Goal: Task Accomplishment & Management: Use online tool/utility

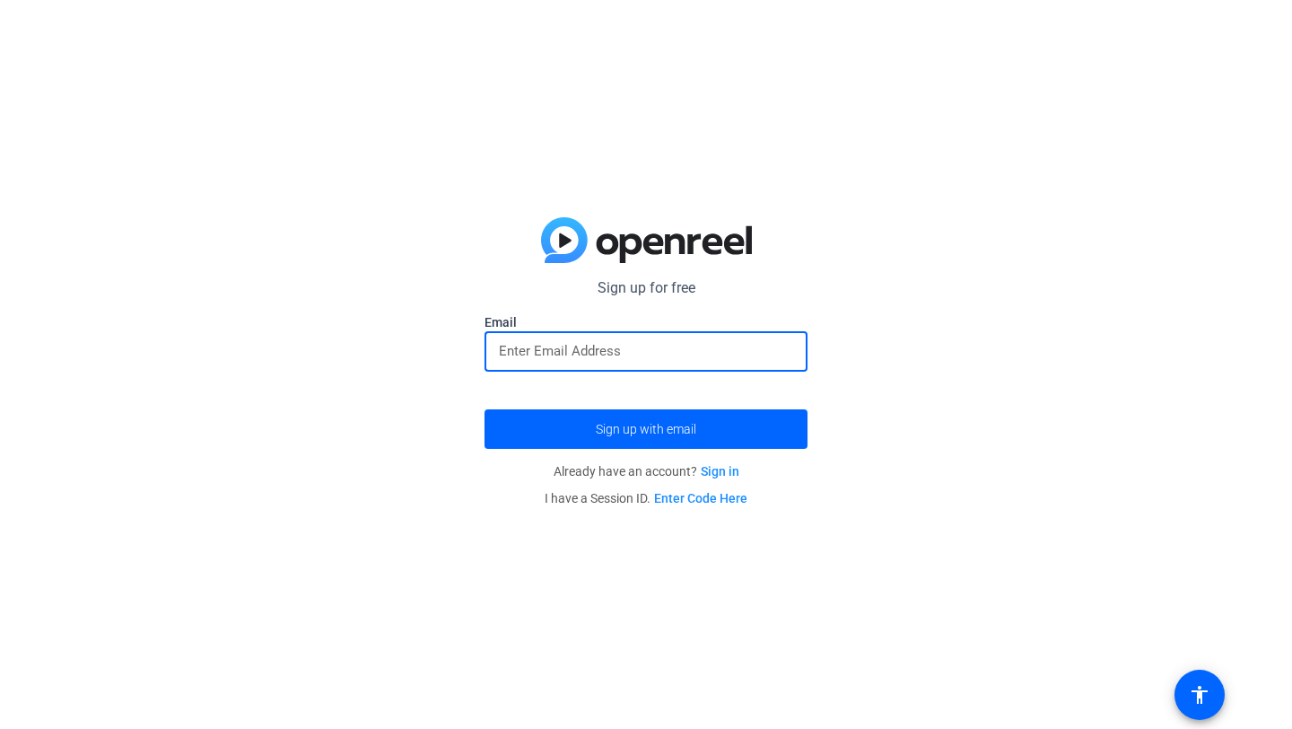
click at [593, 354] on input "email" at bounding box center [646, 351] width 294 height 22
type input "a"
type input "[EMAIL_ADDRESS][DOMAIN_NAME]"
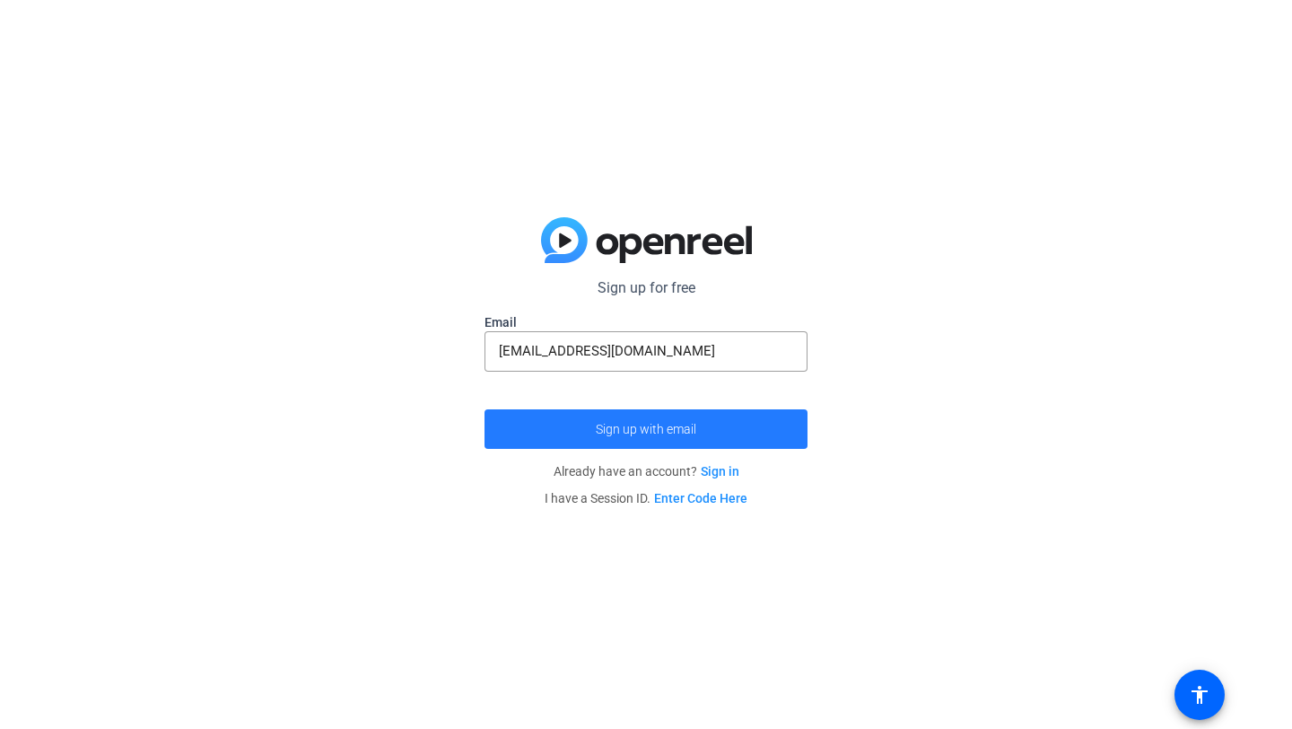
click at [701, 433] on span "submit" at bounding box center [646, 428] width 323 height 43
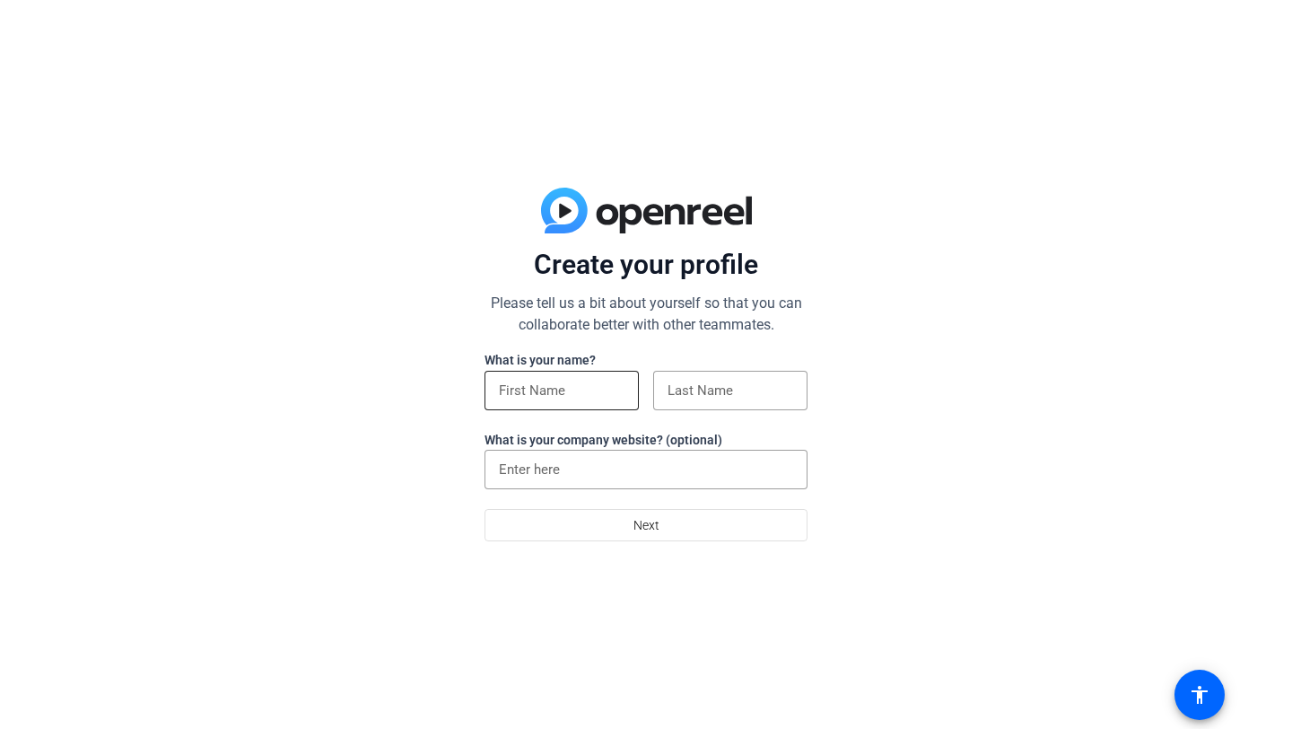
click at [610, 392] on input at bounding box center [562, 391] width 126 height 22
type input "Annalise"
type input "Morrison"
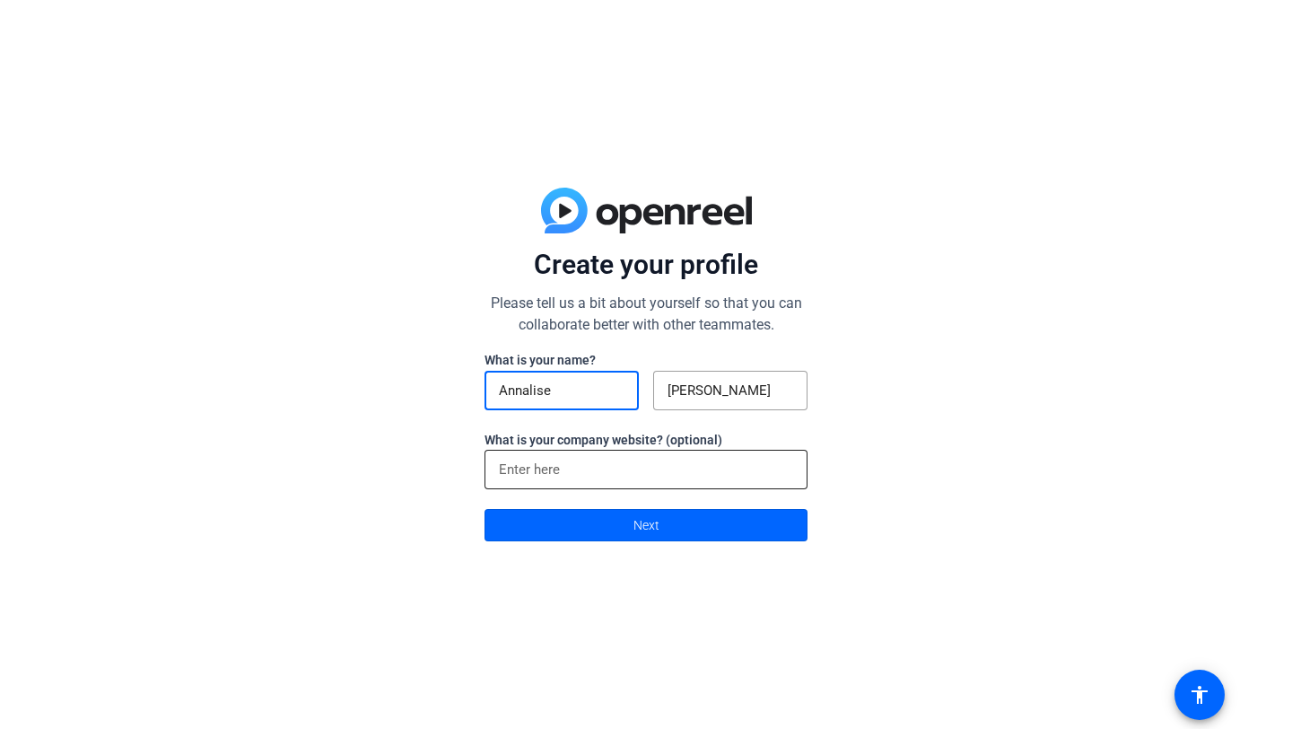
click at [608, 473] on input at bounding box center [646, 470] width 294 height 22
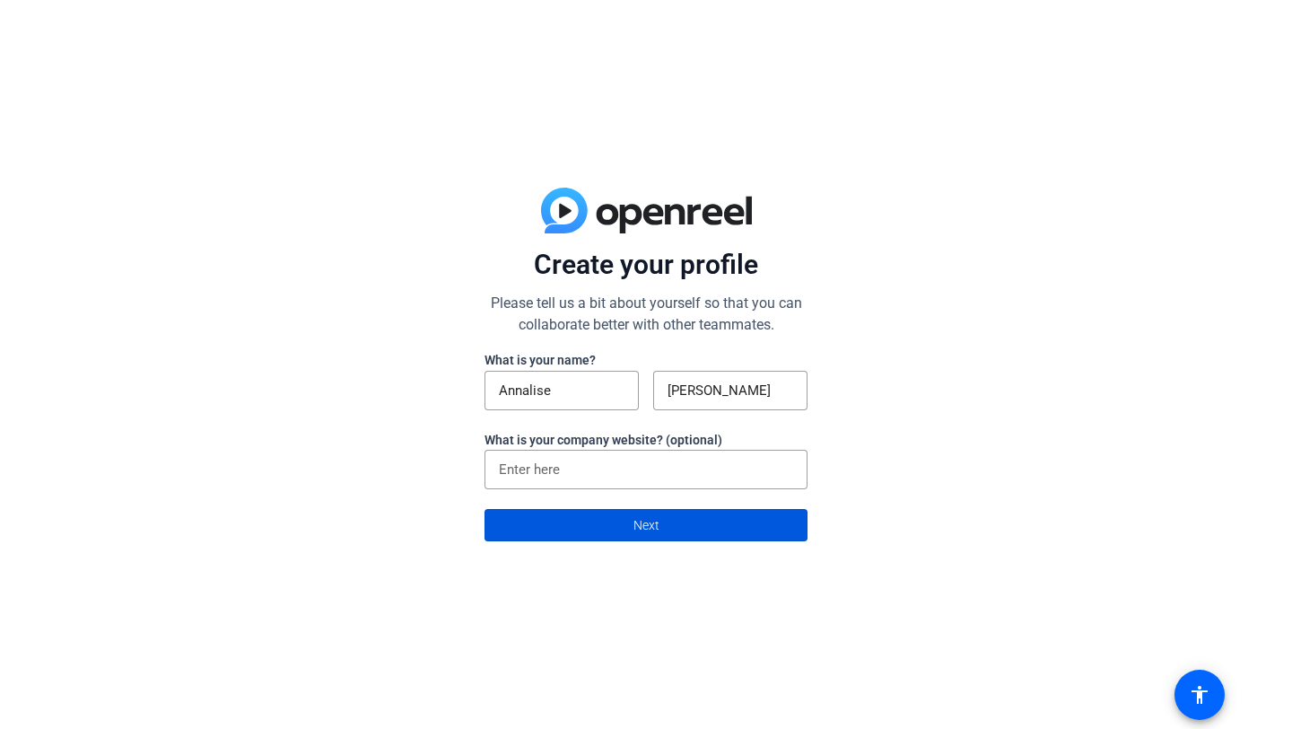
click at [617, 542] on span at bounding box center [646, 524] width 321 height 43
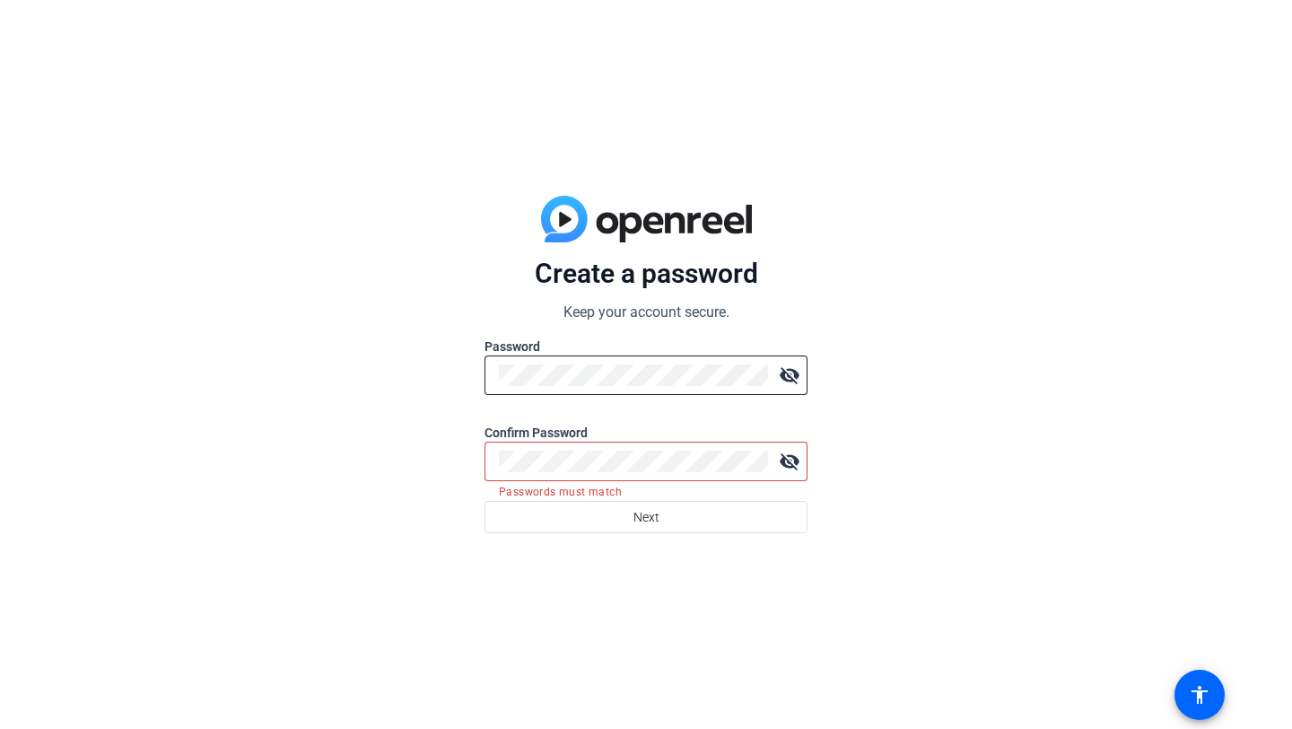
click at [798, 373] on mat-icon "visibility_off" at bounding box center [790, 375] width 36 height 36
click at [798, 373] on mat-icon "visibility" at bounding box center [790, 375] width 36 height 36
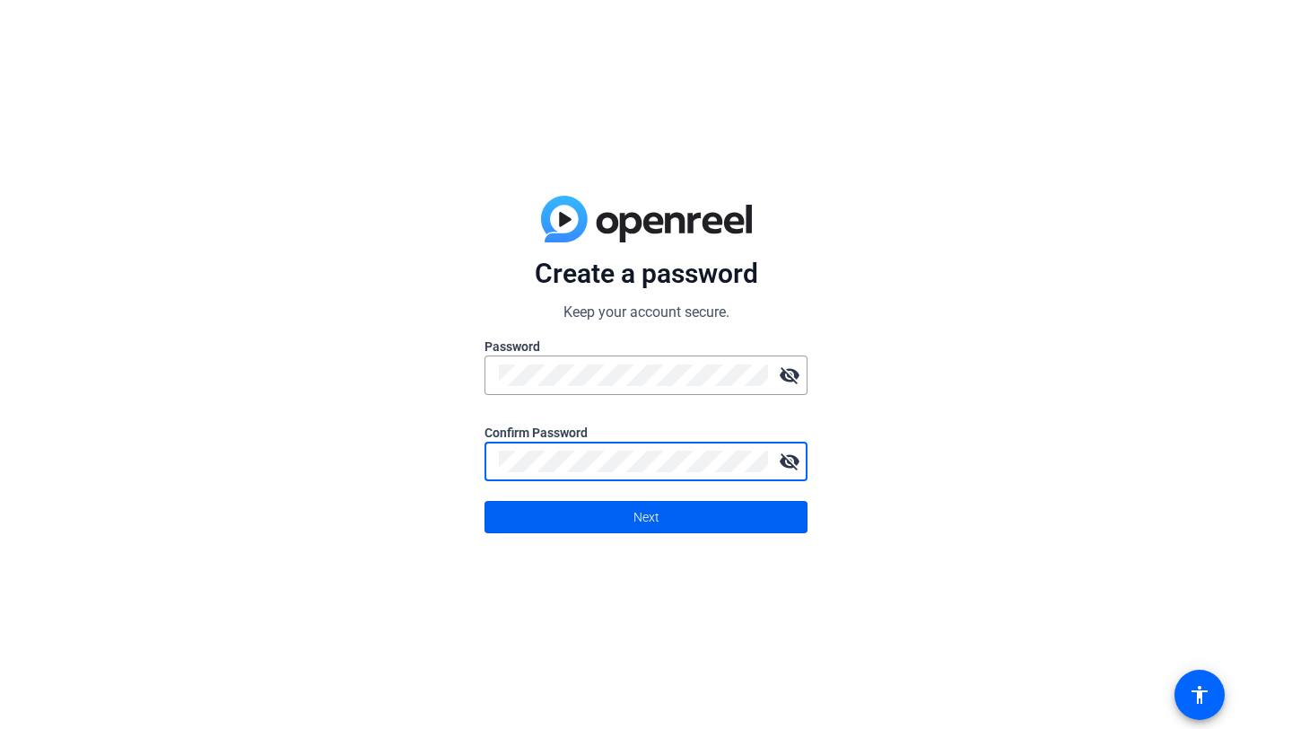
click at [608, 515] on span at bounding box center [646, 516] width 321 height 43
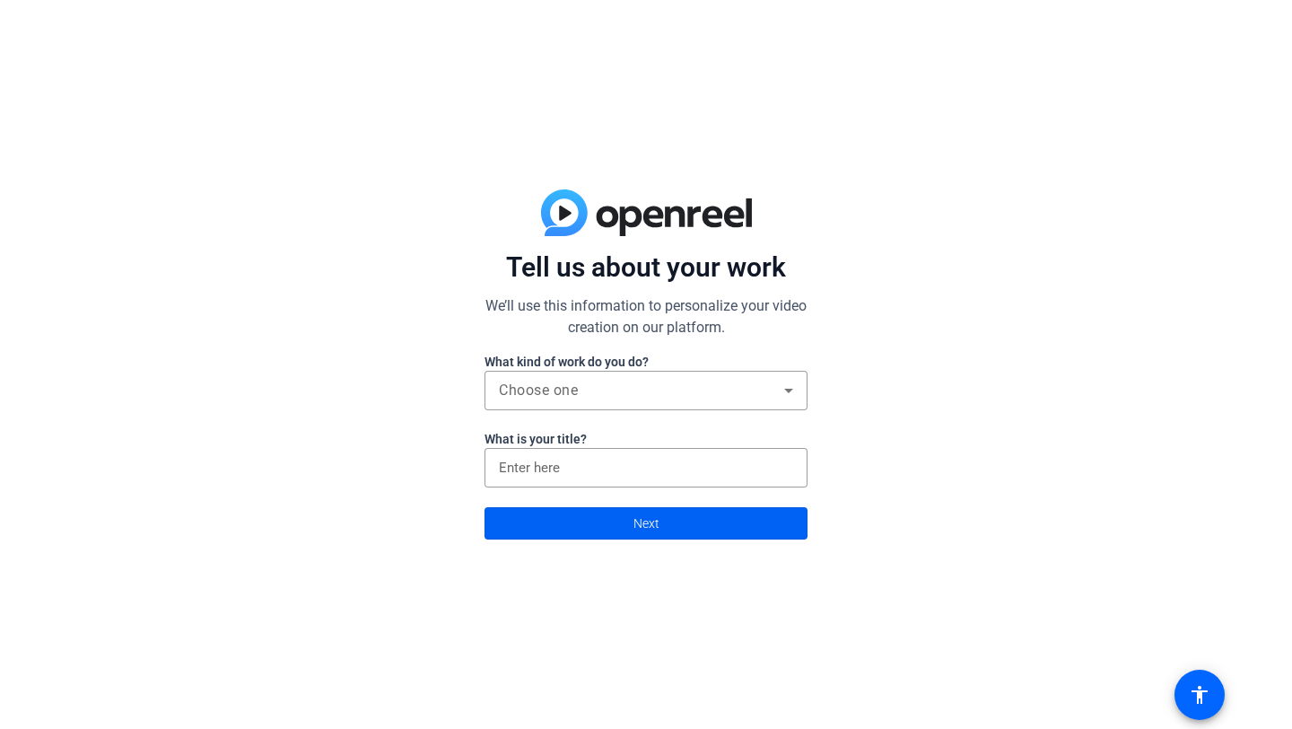
click at [617, 503] on span at bounding box center [646, 523] width 321 height 43
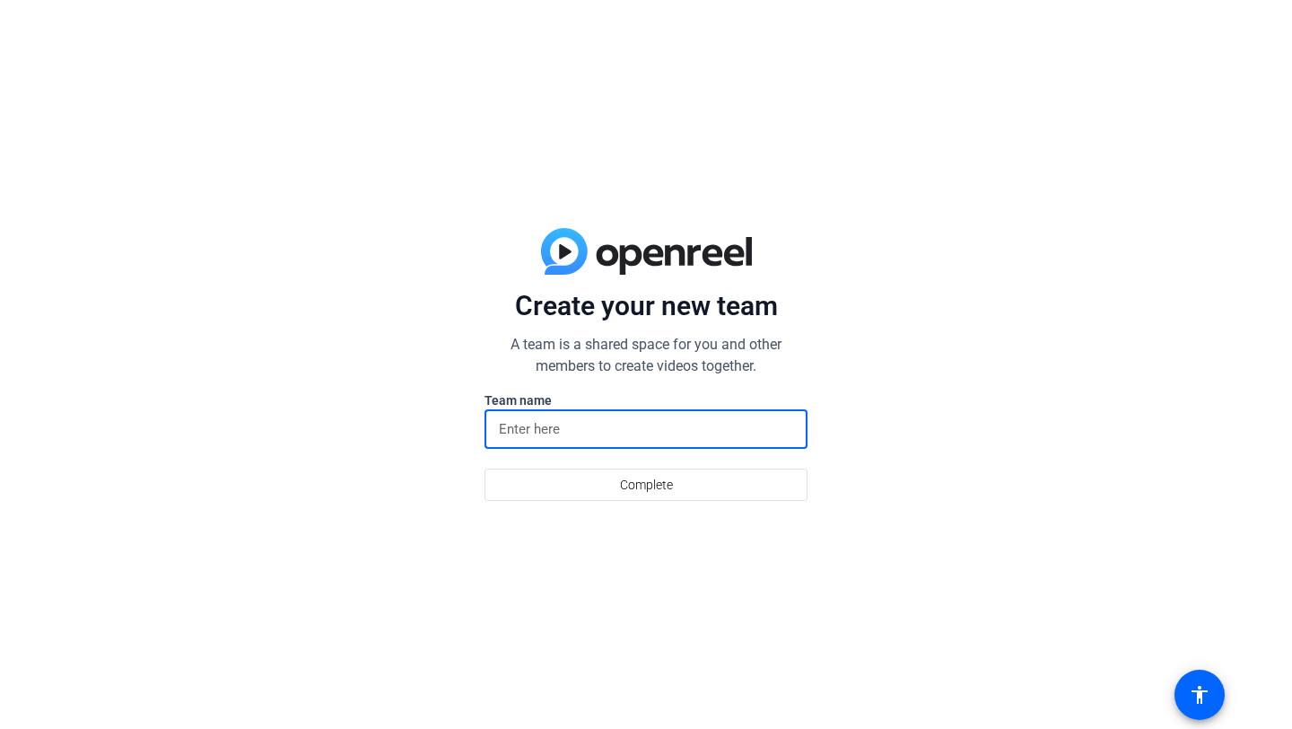
click at [591, 430] on input at bounding box center [646, 429] width 294 height 22
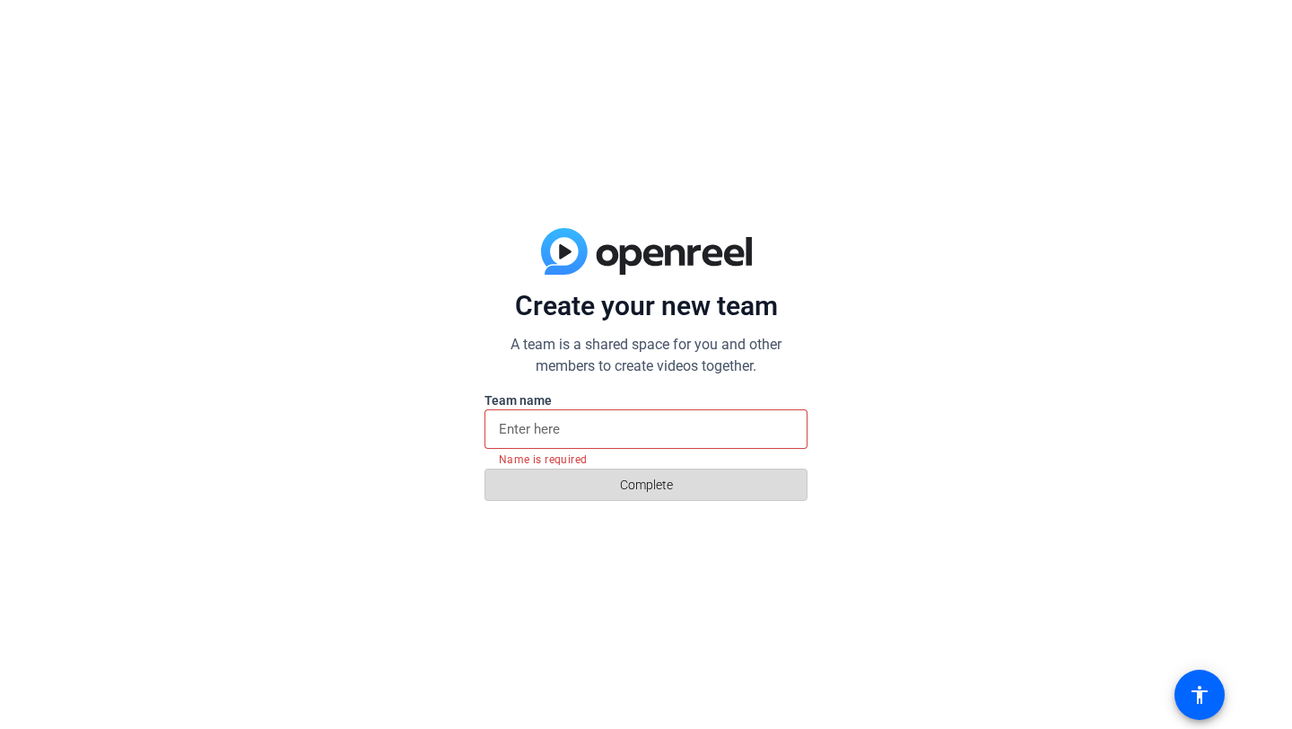
click at [611, 478] on span at bounding box center [646, 484] width 321 height 43
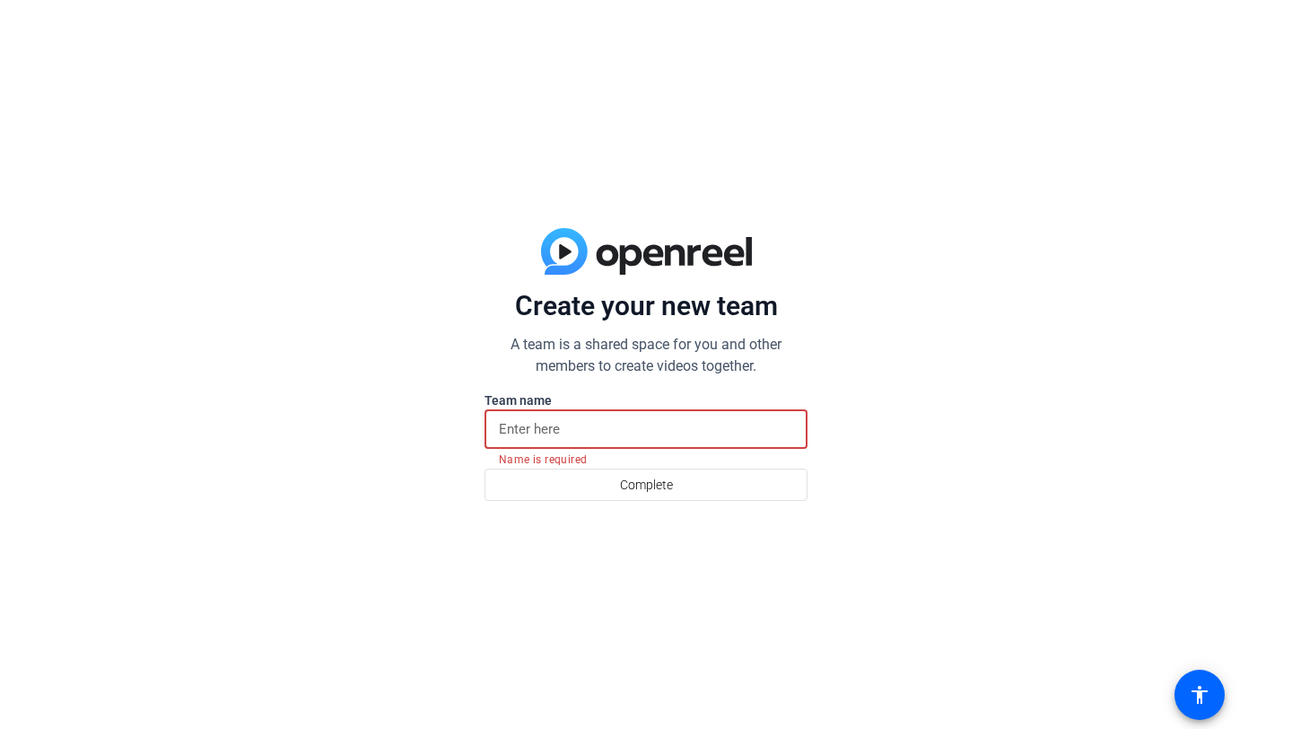
click at [556, 428] on input at bounding box center [646, 429] width 294 height 22
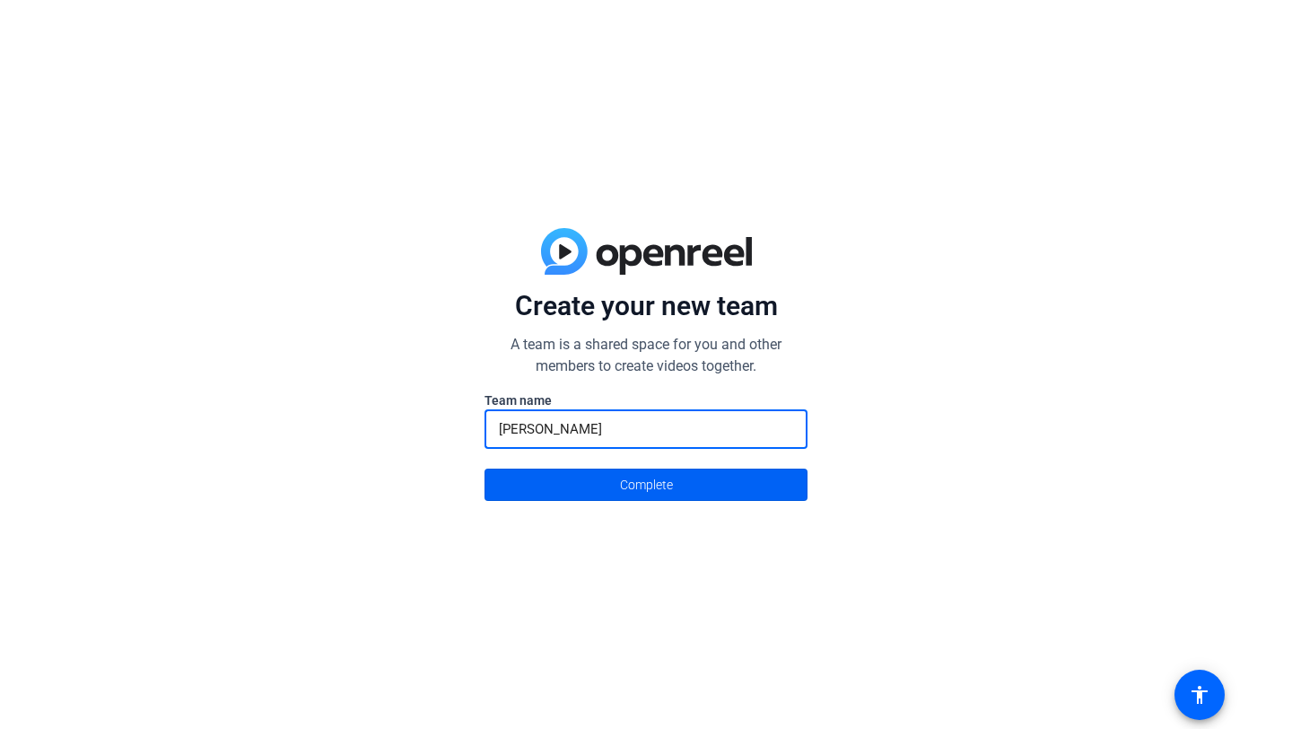
type input "anna"
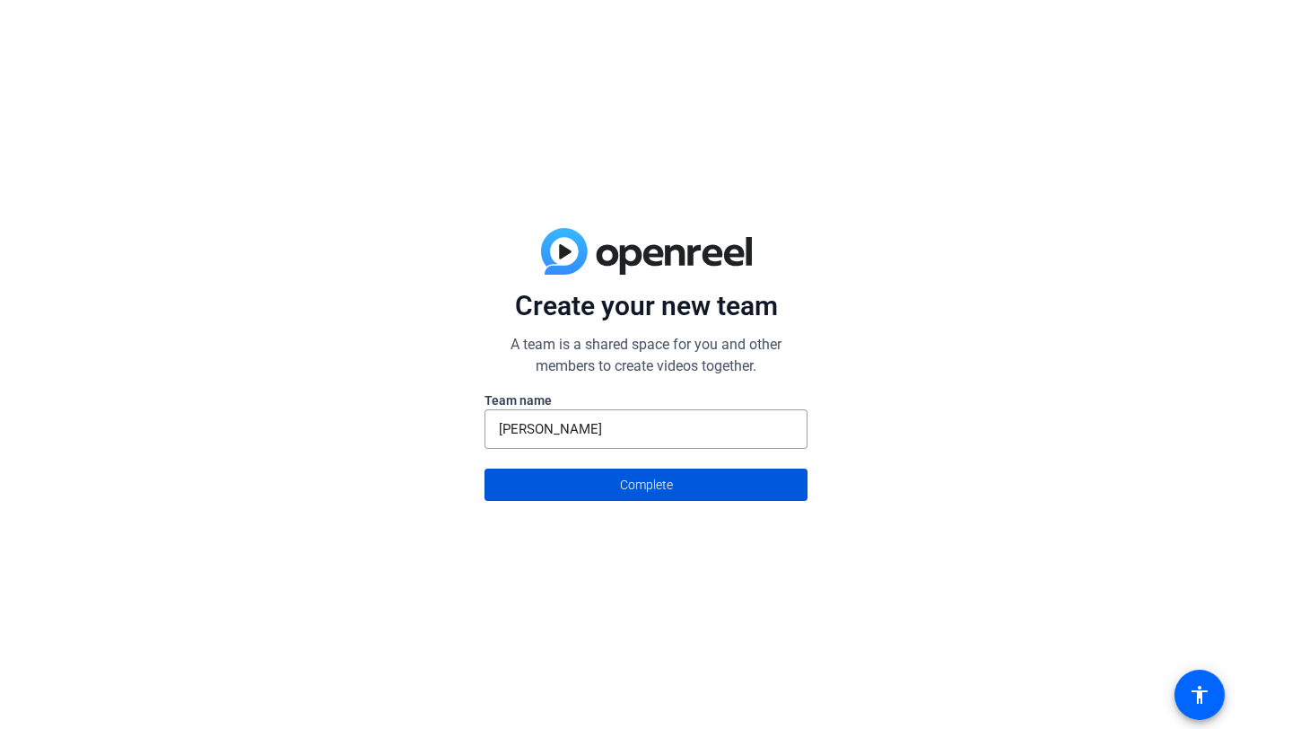
click at [573, 468] on span at bounding box center [646, 484] width 321 height 43
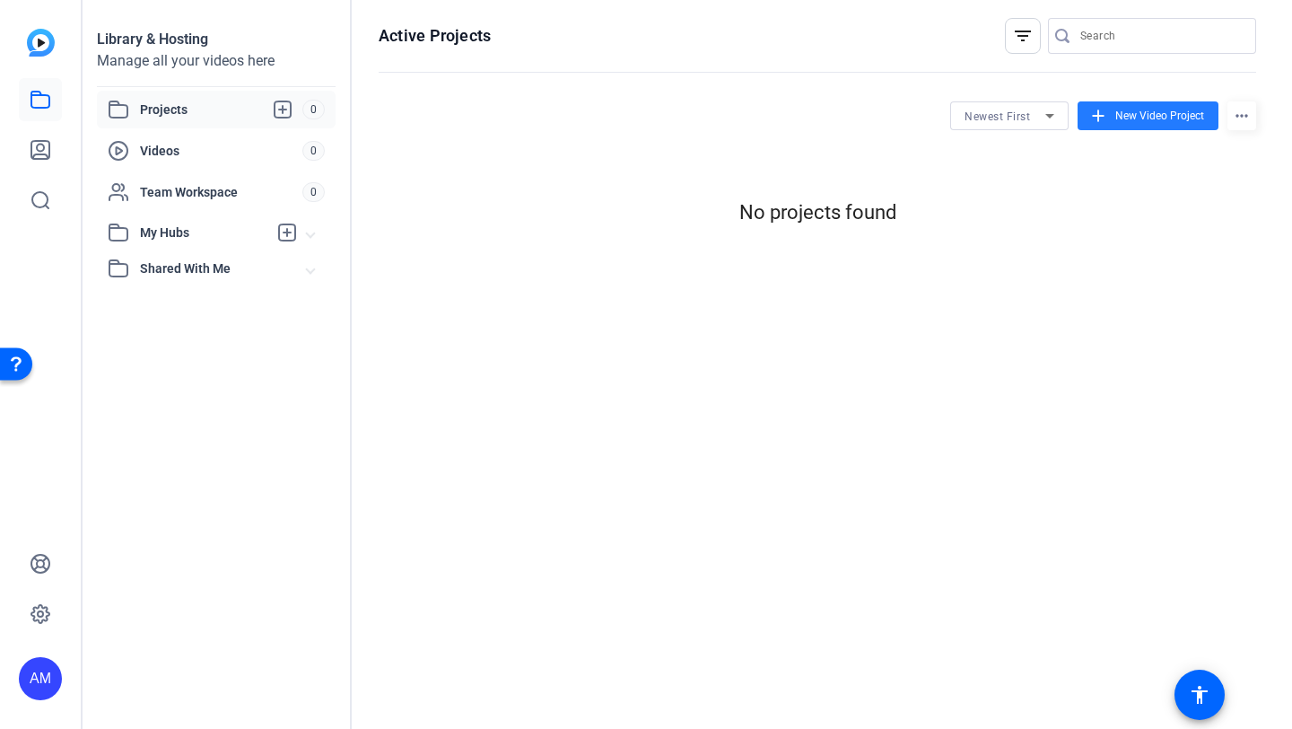
click at [1170, 113] on span "New Video Project" at bounding box center [1160, 116] width 89 height 16
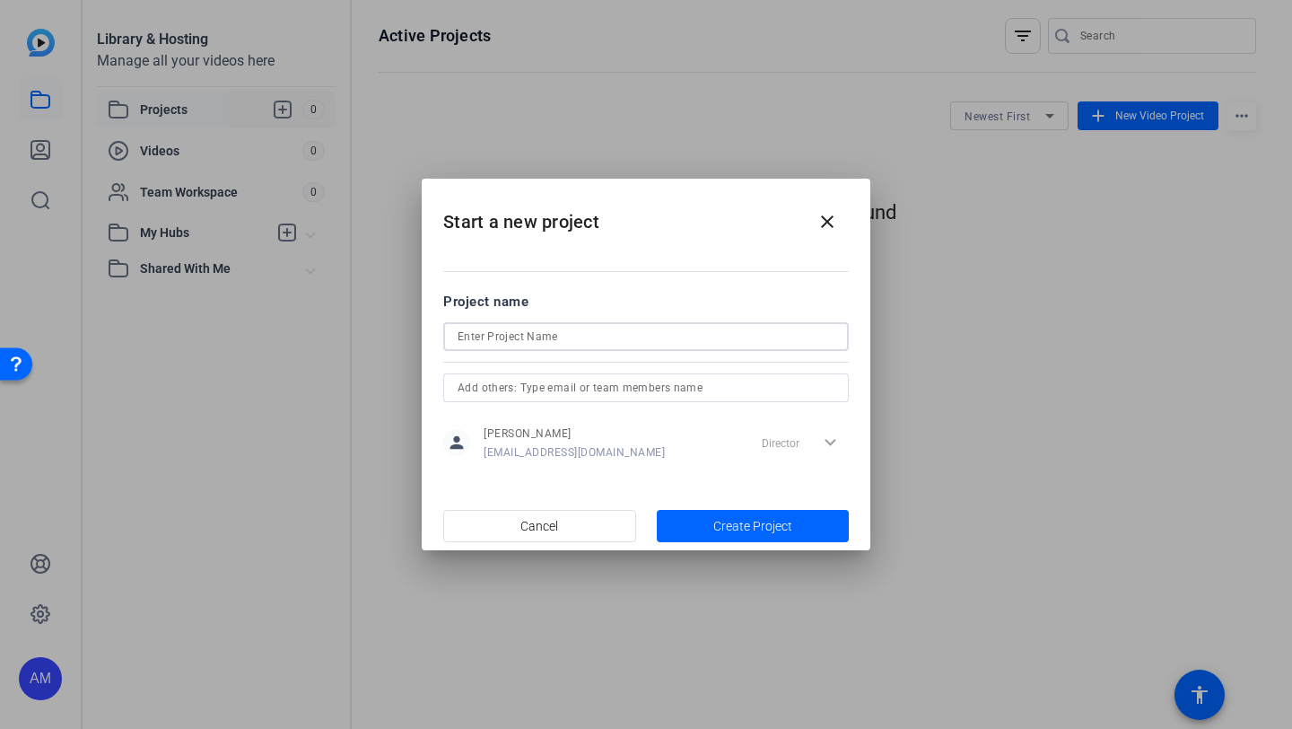
click at [639, 341] on input at bounding box center [646, 337] width 377 height 22
type input "art"
click at [695, 517] on span "button" at bounding box center [753, 525] width 193 height 43
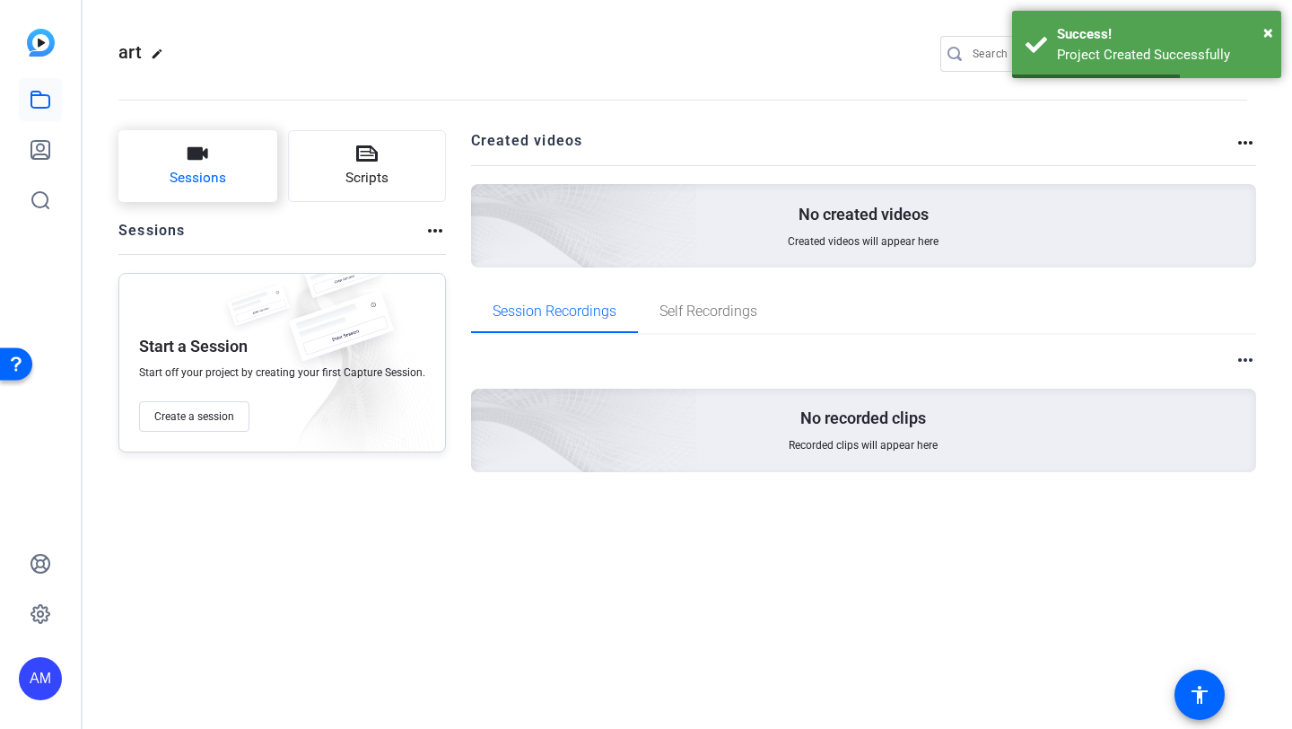
click at [223, 183] on span "Sessions" at bounding box center [198, 178] width 57 height 21
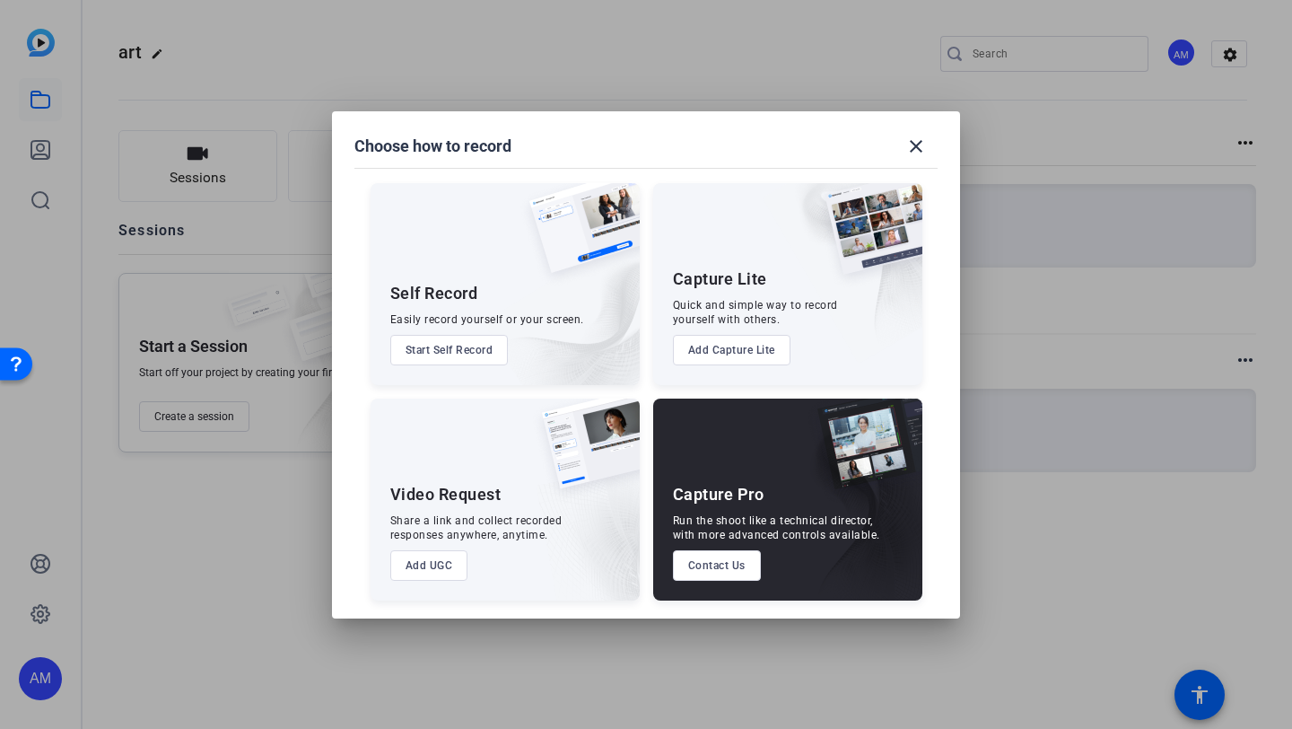
click at [442, 563] on button "Add UGC" at bounding box center [429, 565] width 78 height 31
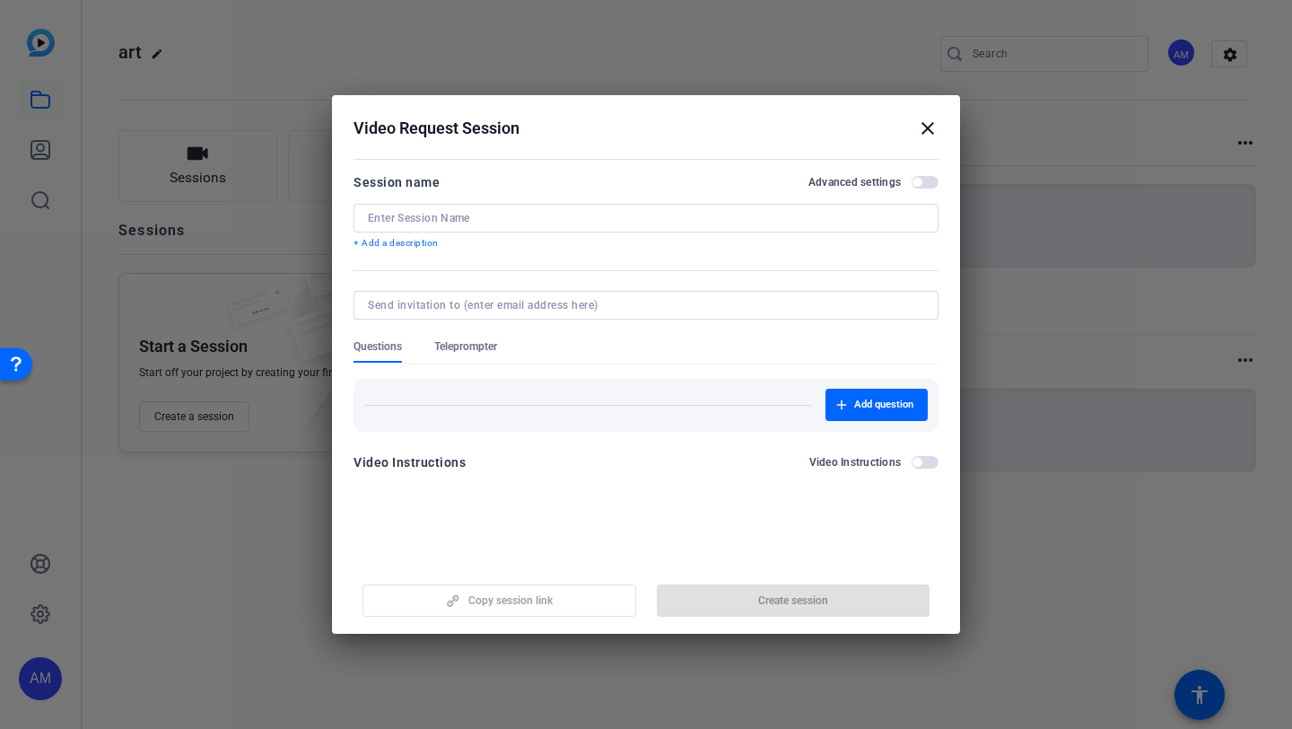
click at [470, 222] on input at bounding box center [646, 218] width 556 height 14
type input "art"
click at [792, 598] on span "Create session" at bounding box center [793, 600] width 70 height 14
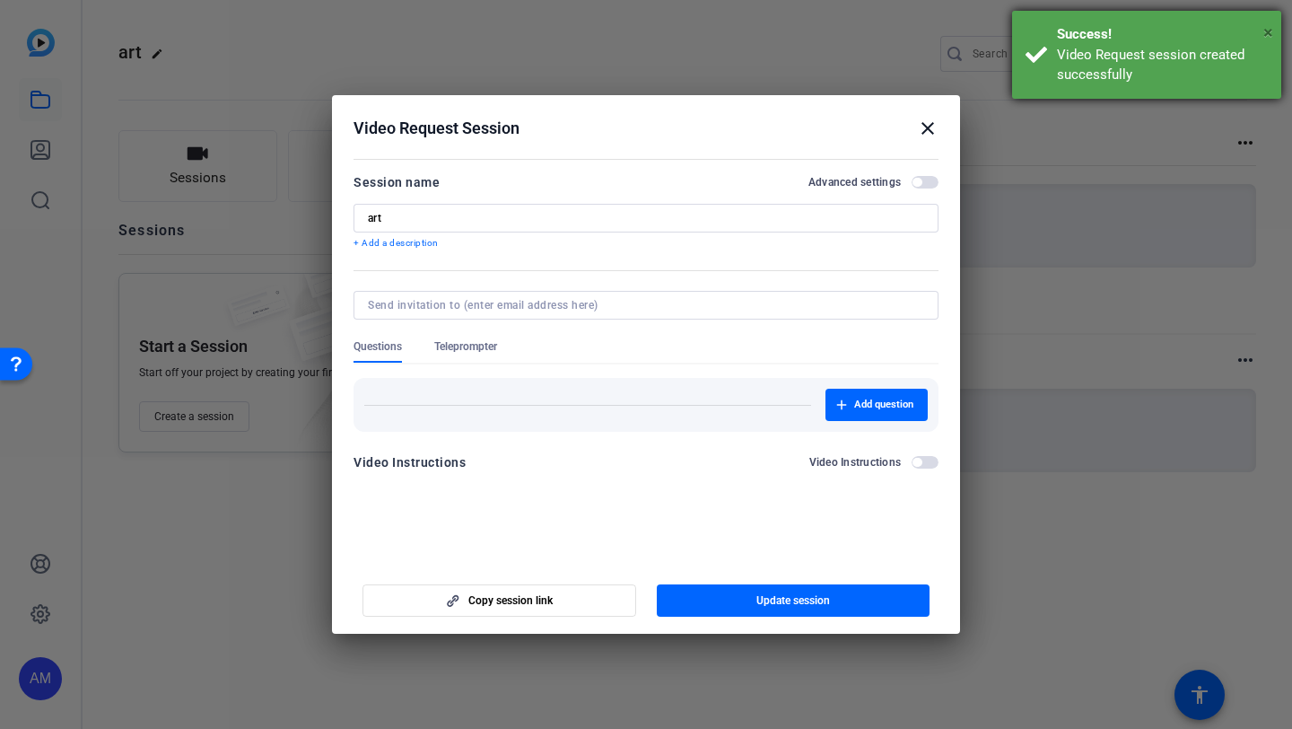
click at [1271, 39] on span "×" at bounding box center [1269, 33] width 10 height 22
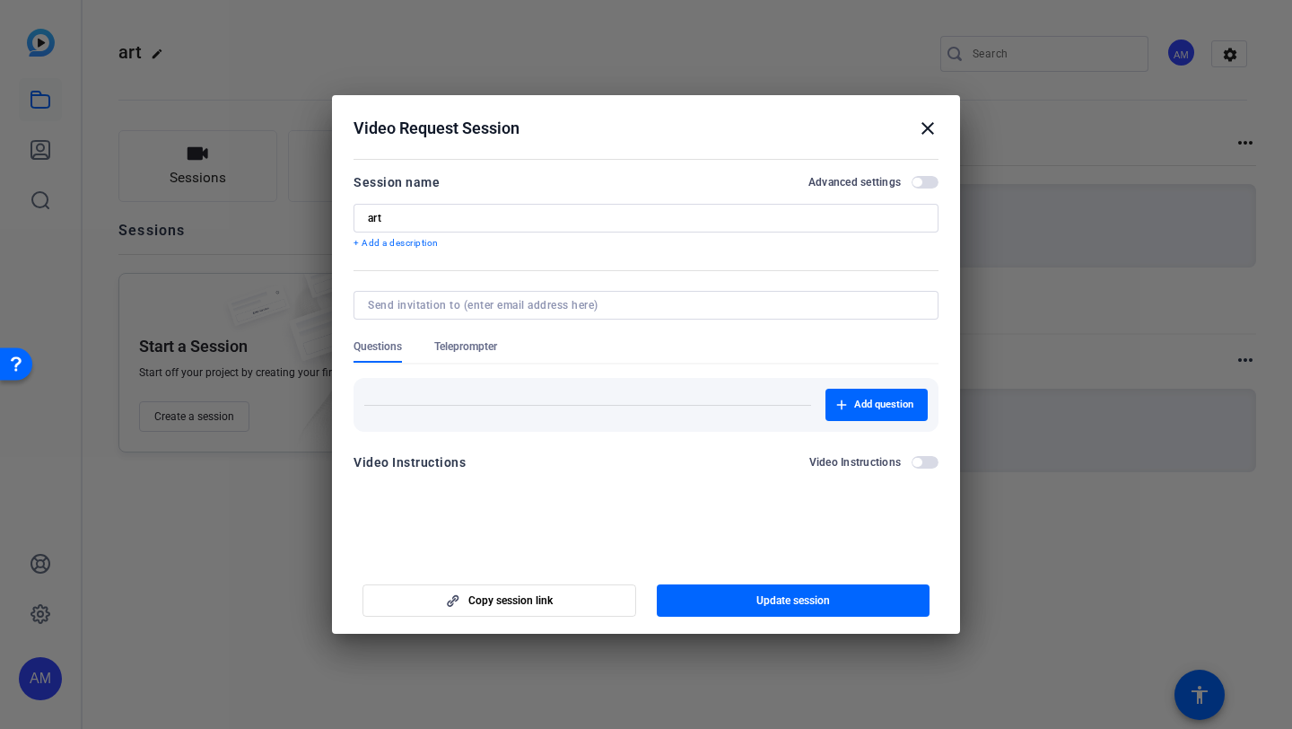
click at [927, 127] on mat-icon "close" at bounding box center [928, 129] width 22 height 22
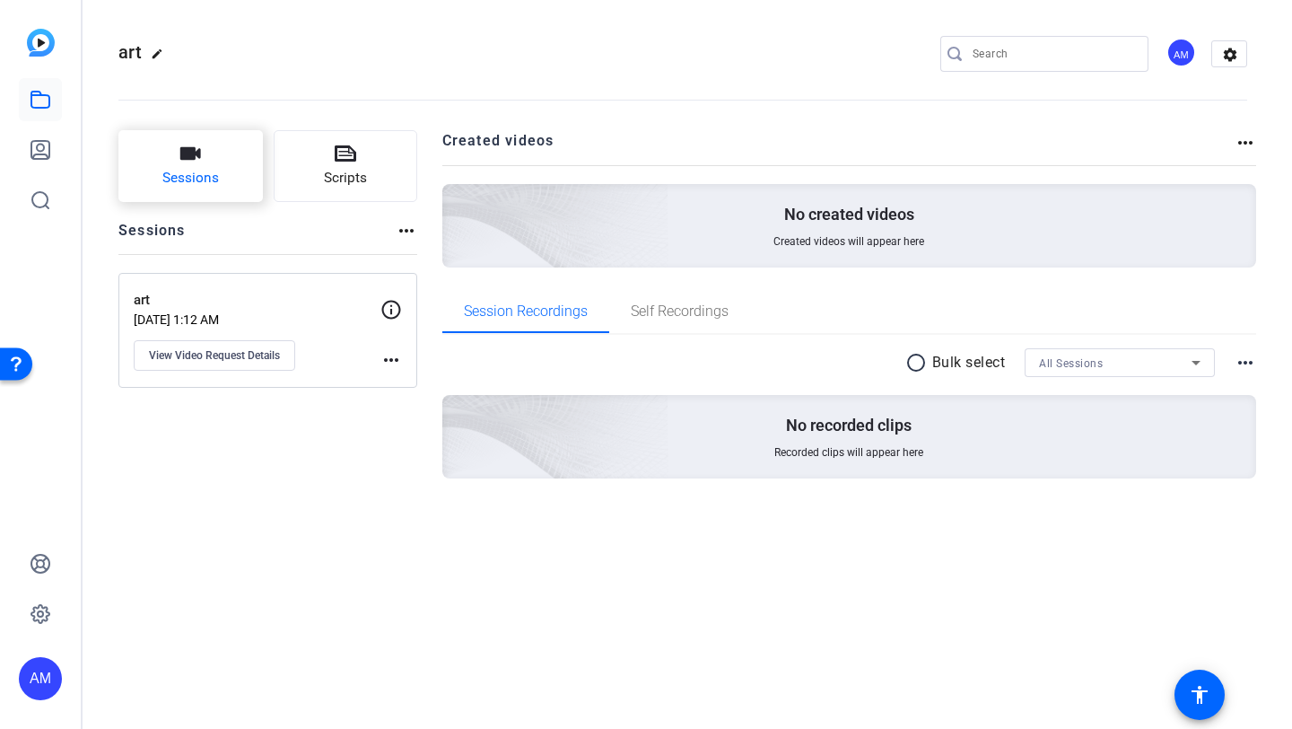
click at [222, 187] on button "Sessions" at bounding box center [190, 166] width 144 height 72
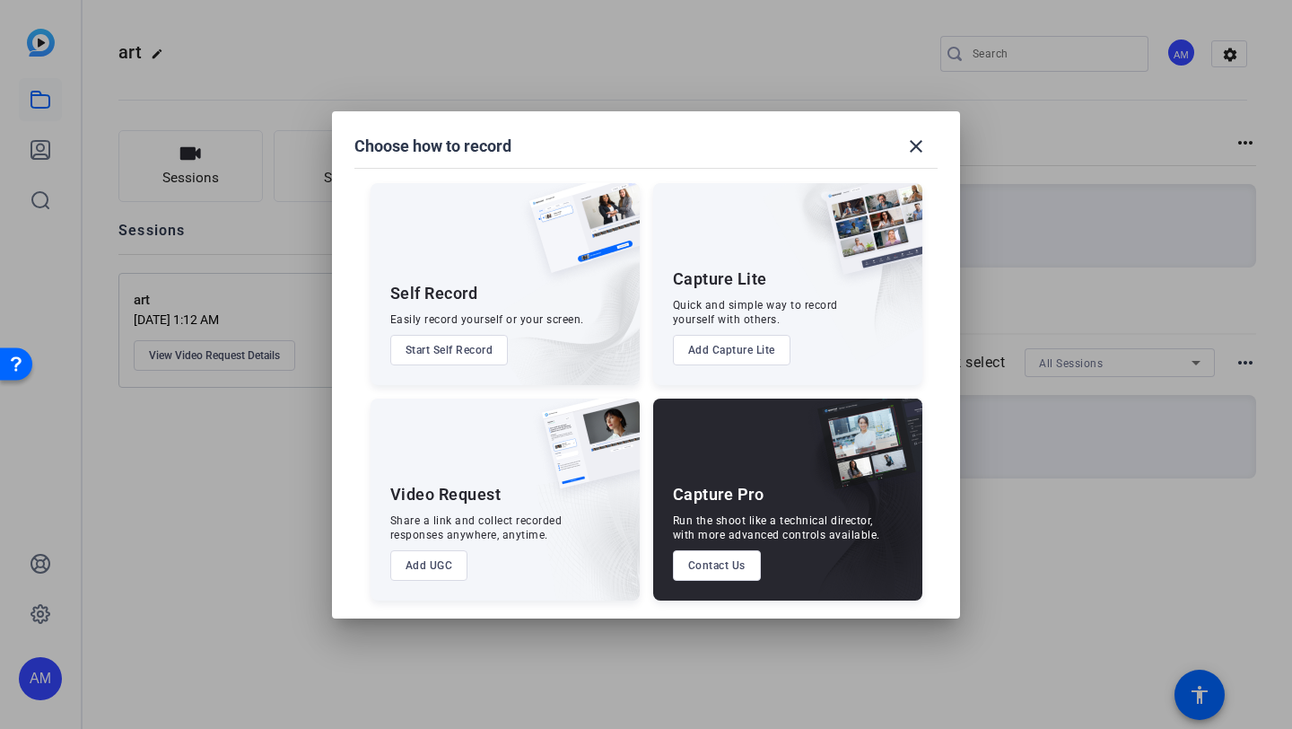
click at [451, 439] on div "Video Request Share a link and collect recorded responses anywhere, anytime. Ad…" at bounding box center [505, 499] width 269 height 202
click at [451, 475] on div "Video Request Share a link and collect recorded responses anywhere, anytime. Ad…" at bounding box center [505, 499] width 269 height 202
click at [442, 566] on button "Add UGC" at bounding box center [429, 565] width 78 height 31
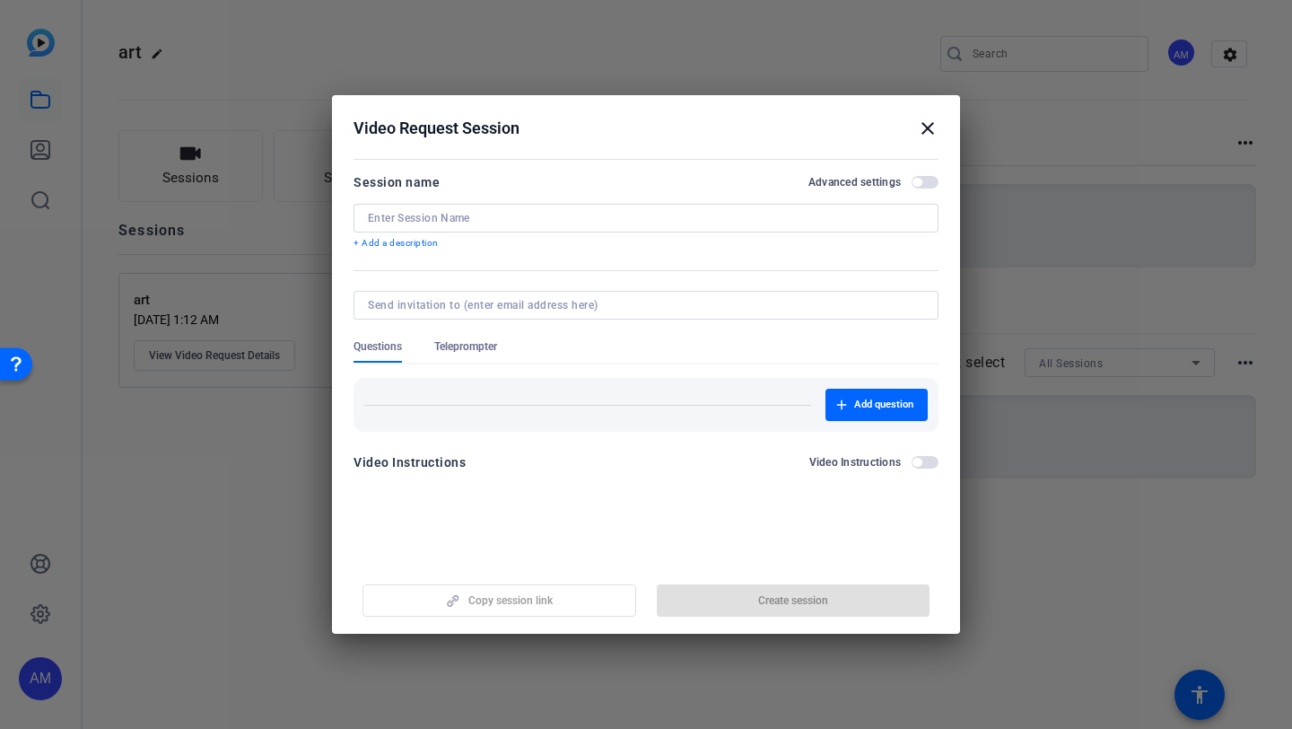
click at [478, 341] on span "Teleprompter" at bounding box center [465, 346] width 63 height 14
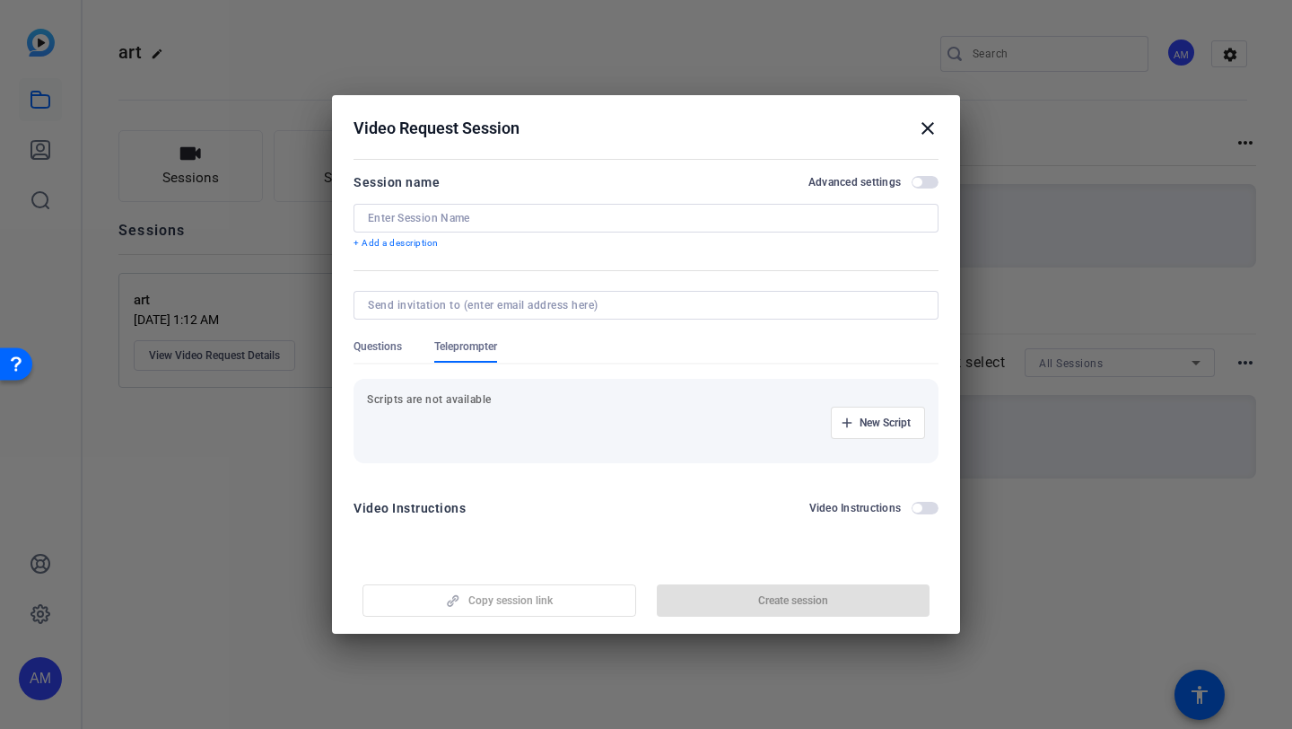
click at [380, 350] on span "Questions" at bounding box center [378, 346] width 48 height 14
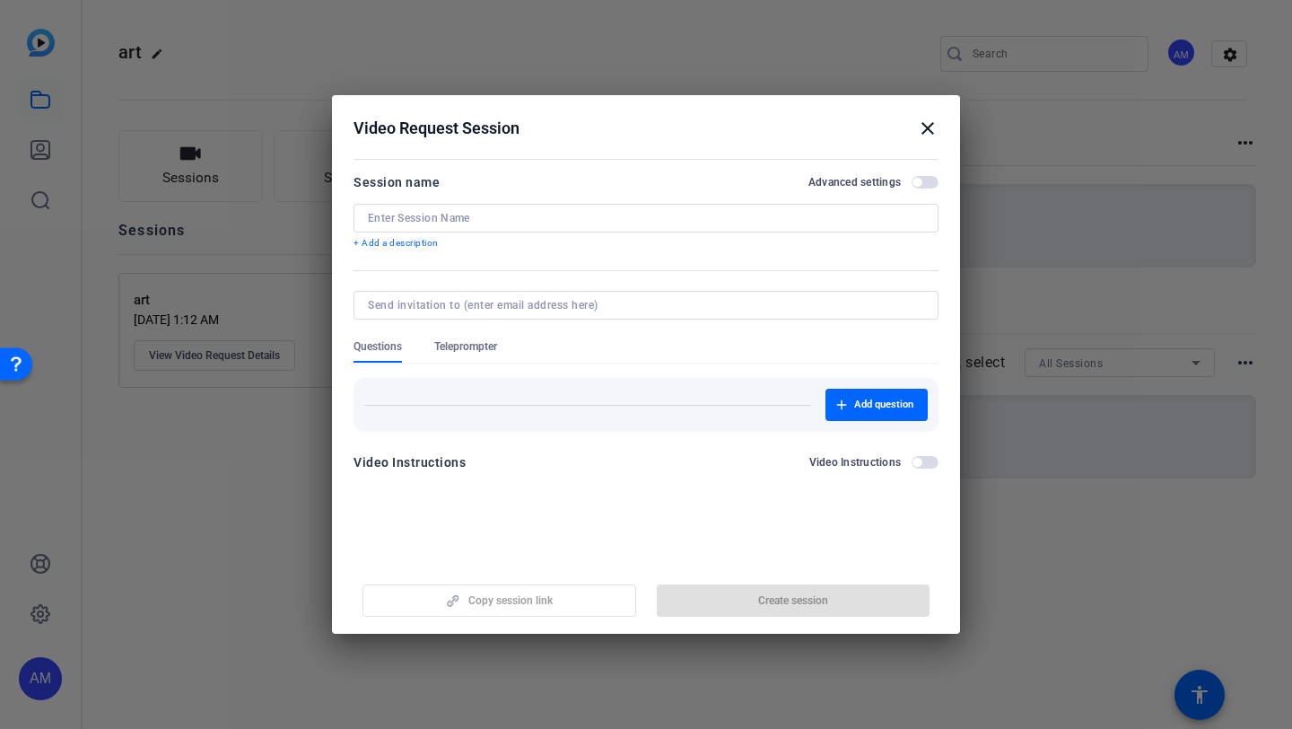
click at [923, 130] on mat-icon "close" at bounding box center [928, 129] width 22 height 22
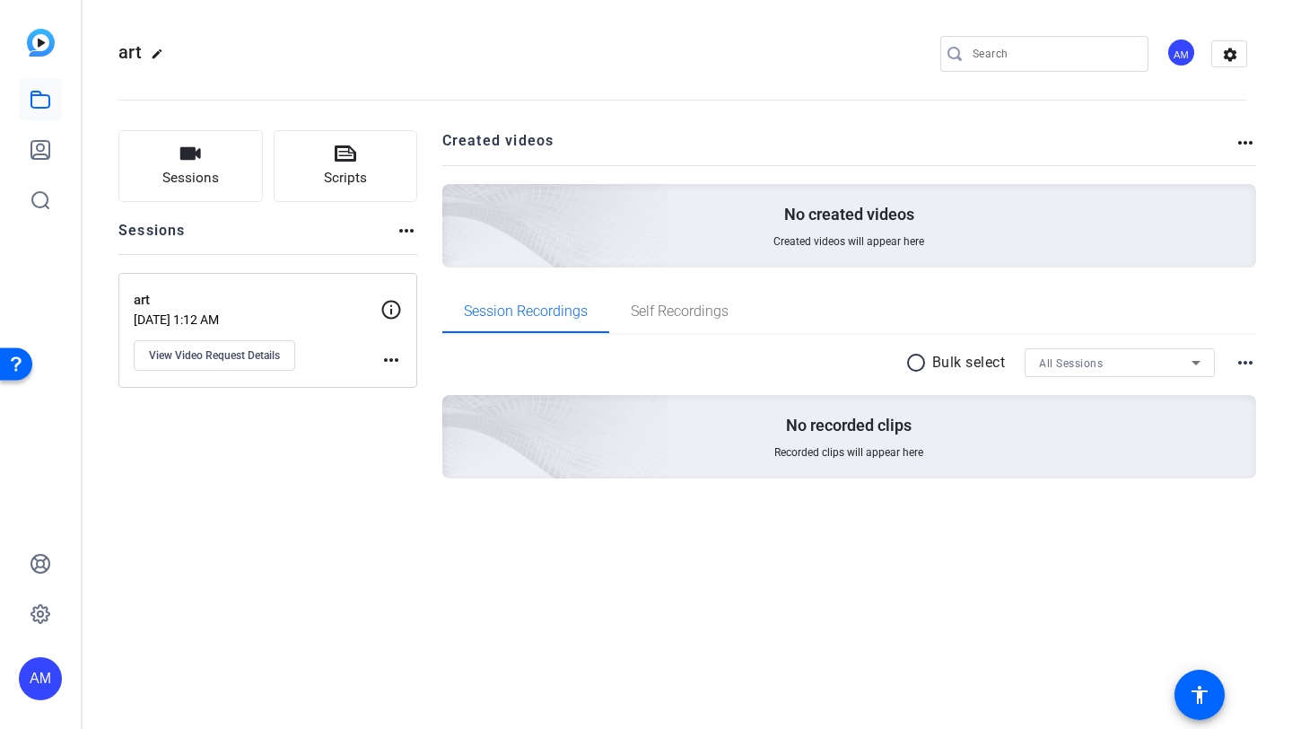
click at [812, 194] on div "No created videos Created videos will appear here" at bounding box center [849, 225] width 815 height 83
click at [833, 231] on div "No created videos Created videos will appear here" at bounding box center [849, 225] width 815 height 83
click at [129, 54] on span "art" at bounding box center [129, 52] width 23 height 22
click at [389, 364] on mat-icon "more_horiz" at bounding box center [392, 360] width 22 height 22
click at [262, 363] on div at bounding box center [646, 364] width 1292 height 729
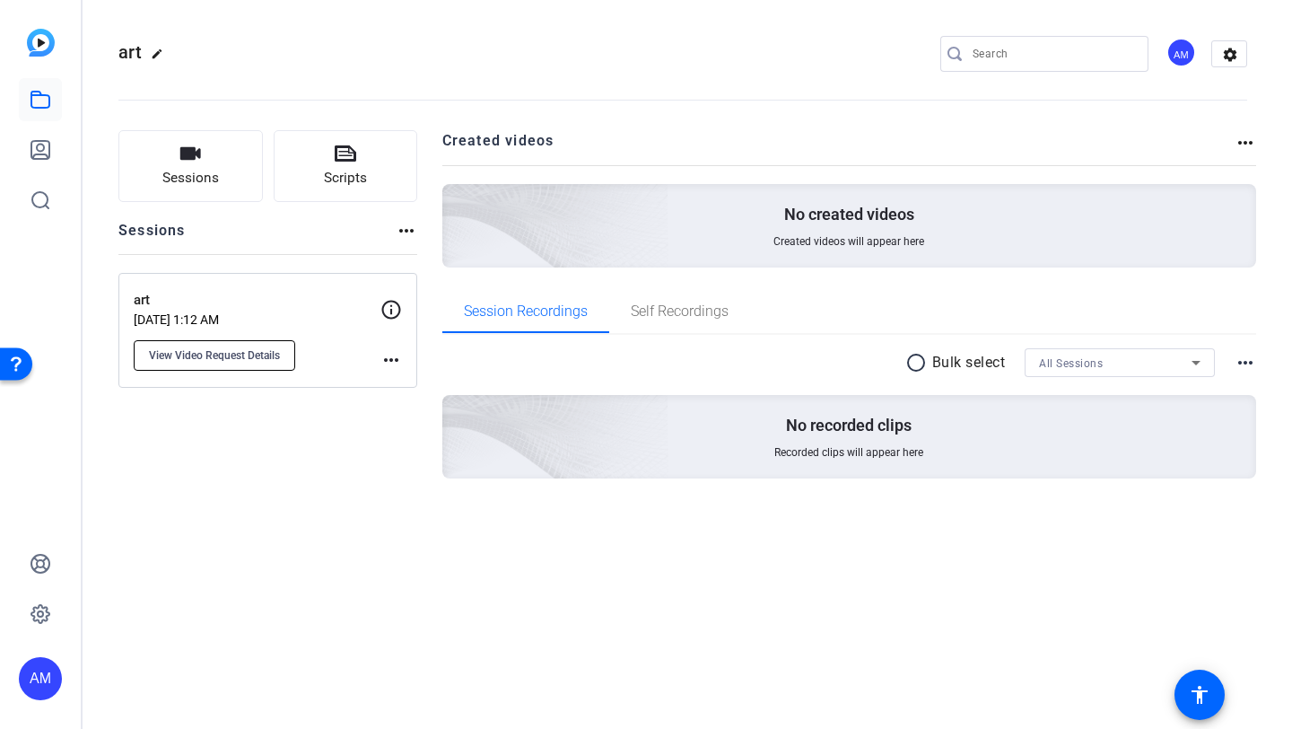
click at [256, 350] on span "View Video Request Details" at bounding box center [214, 355] width 131 height 14
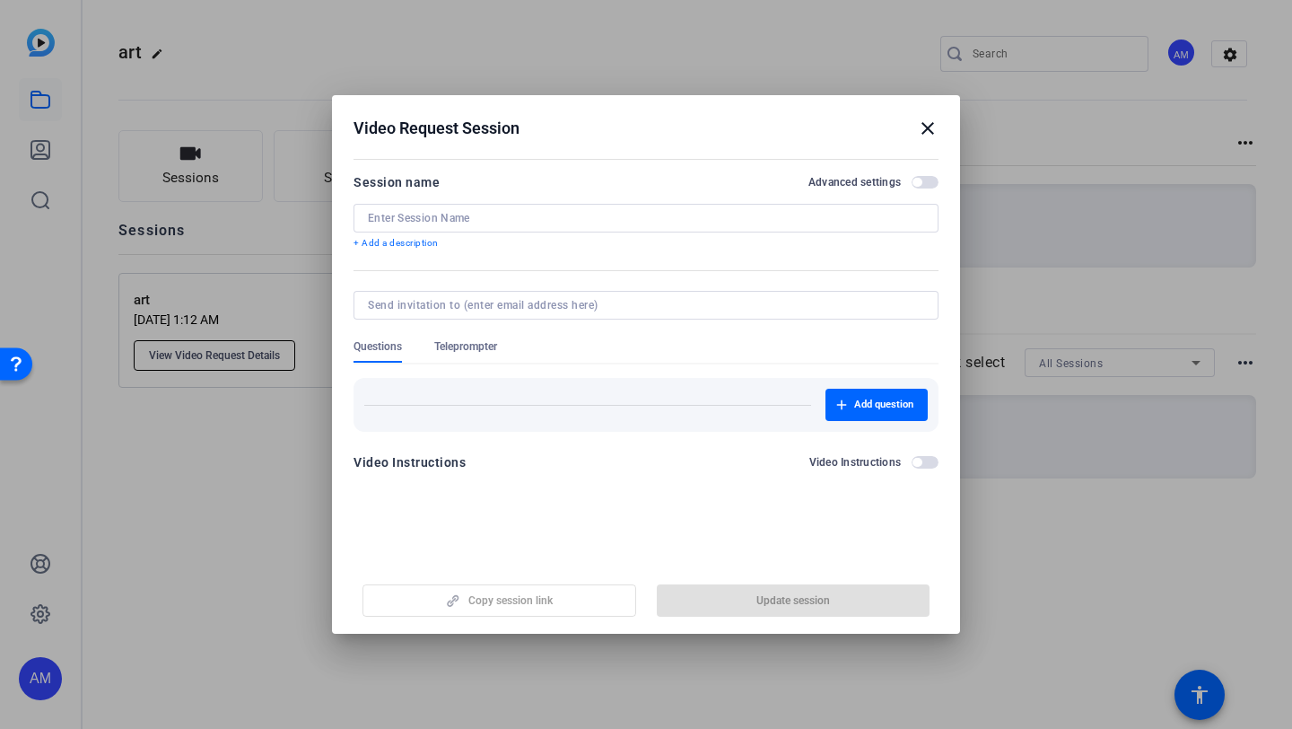
type input "art"
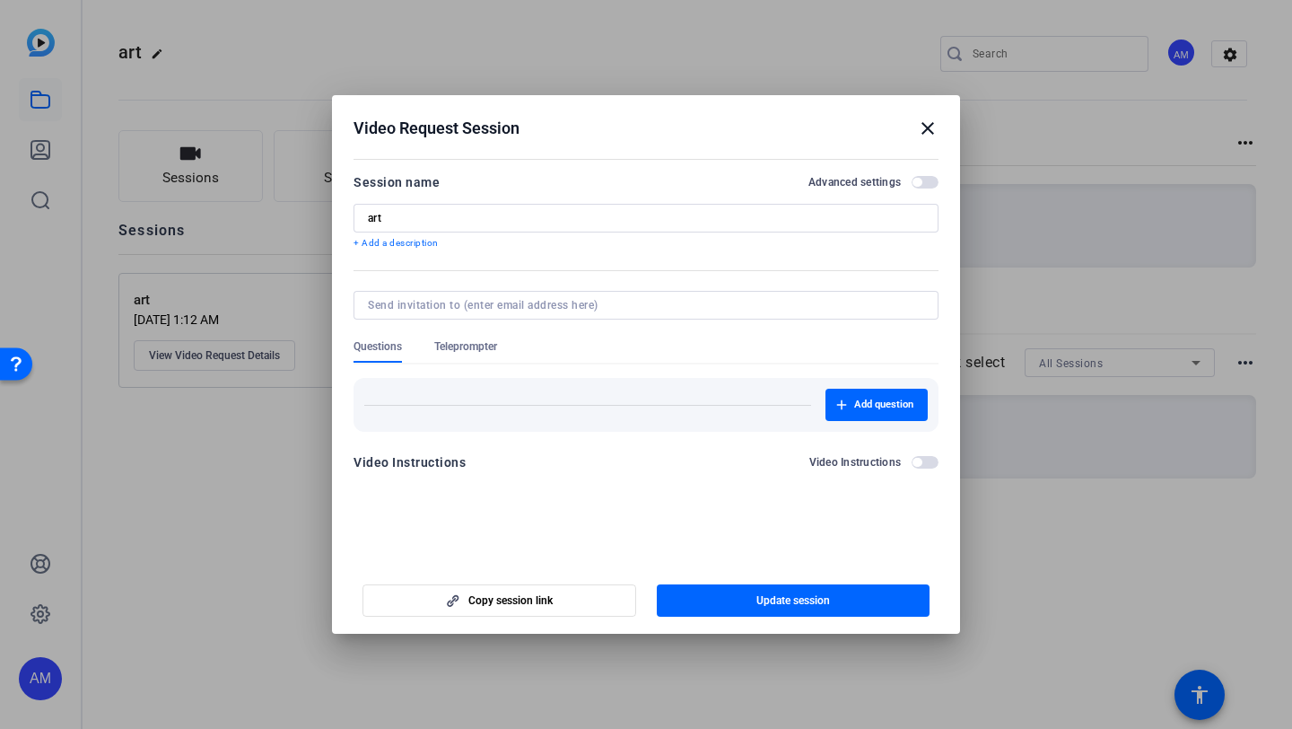
click at [928, 133] on mat-icon "close" at bounding box center [928, 129] width 22 height 22
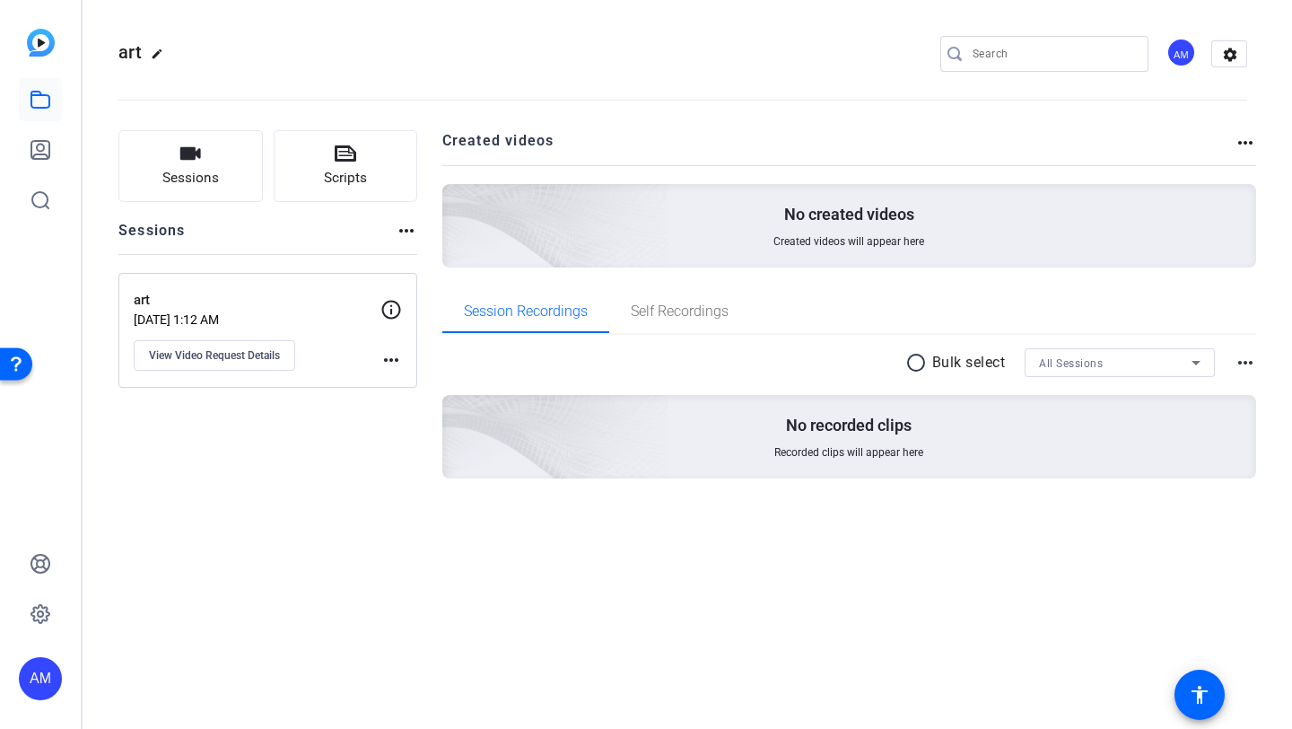
click at [404, 231] on mat-icon "more_horiz" at bounding box center [407, 231] width 22 height 22
click at [404, 231] on div at bounding box center [646, 364] width 1292 height 729
click at [36, 103] on icon at bounding box center [41, 100] width 22 height 22
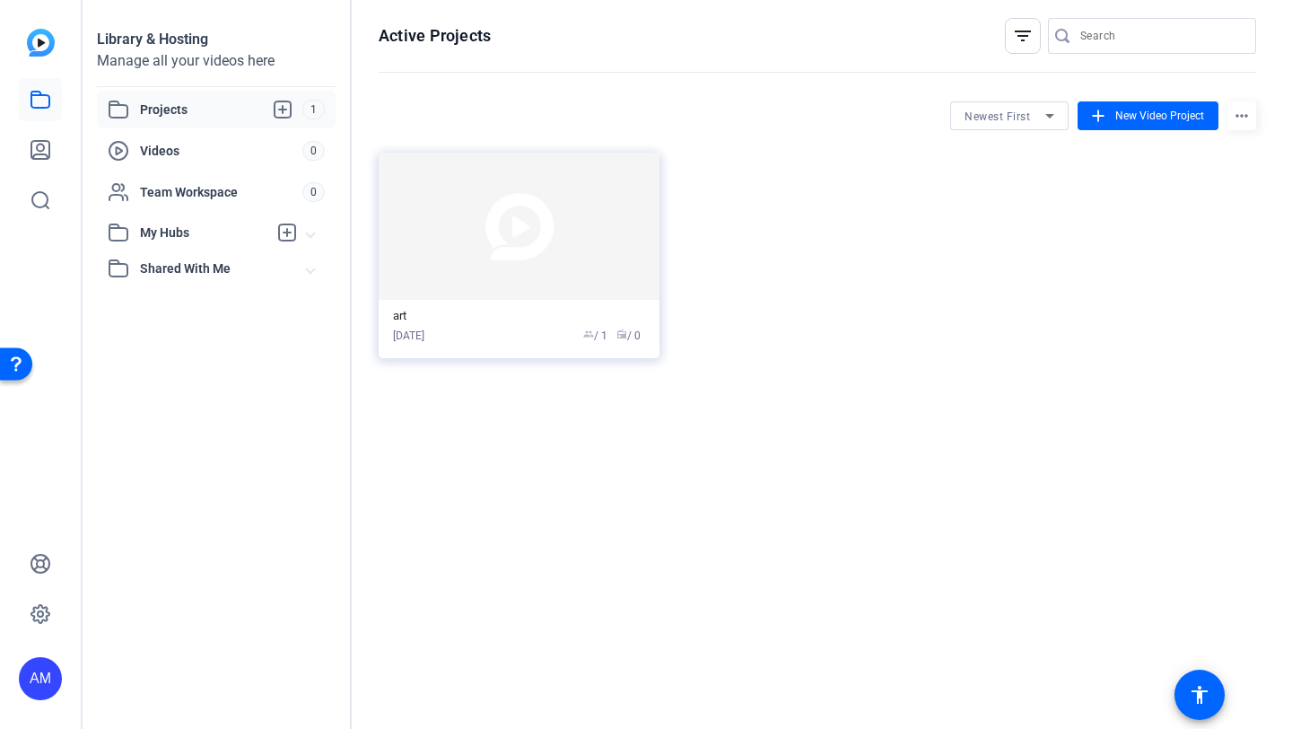
click at [36, 35] on img at bounding box center [41, 43] width 28 height 28
click at [174, 203] on div "Team Workspace 0" at bounding box center [216, 192] width 239 height 38
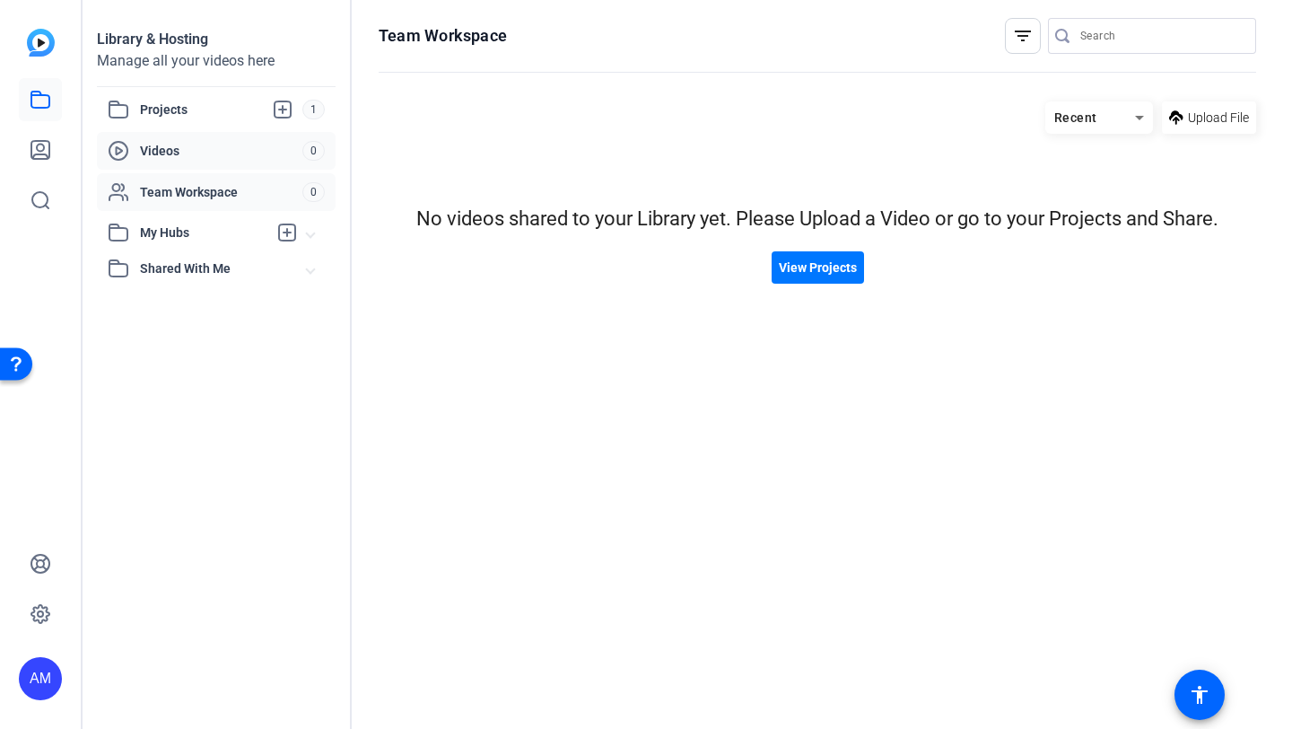
click at [188, 144] on span "Videos" at bounding box center [221, 151] width 162 height 18
click at [1195, 697] on mat-icon "accessibility" at bounding box center [1200, 695] width 22 height 22
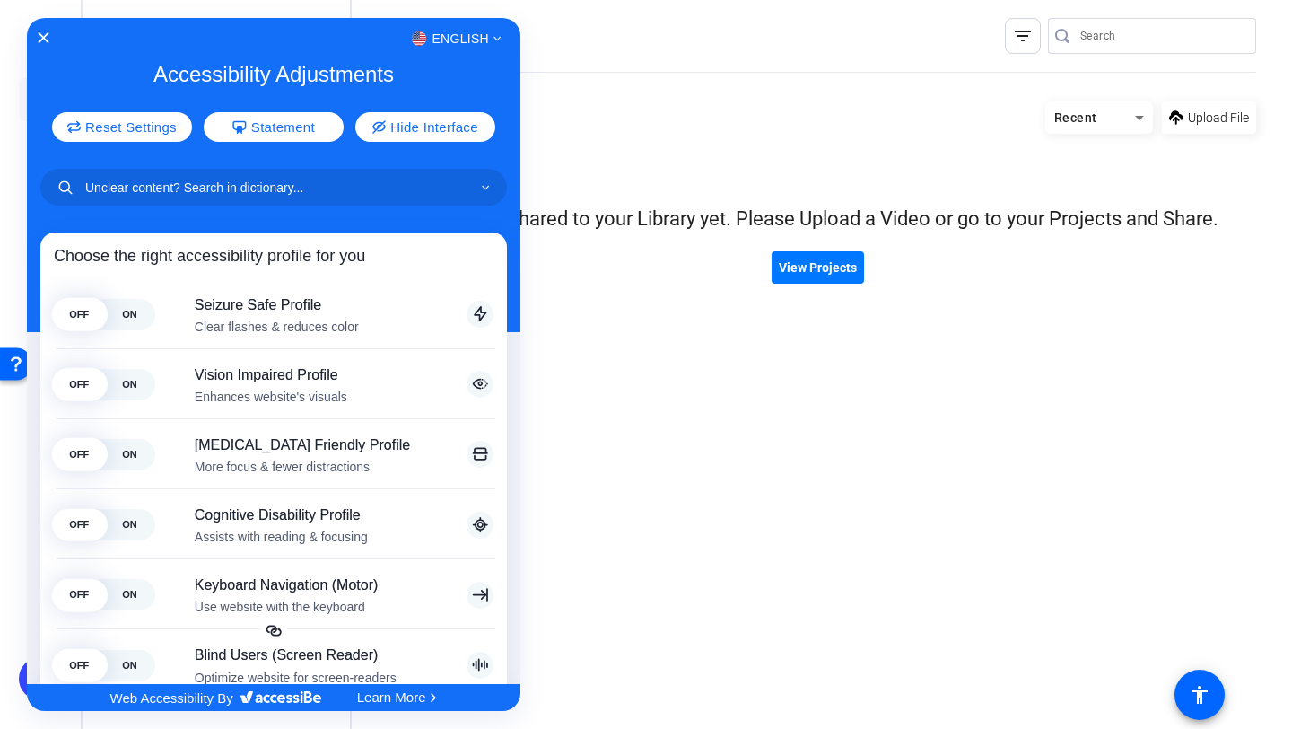
click at [45, 46] on div "English" at bounding box center [274, 38] width 494 height 23
click at [45, 40] on icon "Close Accessibility Interface" at bounding box center [43, 37] width 13 height 13
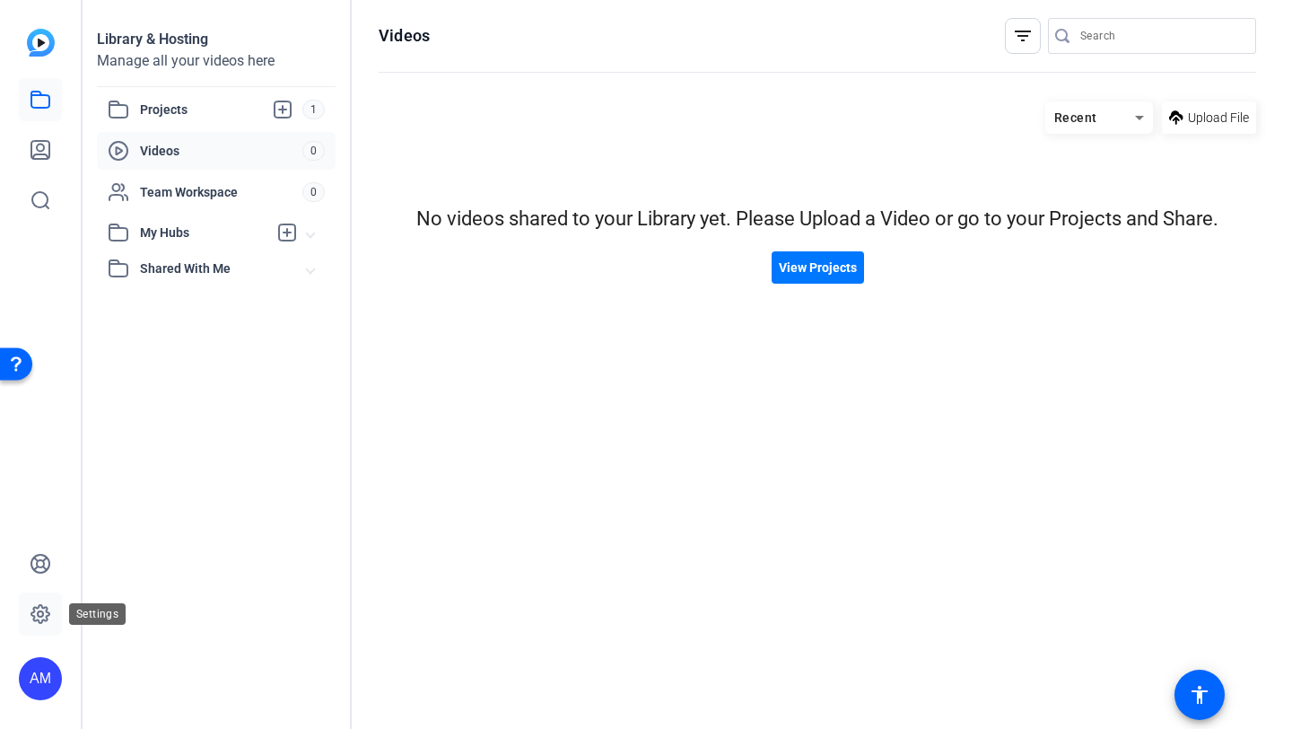
click at [42, 600] on link at bounding box center [40, 613] width 43 height 43
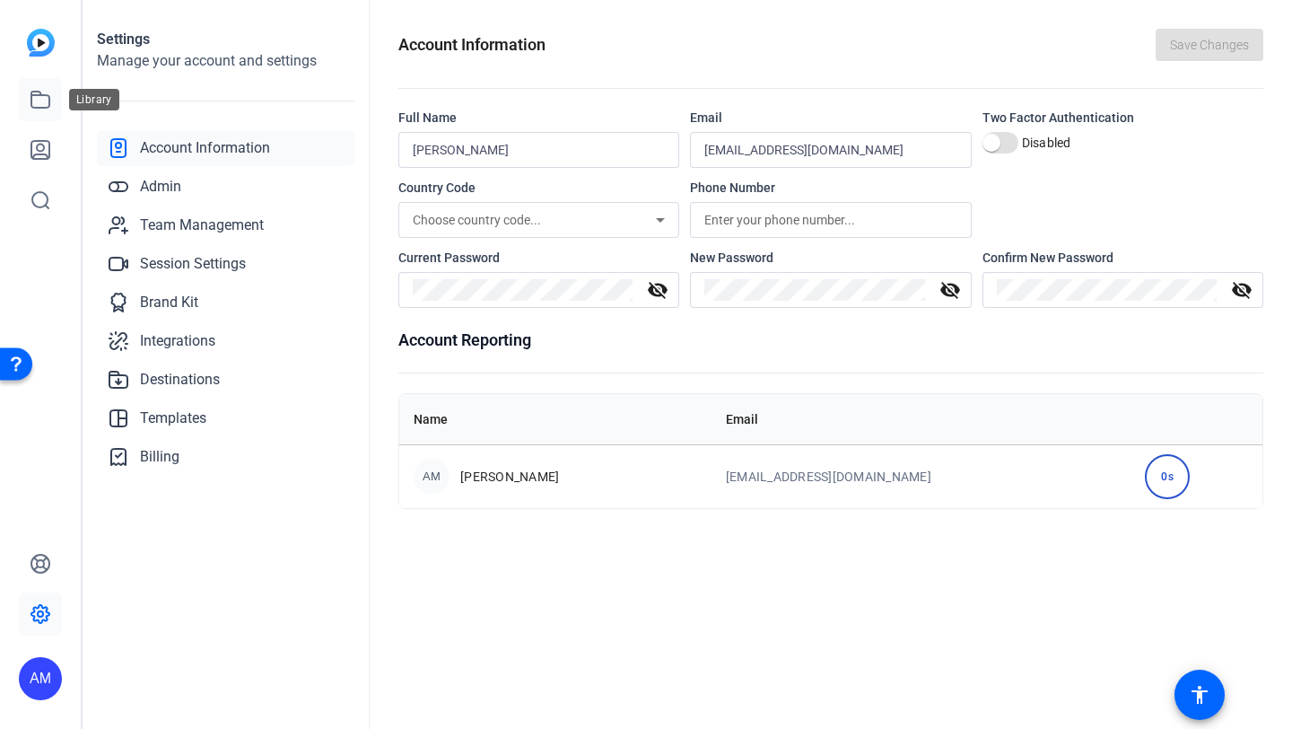
click at [34, 101] on icon at bounding box center [41, 100] width 22 height 22
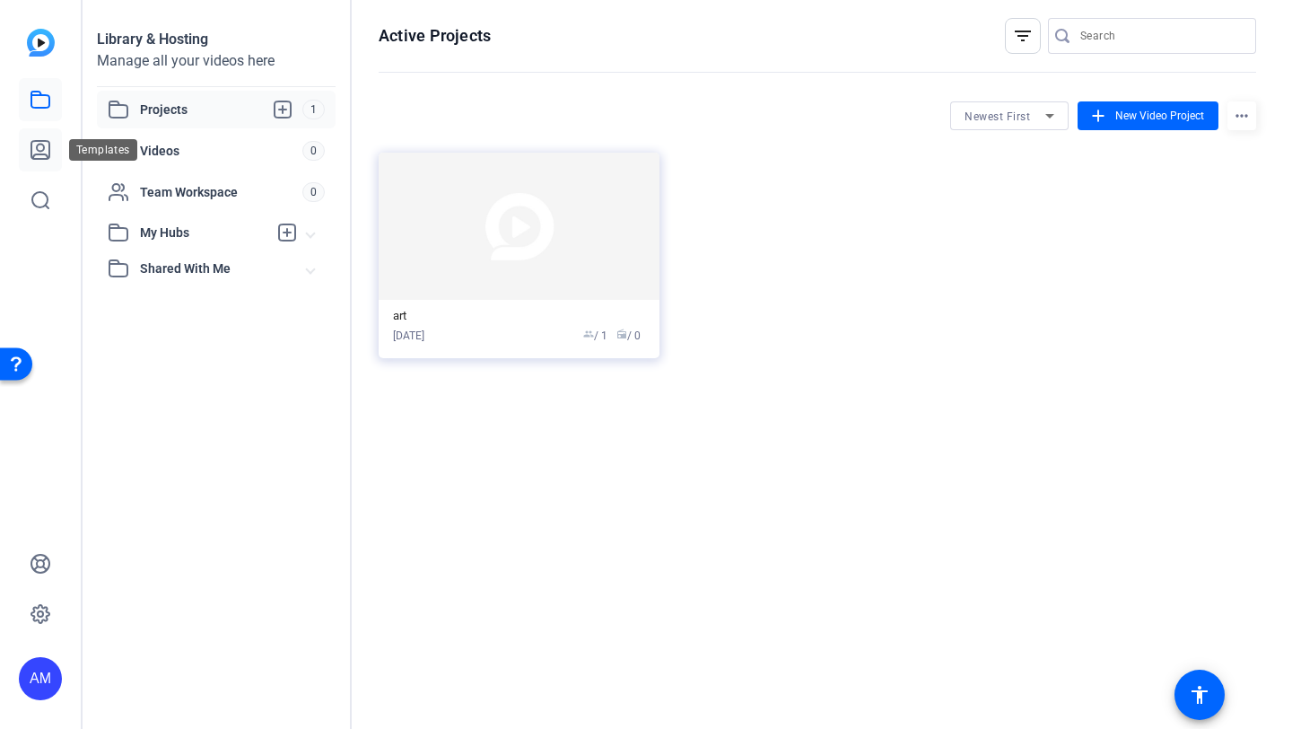
click at [38, 162] on link at bounding box center [40, 149] width 43 height 43
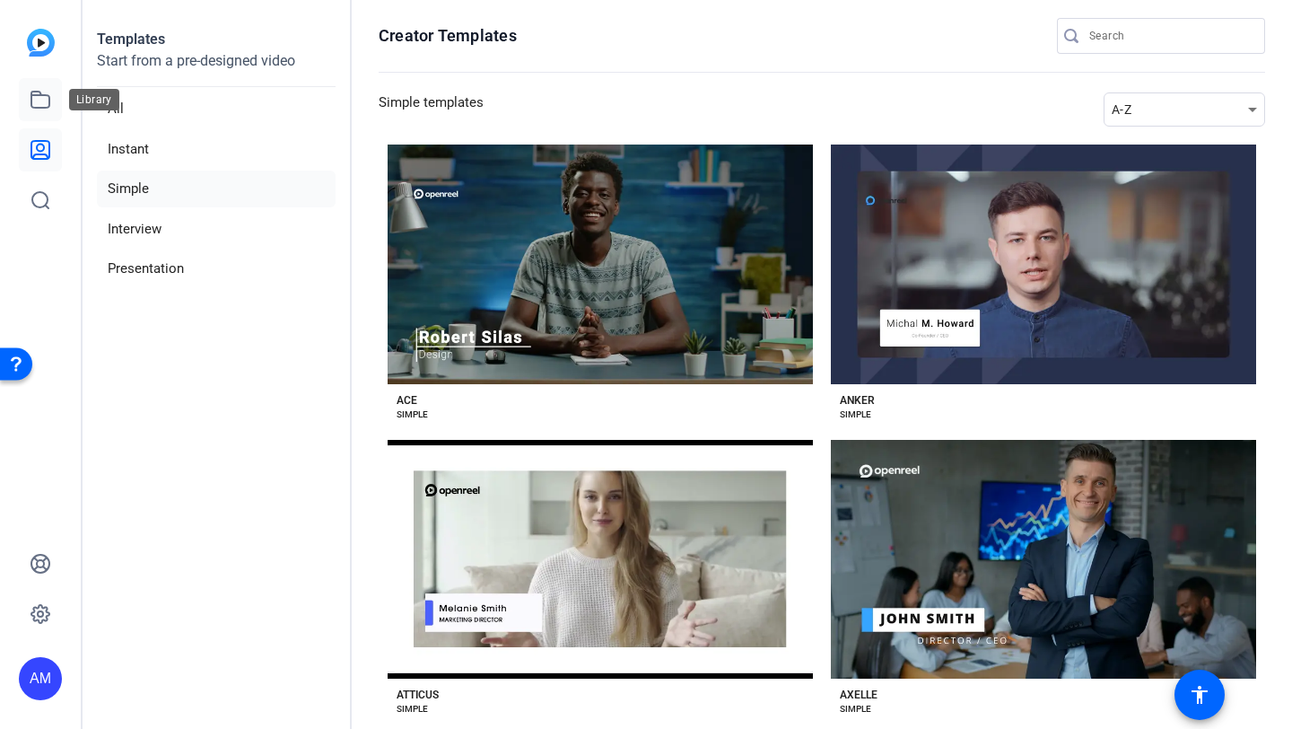
click at [42, 110] on link at bounding box center [40, 99] width 43 height 43
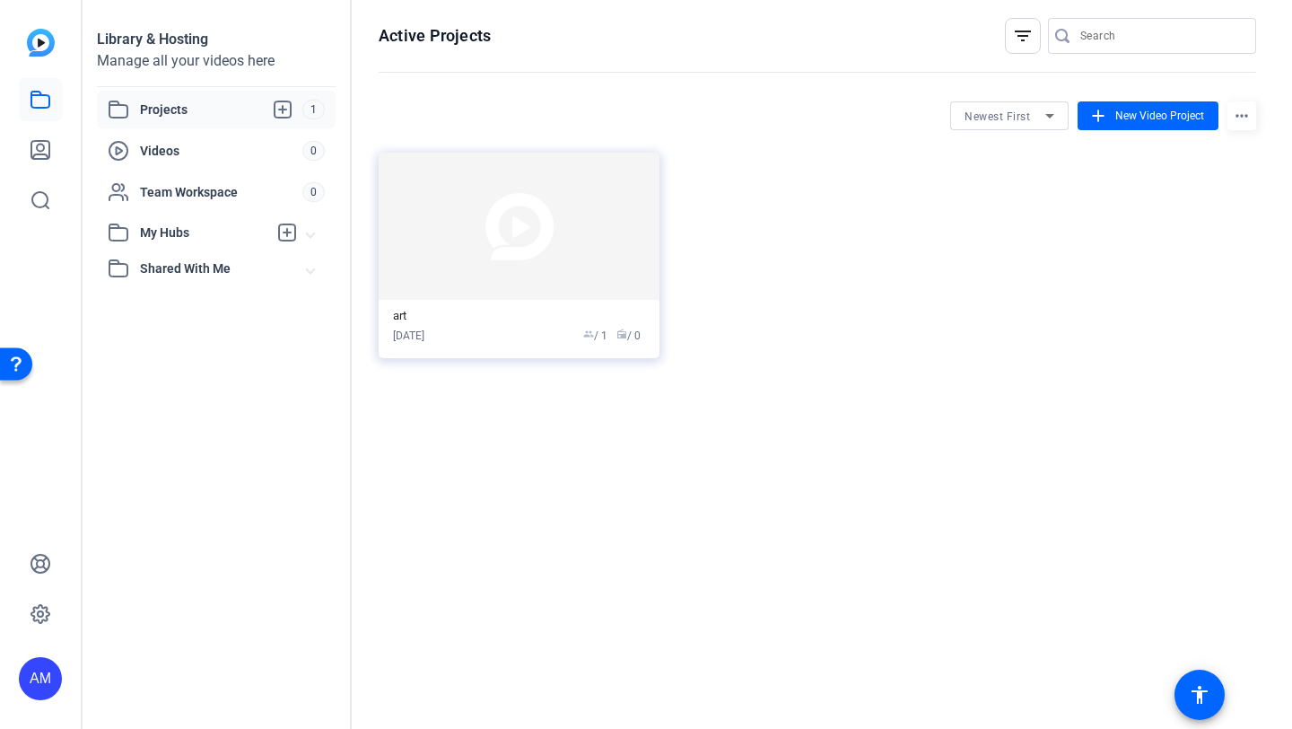
click at [179, 103] on span "Projects" at bounding box center [221, 110] width 162 height 22
click at [545, 275] on img at bounding box center [519, 226] width 281 height 147
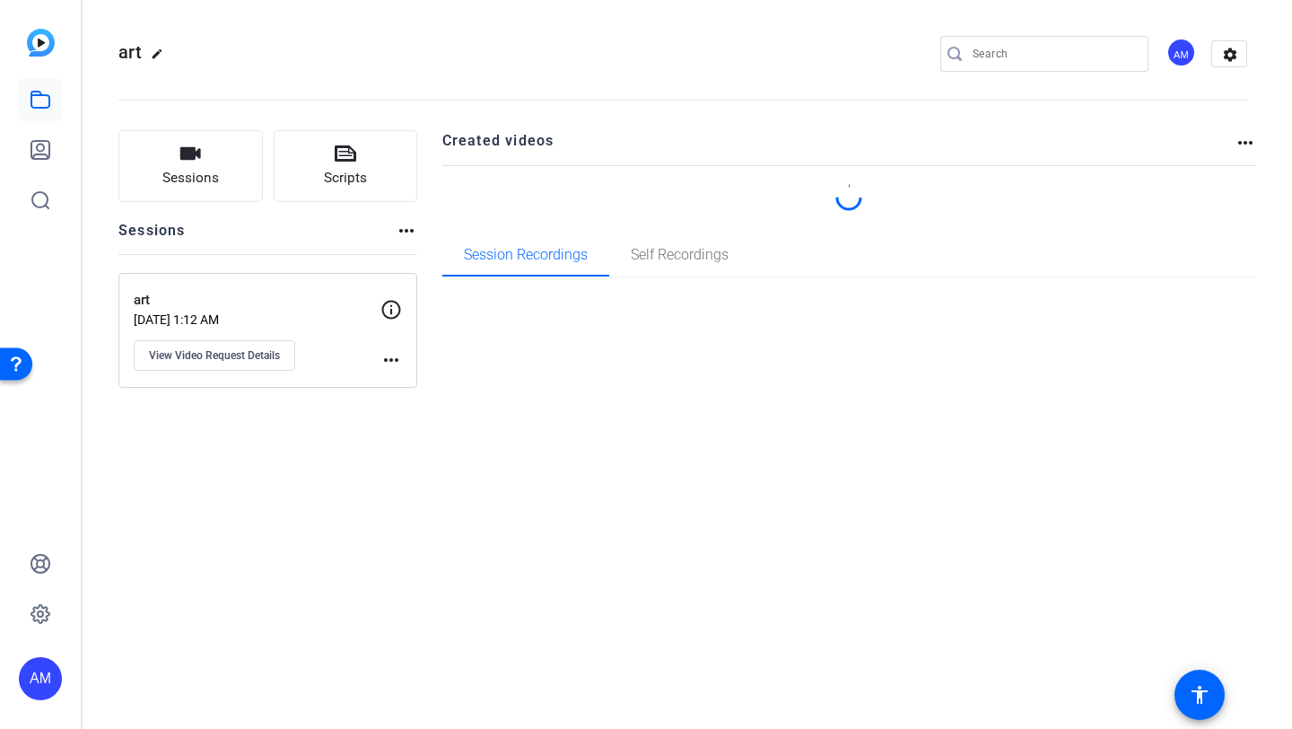
click at [545, 275] on div "art edit AM settings Sessions Scripts Sessions more_horiz art Oct 09, 2025 @ 1:…" at bounding box center [688, 364] width 1210 height 729
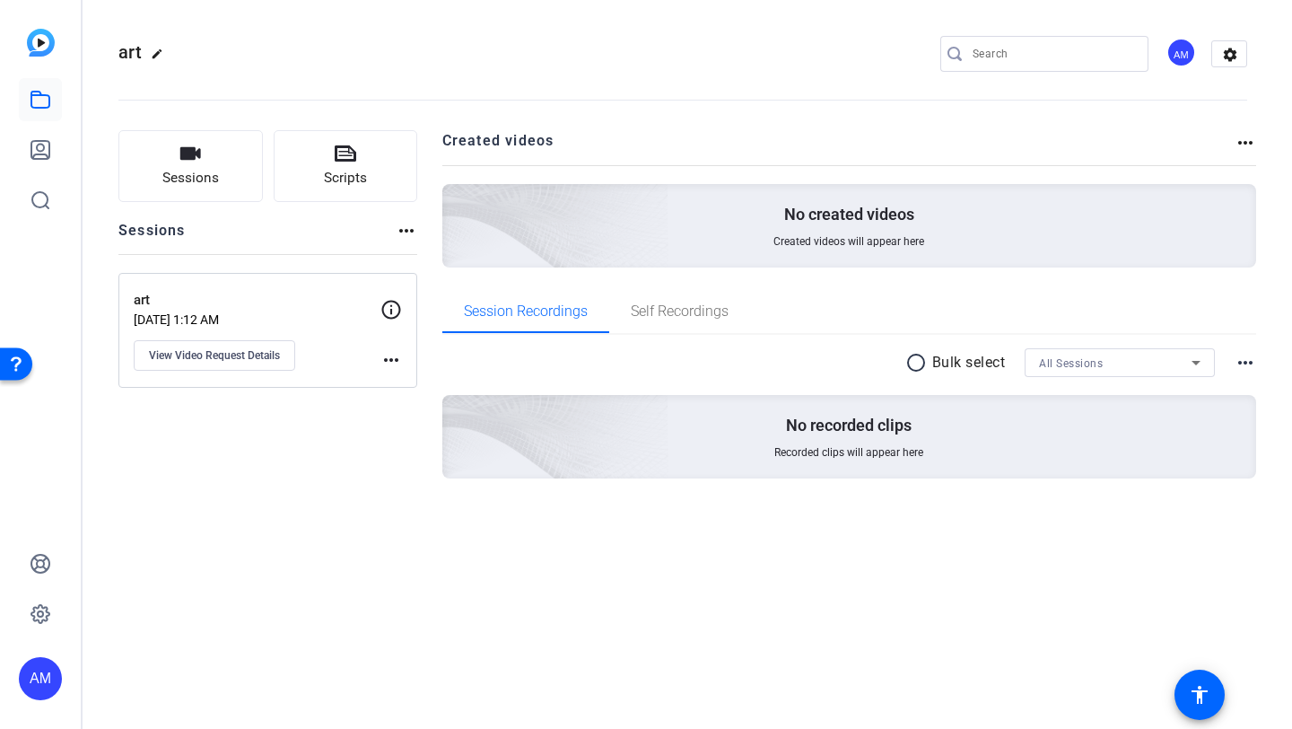
click at [338, 467] on div "Sessions Scripts Sessions more_horiz art Oct 09, 2025 @ 1:12 AM View Video Requ…" at bounding box center [267, 333] width 299 height 406
click at [629, 214] on img at bounding box center [455, 201] width 428 height 390
click at [699, 310] on span "Self Recordings" at bounding box center [680, 311] width 98 height 14
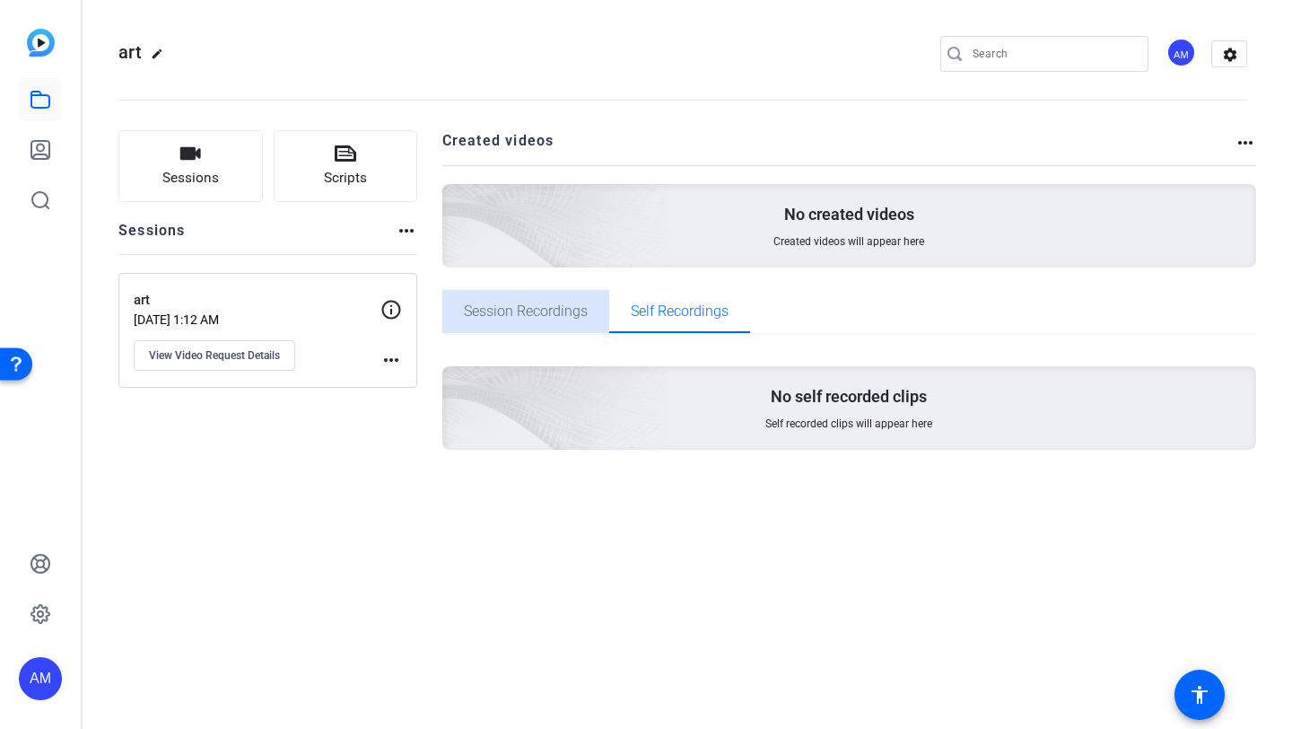
click at [551, 308] on span "Session Recordings" at bounding box center [526, 311] width 124 height 14
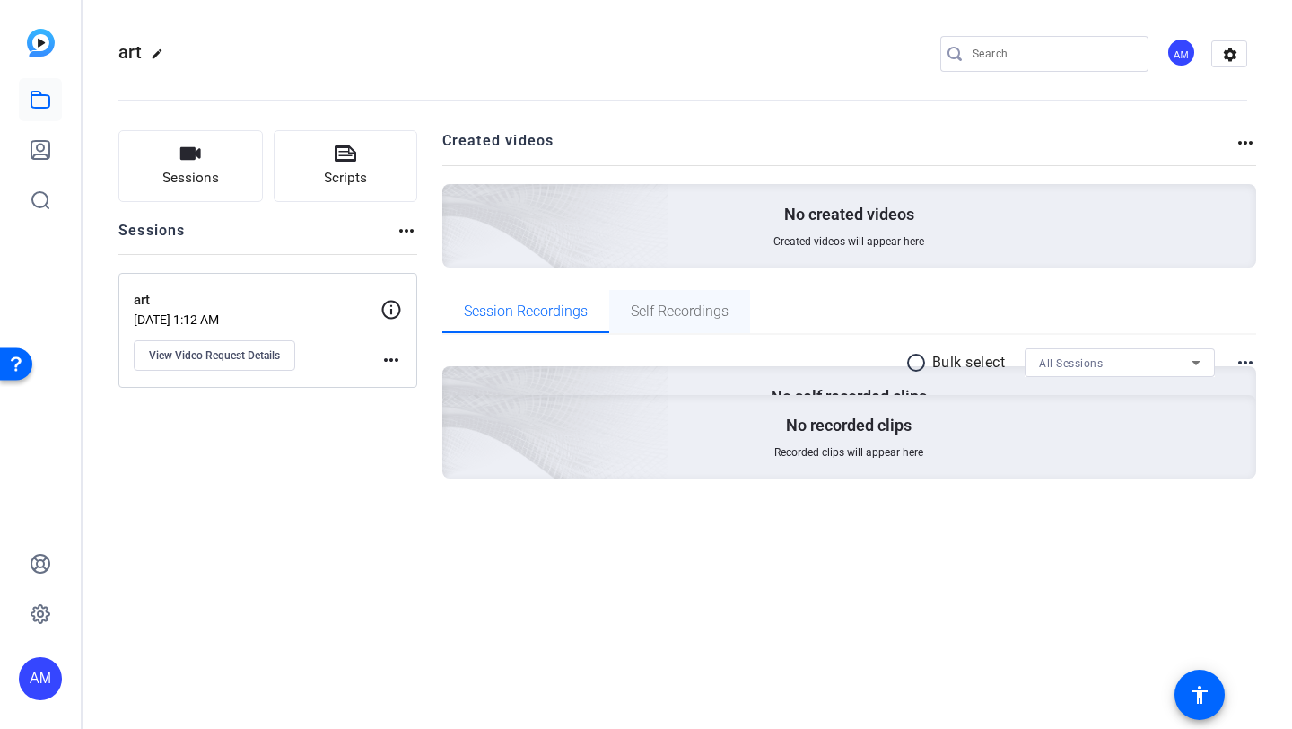
click at [677, 308] on span "Self Recordings" at bounding box center [680, 311] width 98 height 14
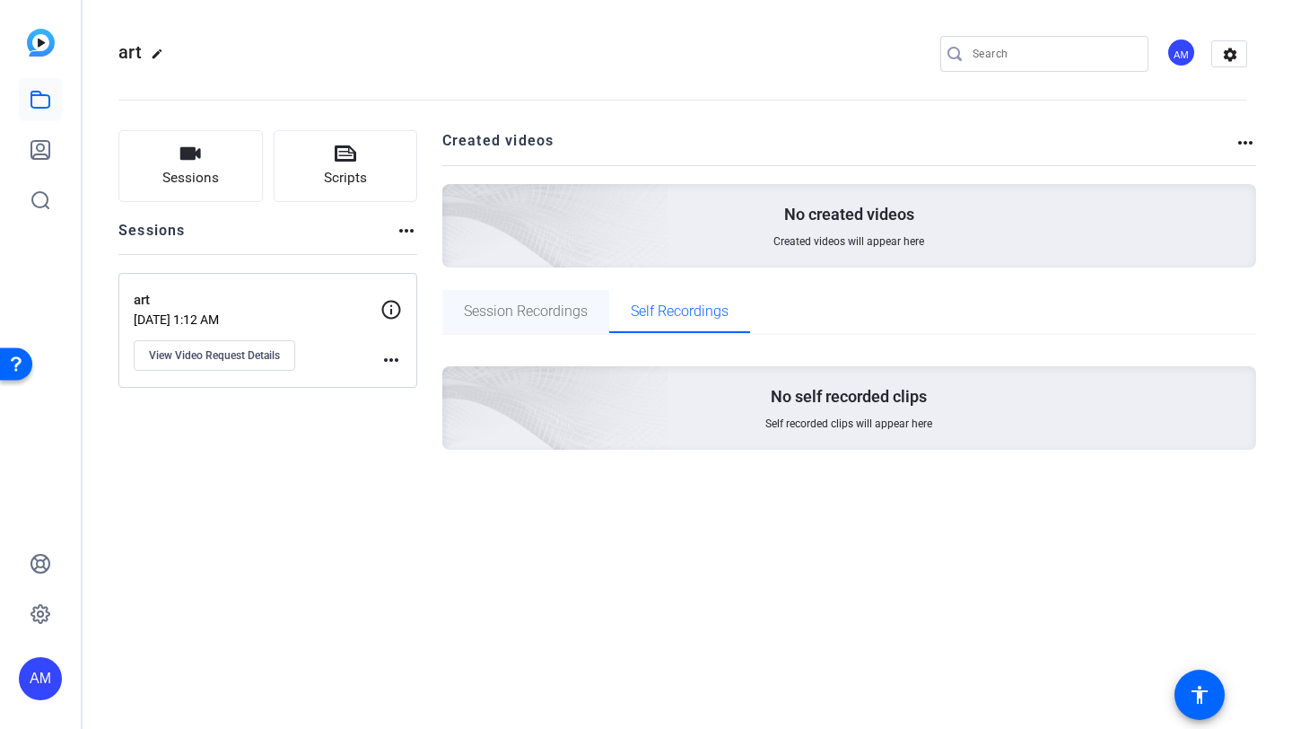
click at [523, 305] on span "Session Recordings" at bounding box center [526, 311] width 124 height 14
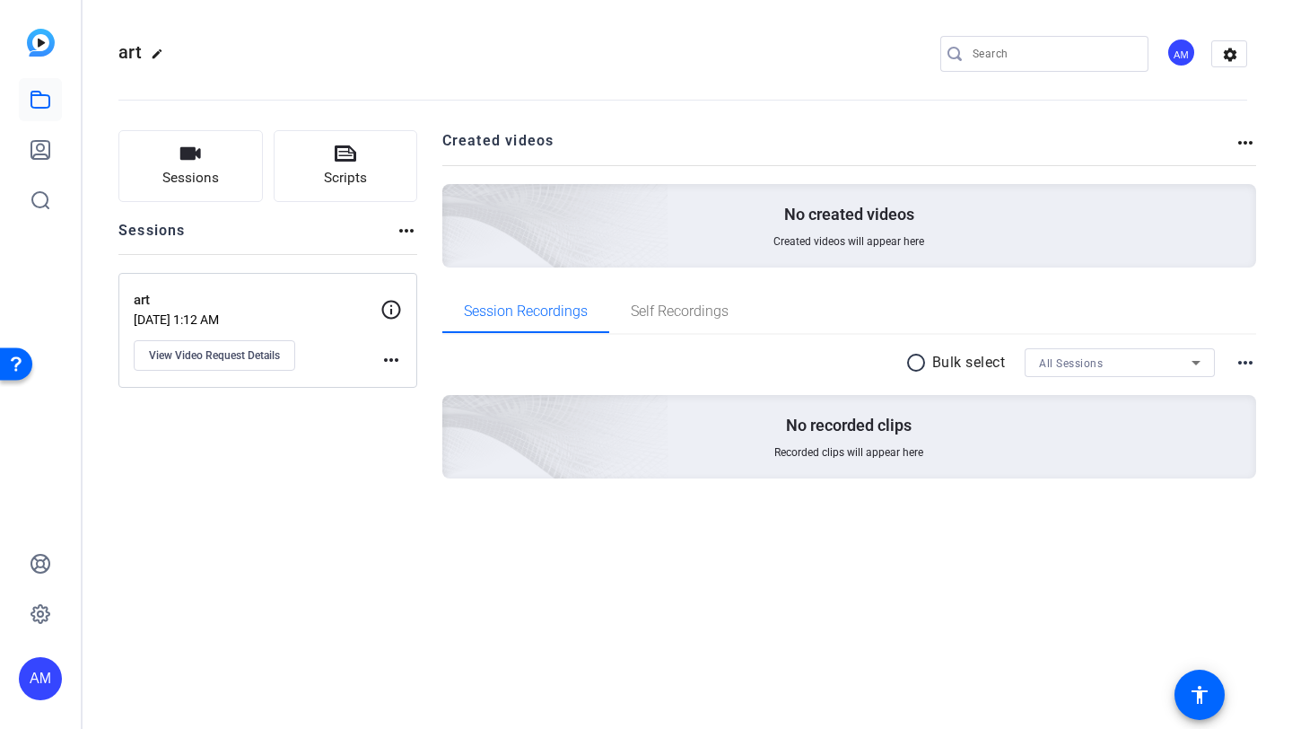
click at [1031, 49] on input "Search" at bounding box center [1054, 54] width 162 height 22
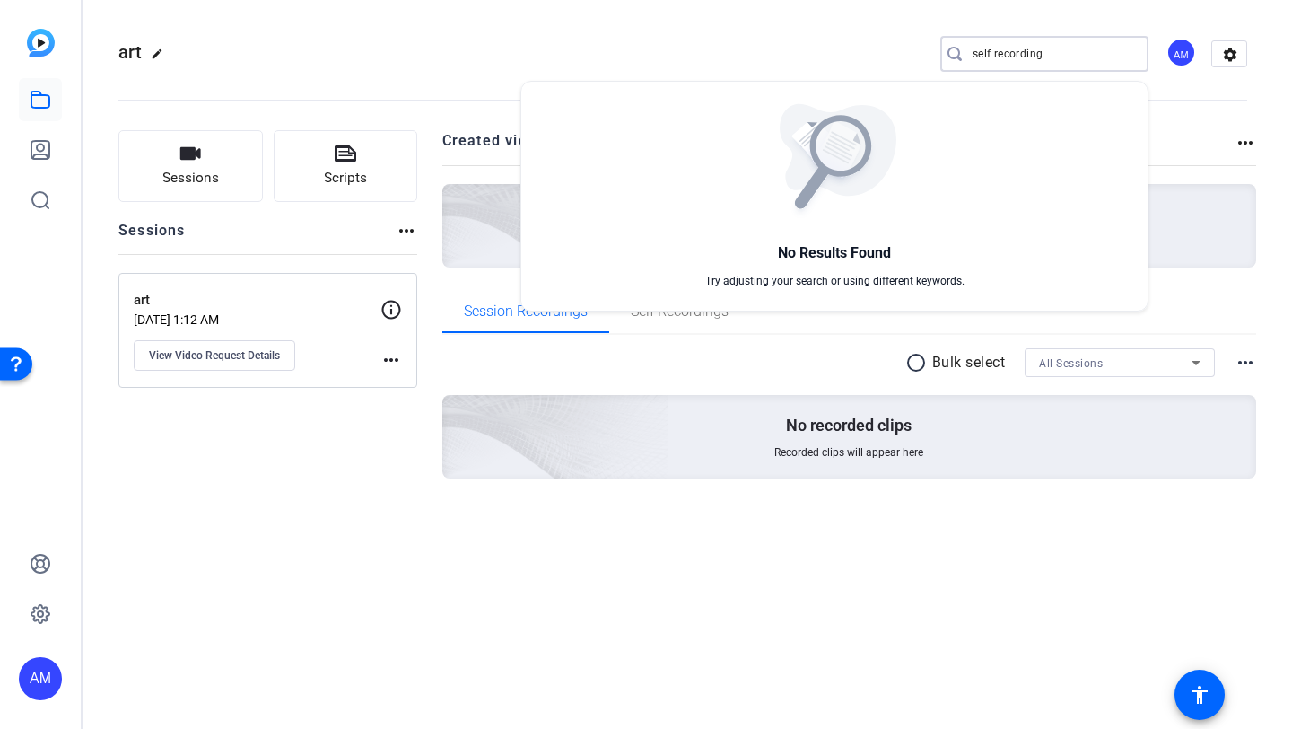
type input "self recording"
click at [256, 237] on div at bounding box center [646, 364] width 1292 height 729
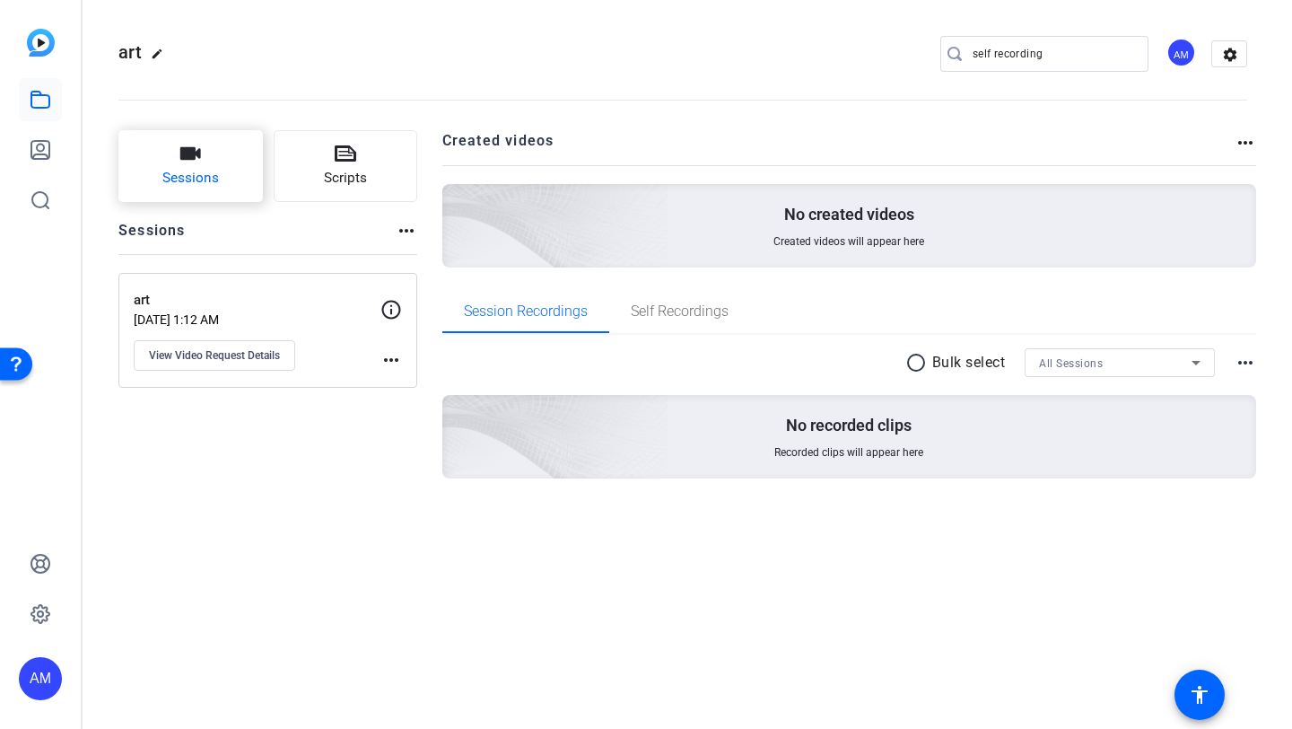
click at [243, 162] on button "Sessions" at bounding box center [190, 166] width 144 height 72
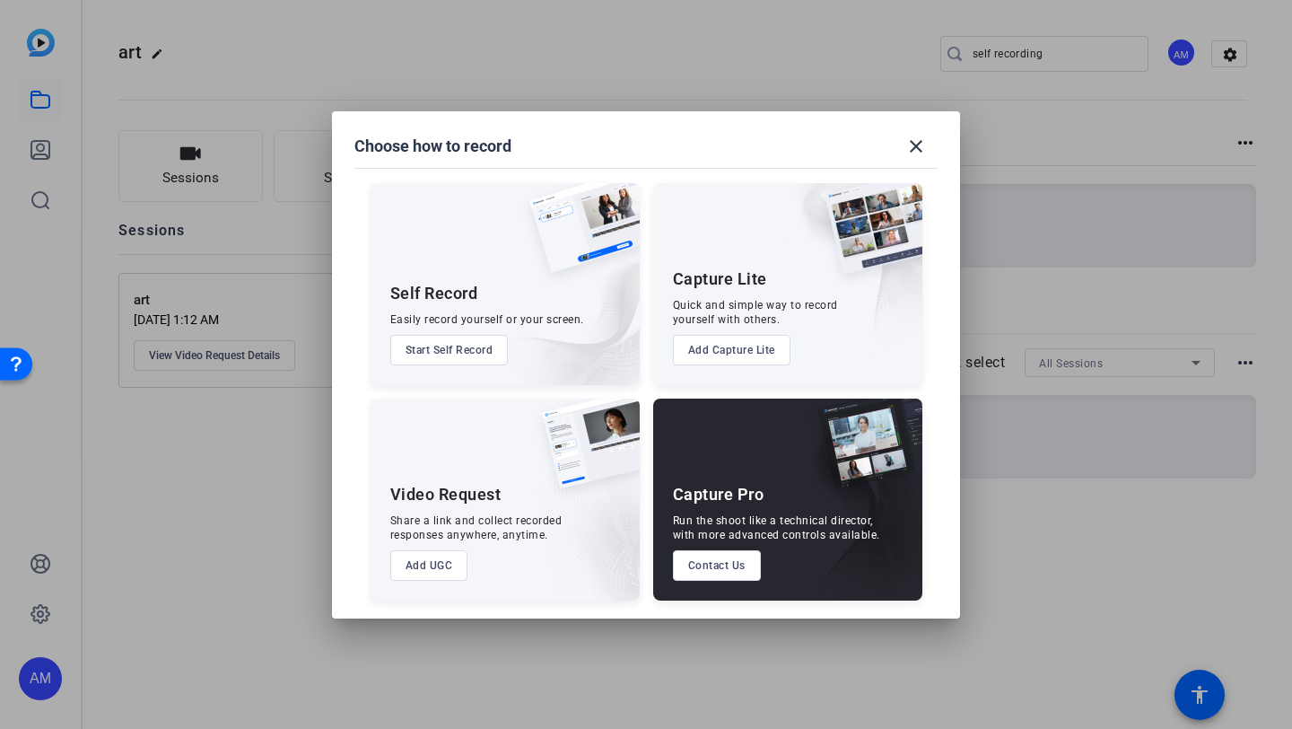
click at [477, 340] on button "Start Self Record" at bounding box center [449, 350] width 118 height 31
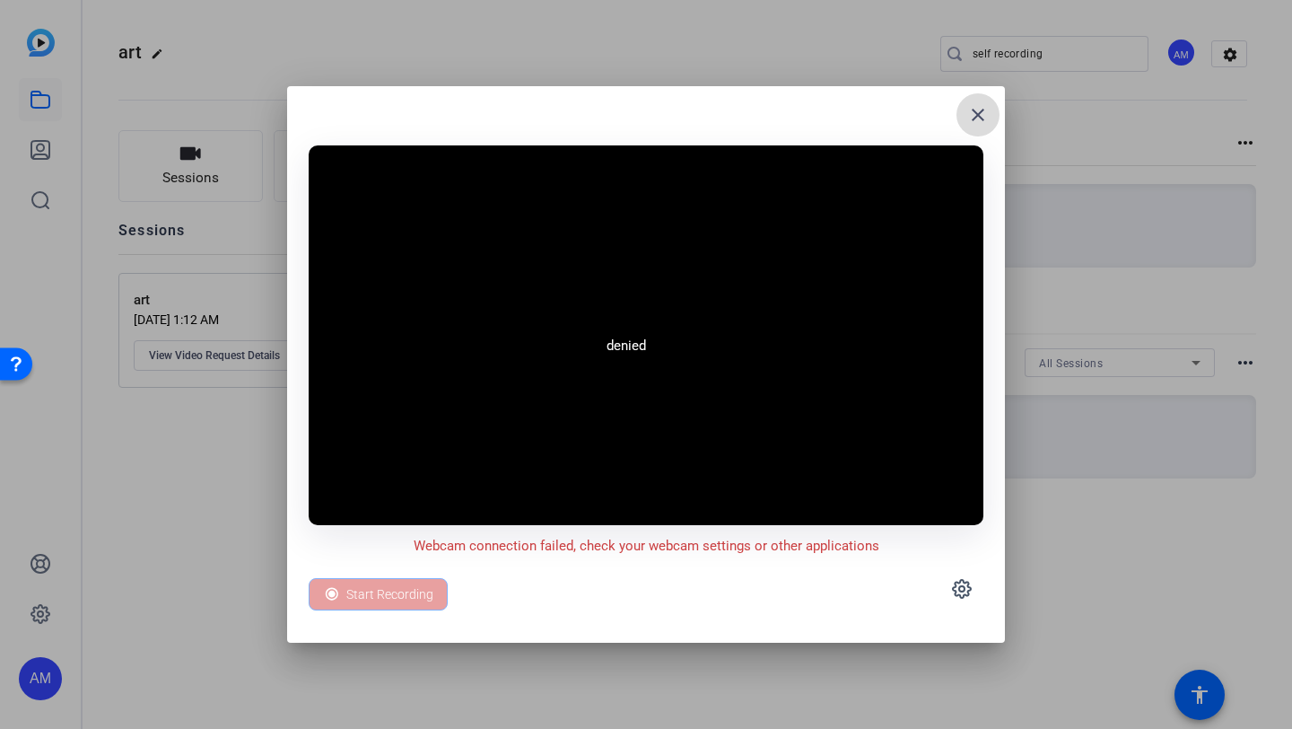
click at [977, 114] on mat-icon "close" at bounding box center [978, 115] width 22 height 22
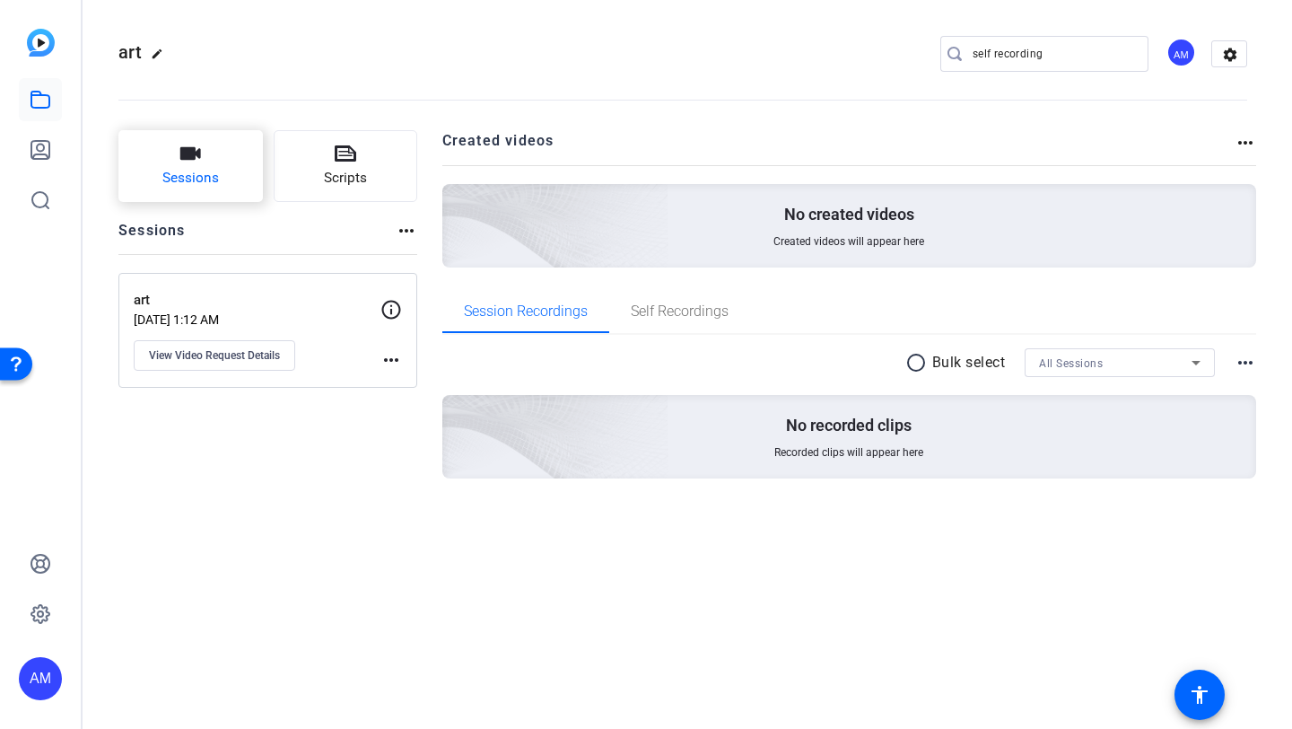
click at [219, 197] on button "Sessions" at bounding box center [190, 166] width 144 height 72
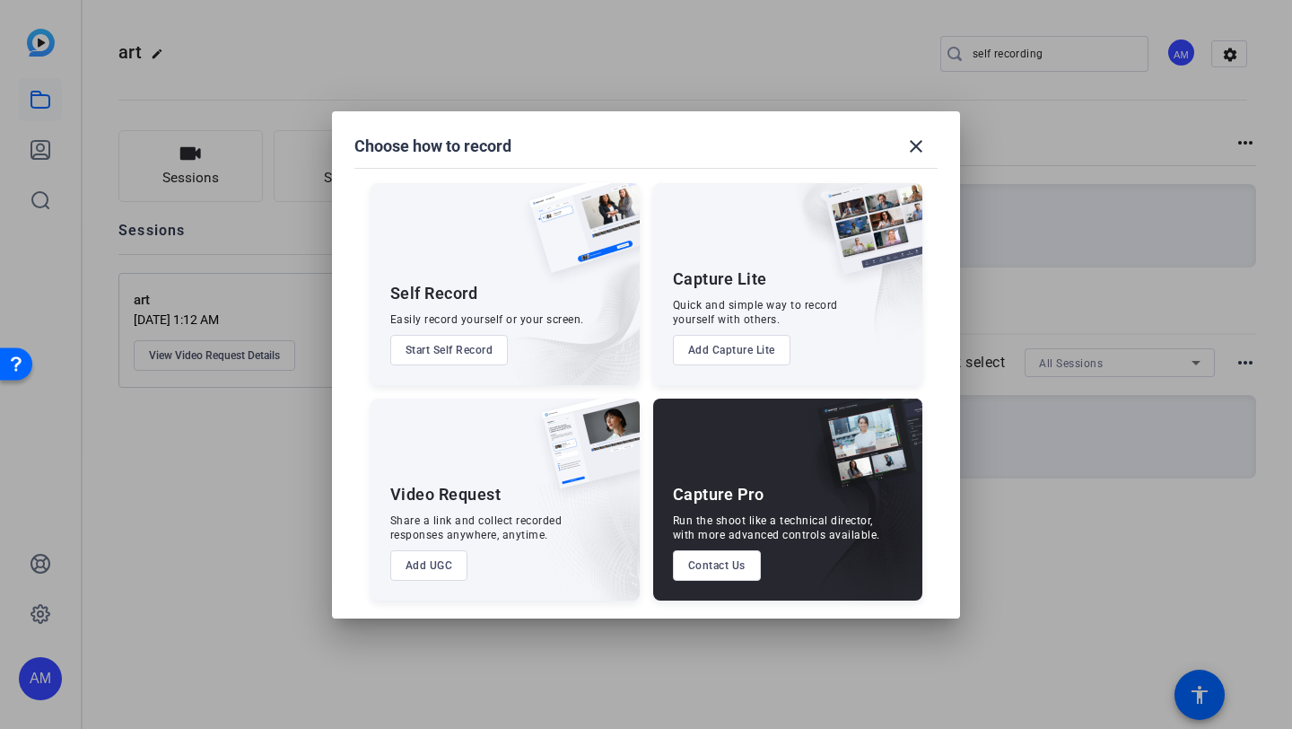
click at [463, 345] on button "Start Self Record" at bounding box center [449, 350] width 118 height 31
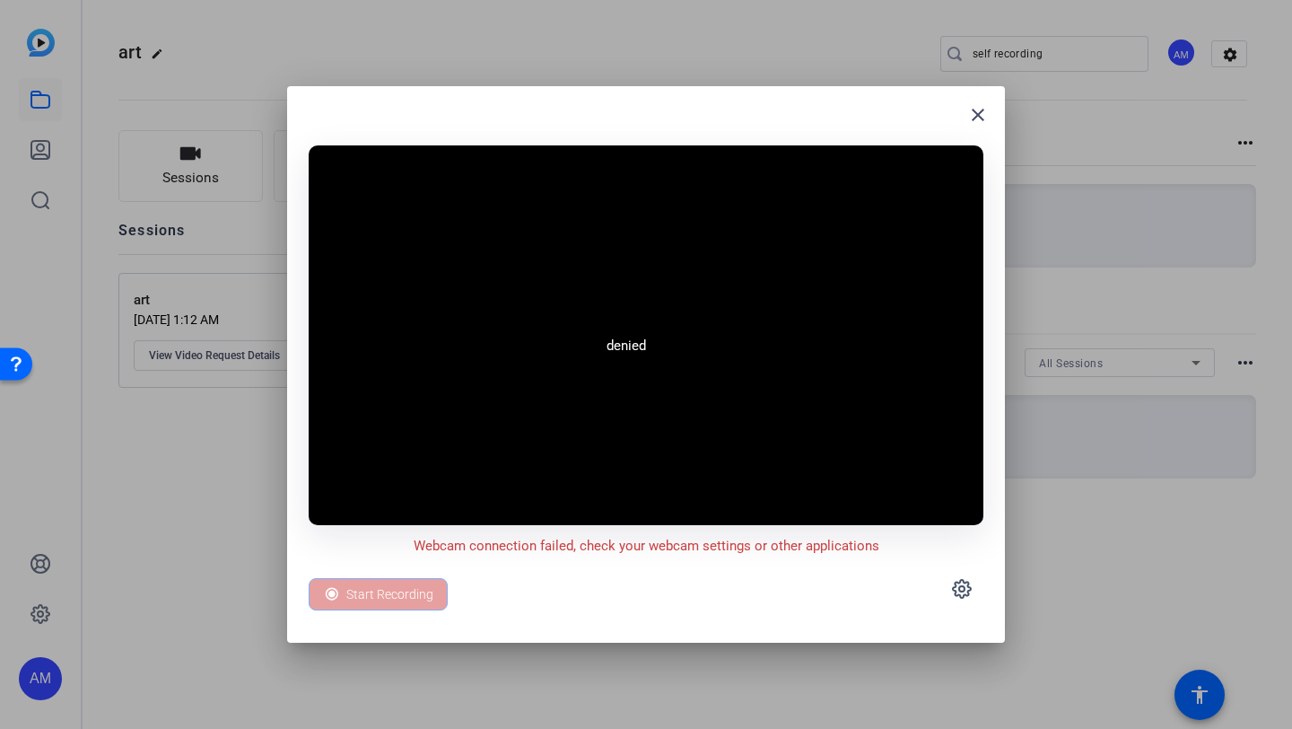
click at [544, 417] on video at bounding box center [646, 335] width 675 height 380
click at [667, 341] on video at bounding box center [646, 335] width 675 height 380
click at [978, 119] on mat-icon "close" at bounding box center [978, 115] width 22 height 22
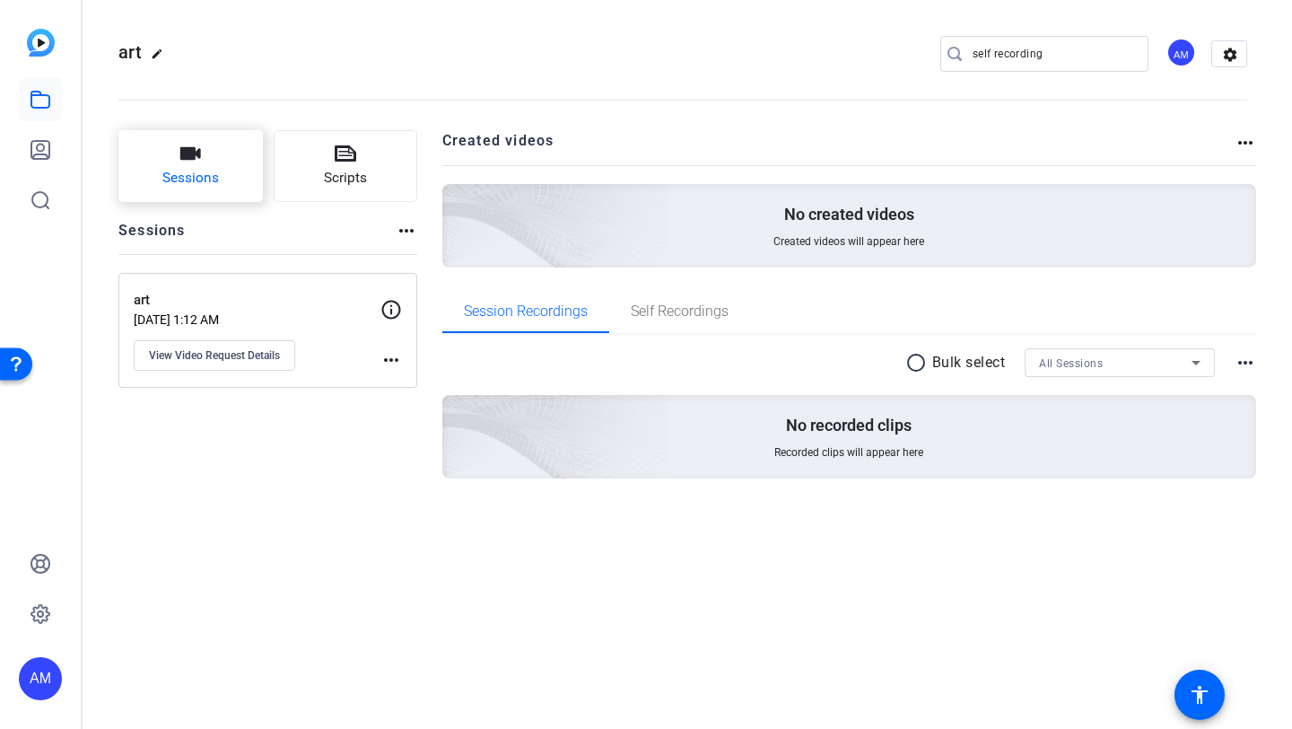
click at [247, 143] on button "Sessions" at bounding box center [190, 166] width 144 height 72
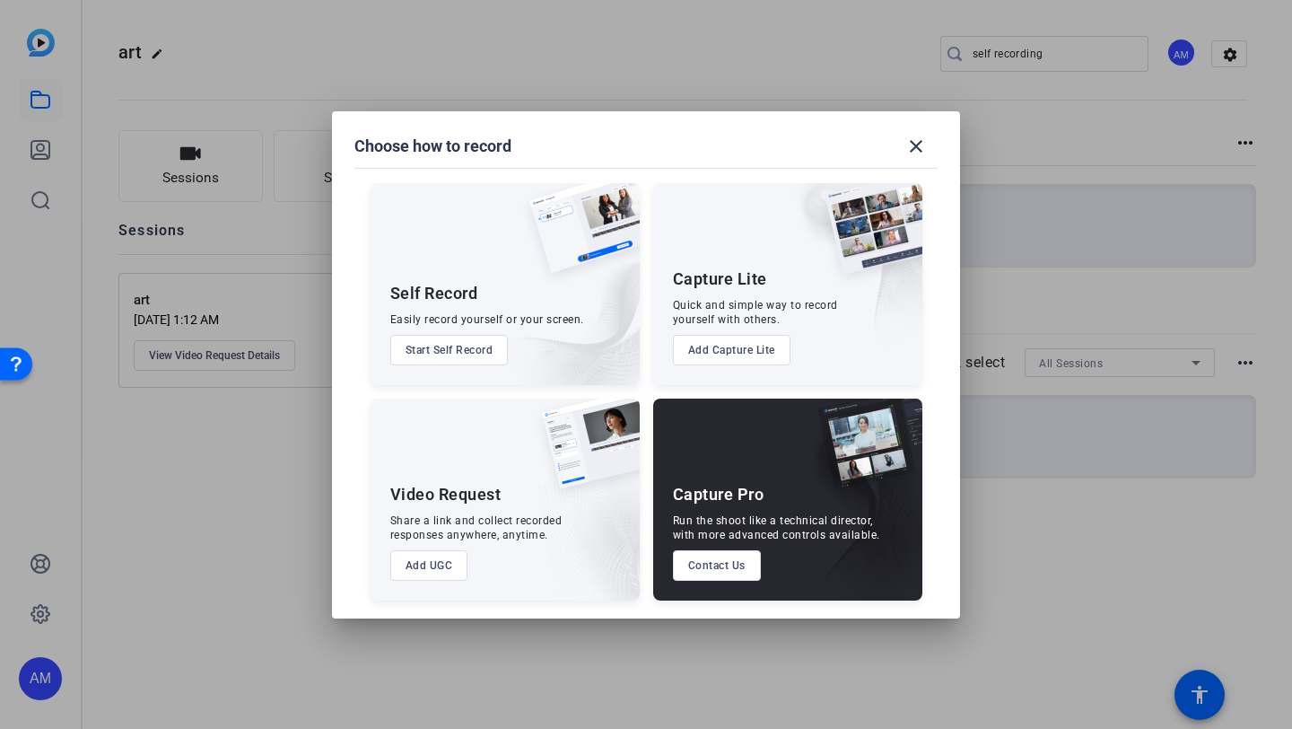
click at [763, 346] on button "Add Capture Lite" at bounding box center [732, 350] width 118 height 31
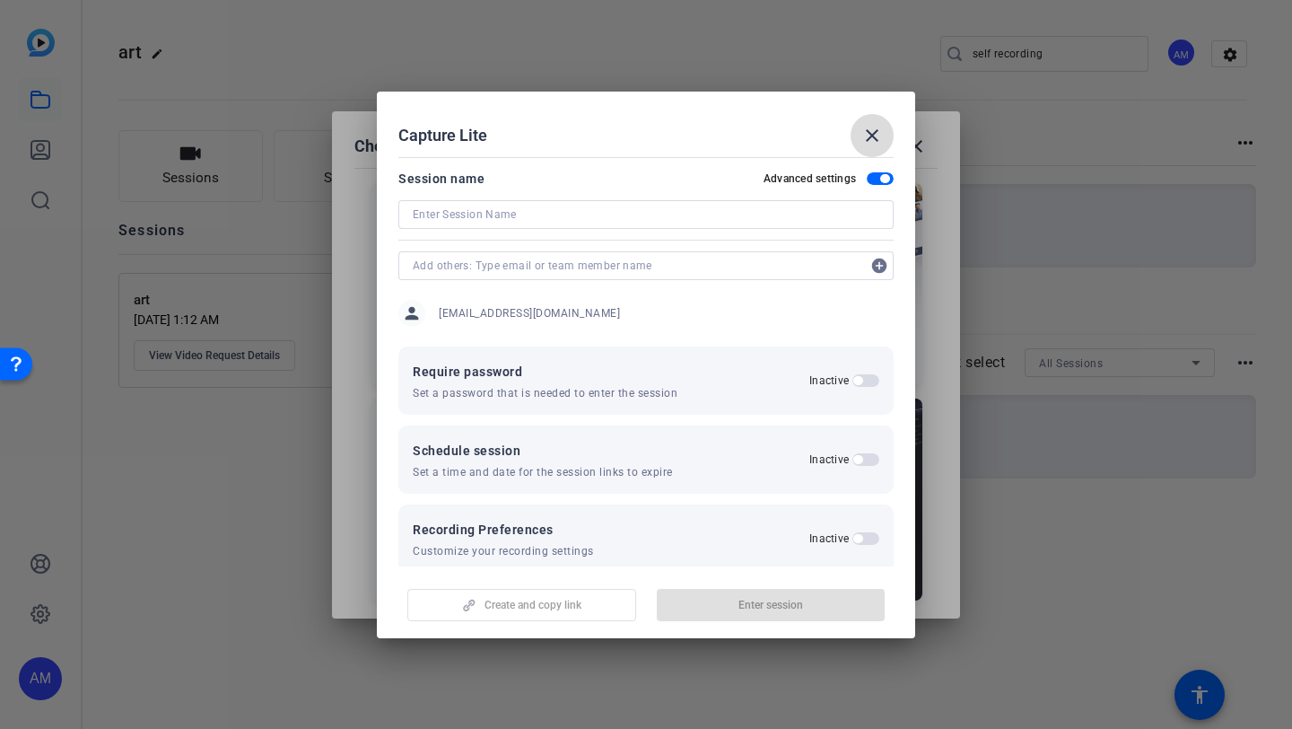
click at [872, 133] on mat-icon "close" at bounding box center [873, 136] width 22 height 22
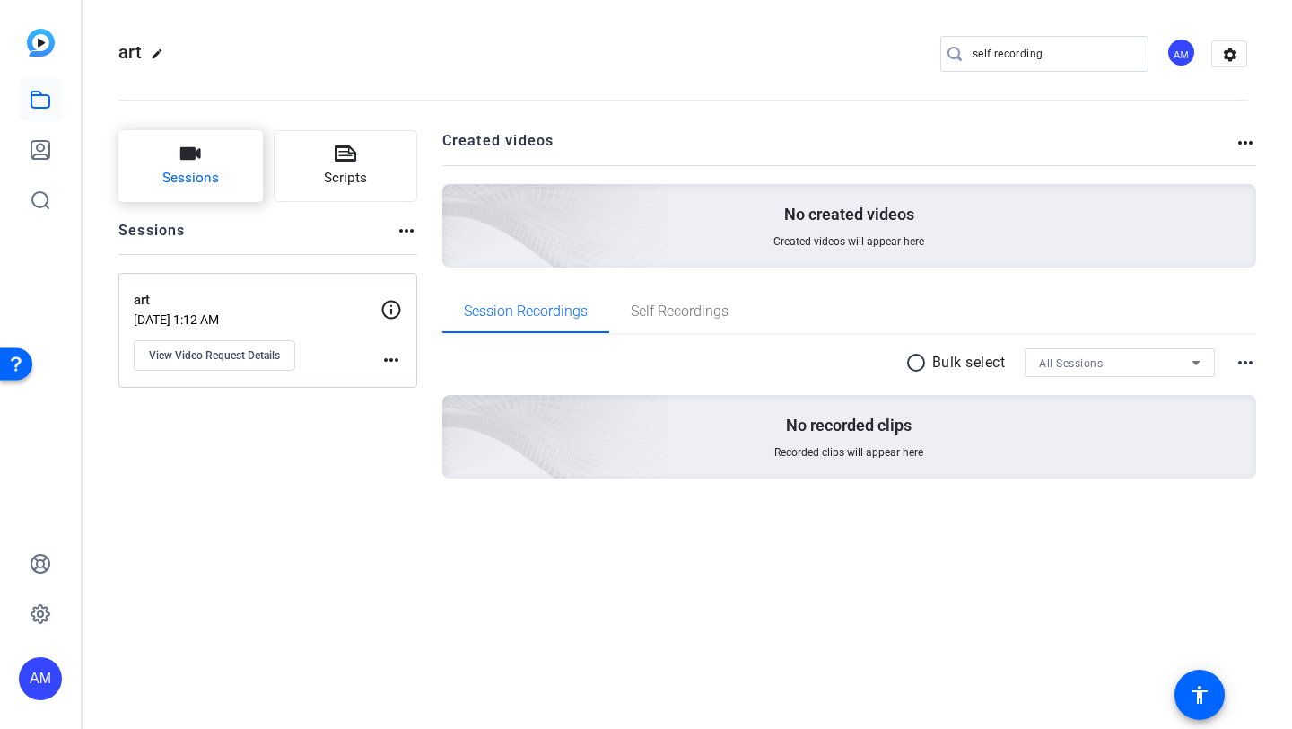
click at [247, 190] on button "Sessions" at bounding box center [190, 166] width 144 height 72
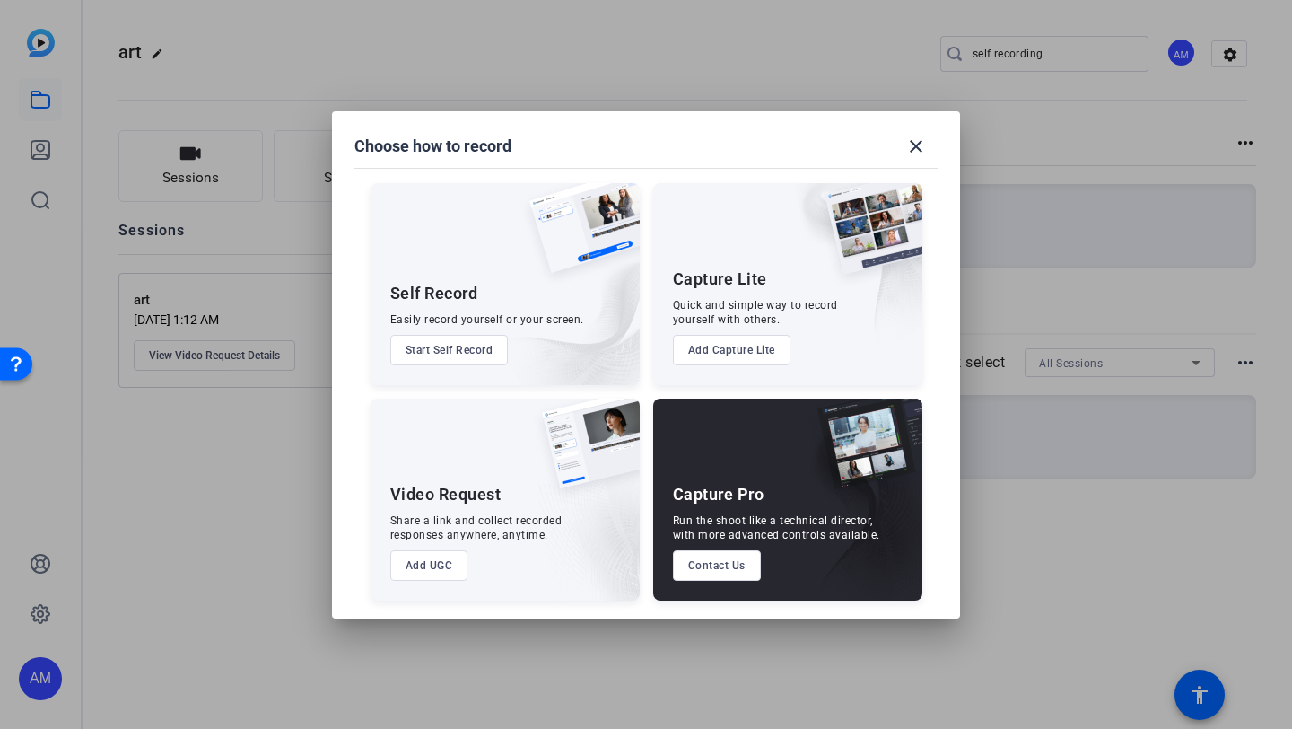
click at [466, 350] on button "Start Self Record" at bounding box center [449, 350] width 118 height 31
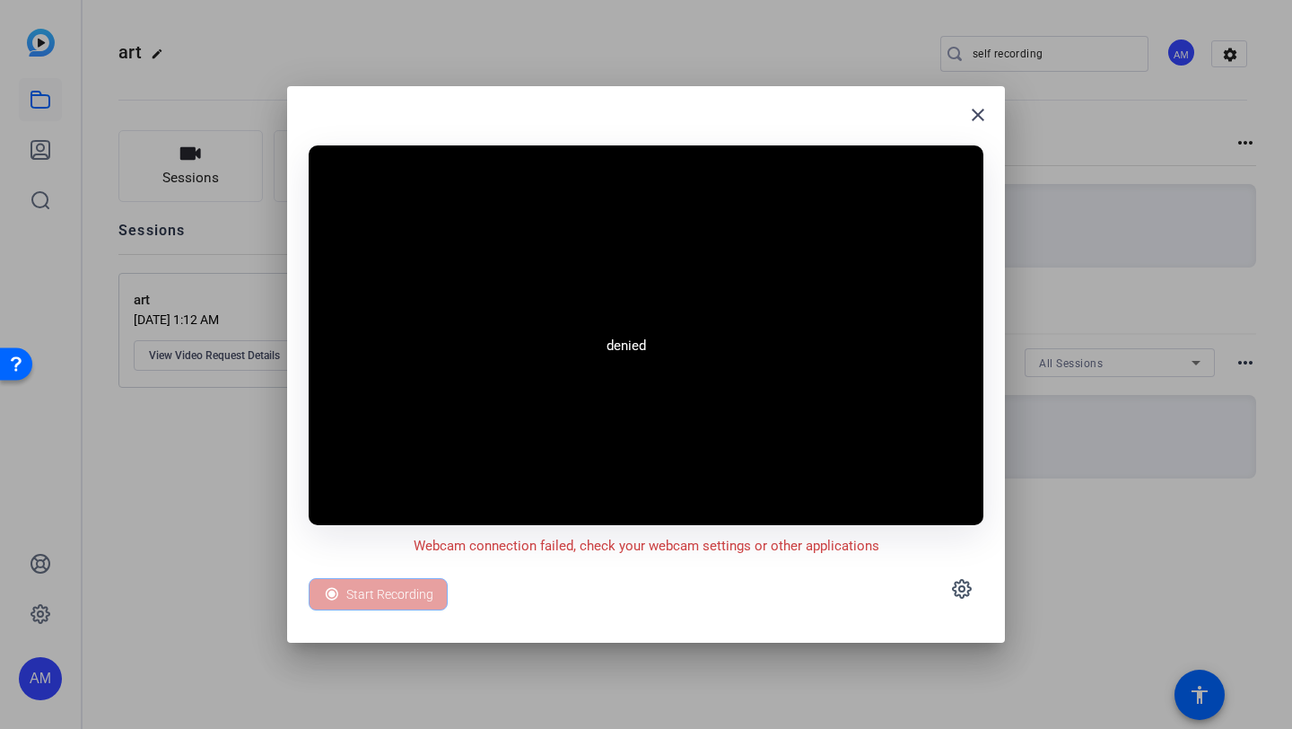
click at [578, 373] on video at bounding box center [646, 335] width 675 height 380
click at [977, 108] on mat-icon "close" at bounding box center [978, 115] width 22 height 22
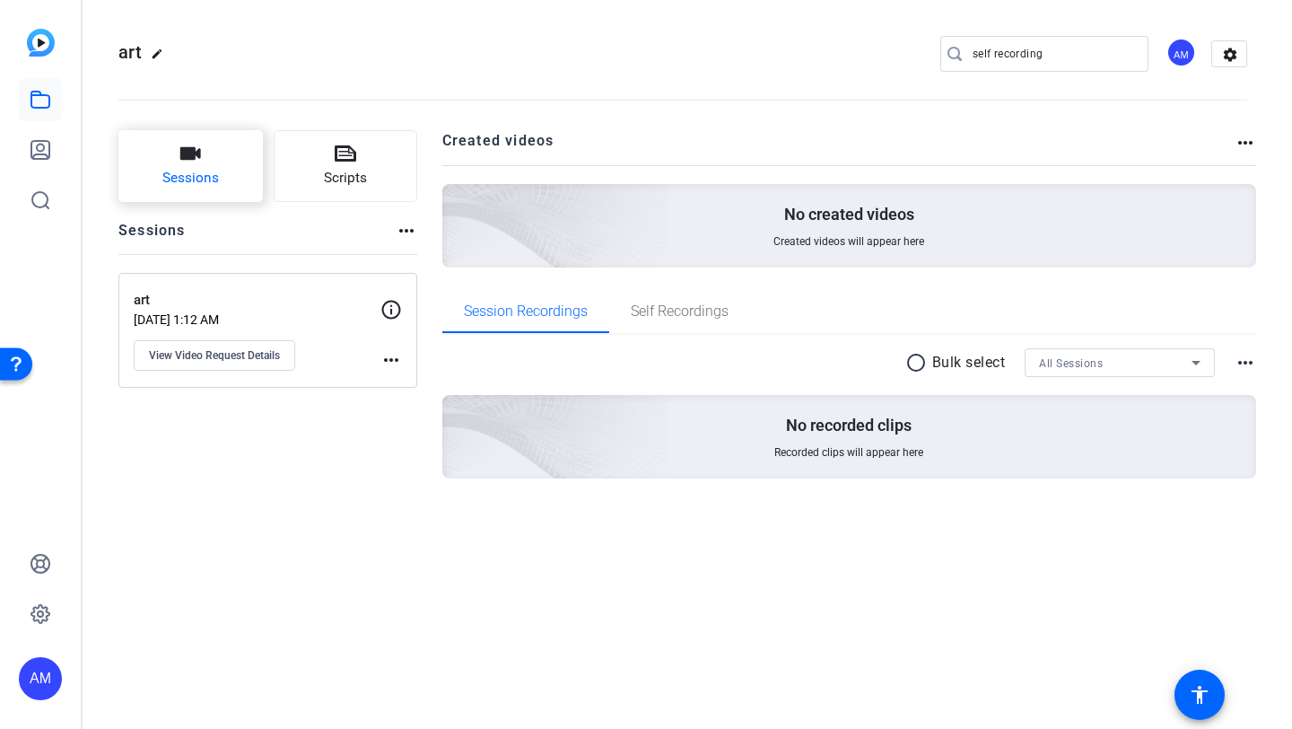
click at [230, 170] on button "Sessions" at bounding box center [190, 166] width 144 height 72
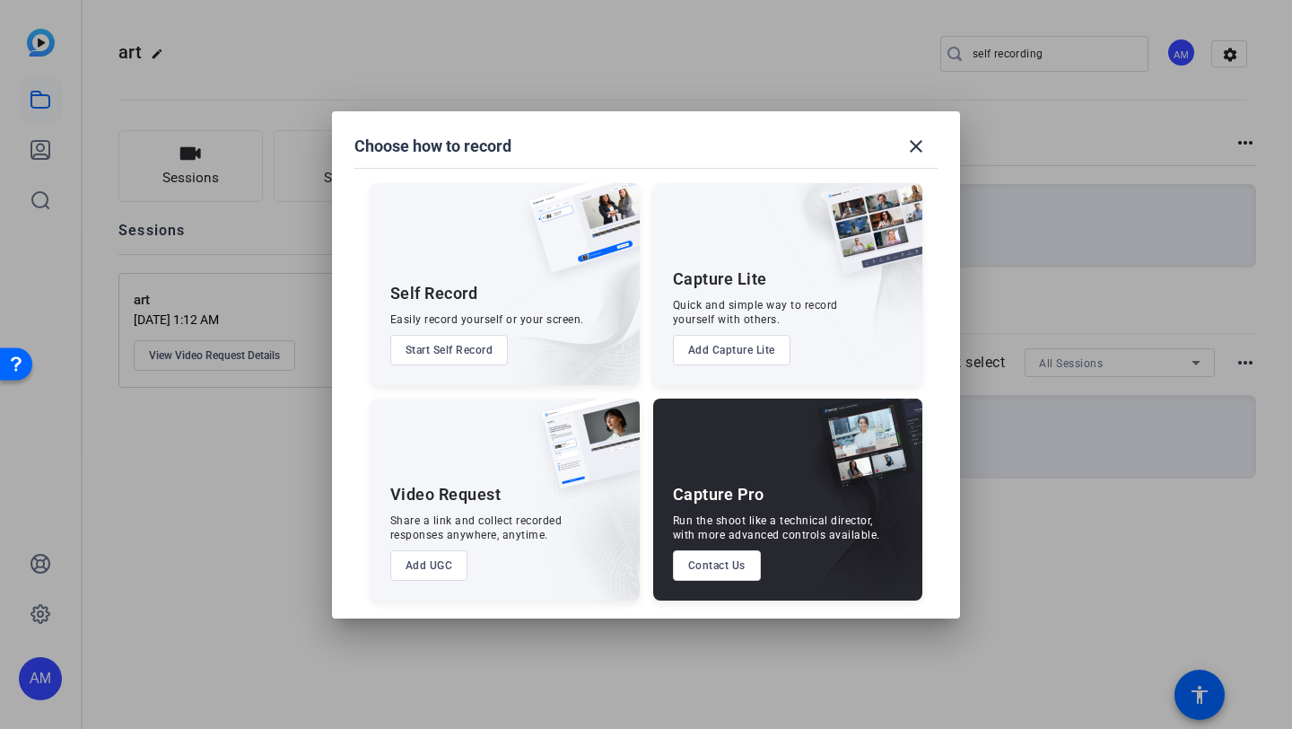
click at [462, 361] on button "Start Self Record" at bounding box center [449, 350] width 118 height 31
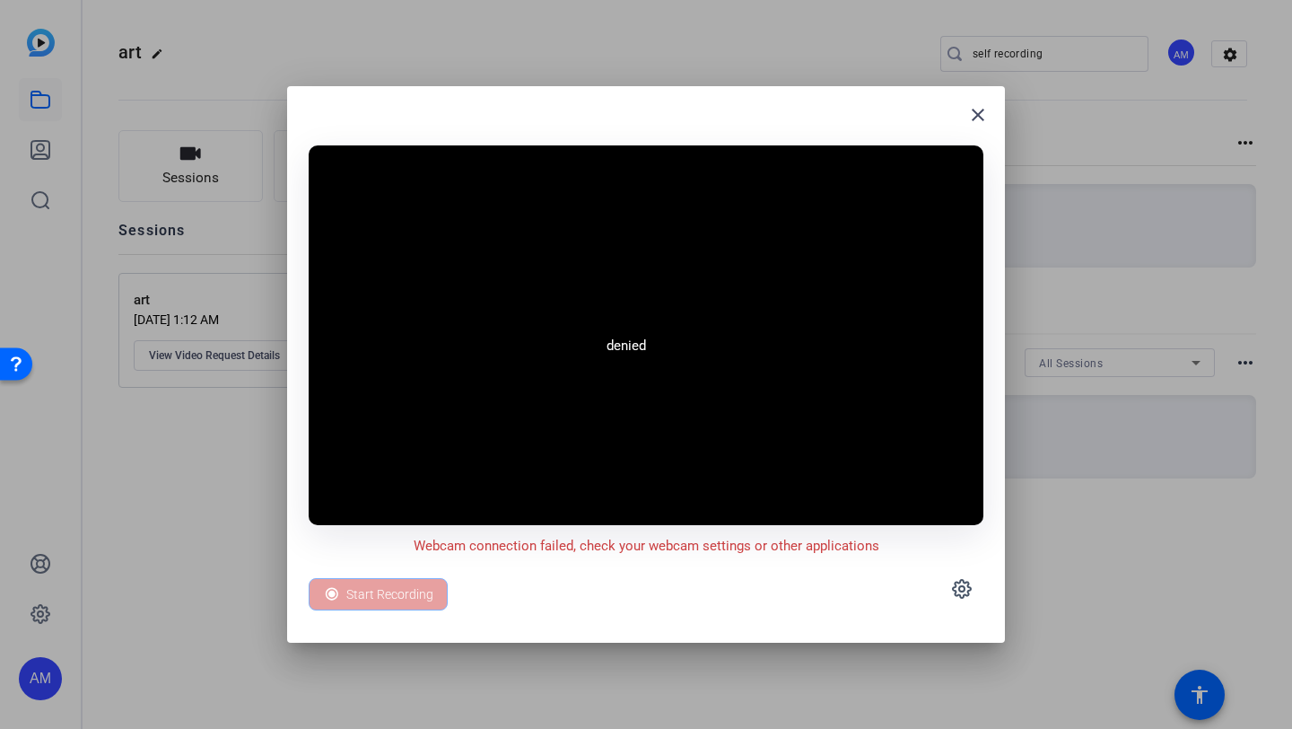
click at [380, 593] on div "Start Recording" at bounding box center [378, 594] width 139 height 32
click at [582, 396] on video at bounding box center [646, 335] width 675 height 380
click at [588, 399] on video at bounding box center [646, 335] width 675 height 380
click at [982, 596] on span at bounding box center [962, 588] width 43 height 43
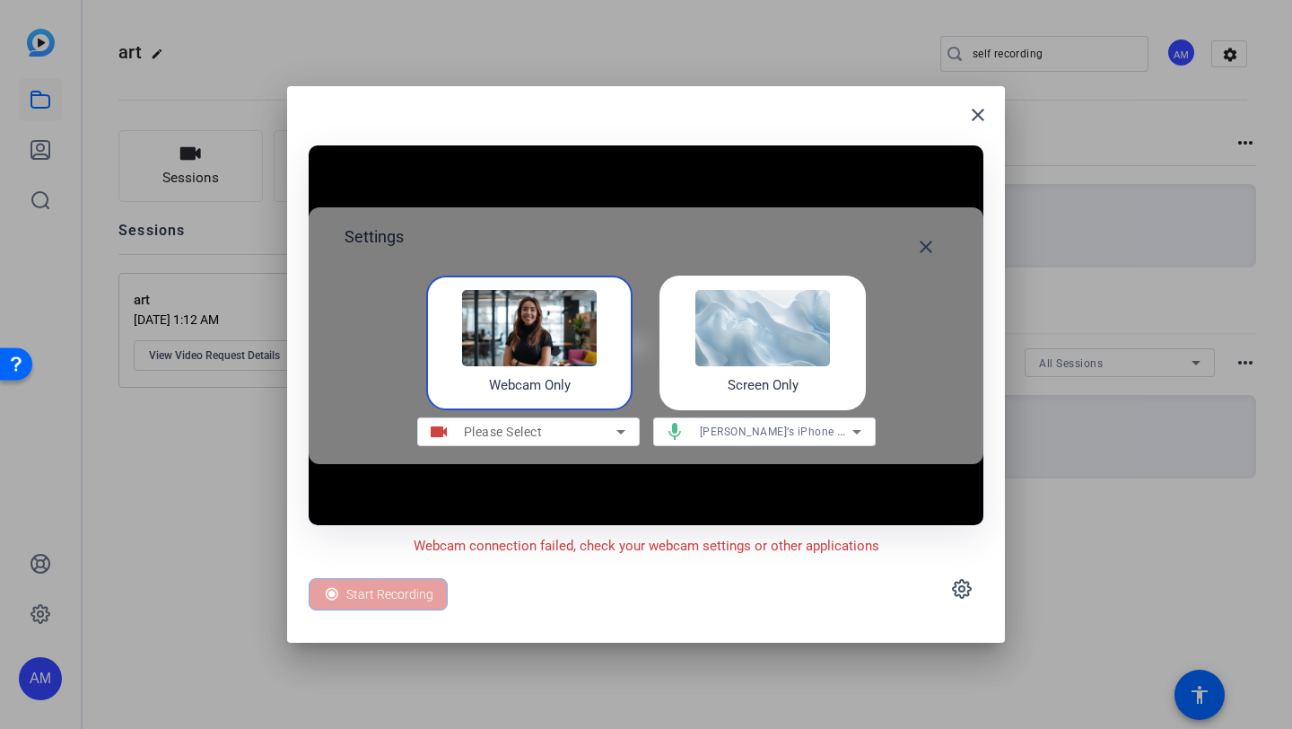
click at [751, 432] on span "Annalise’s iPhone Microphone" at bounding box center [800, 431] width 200 height 14
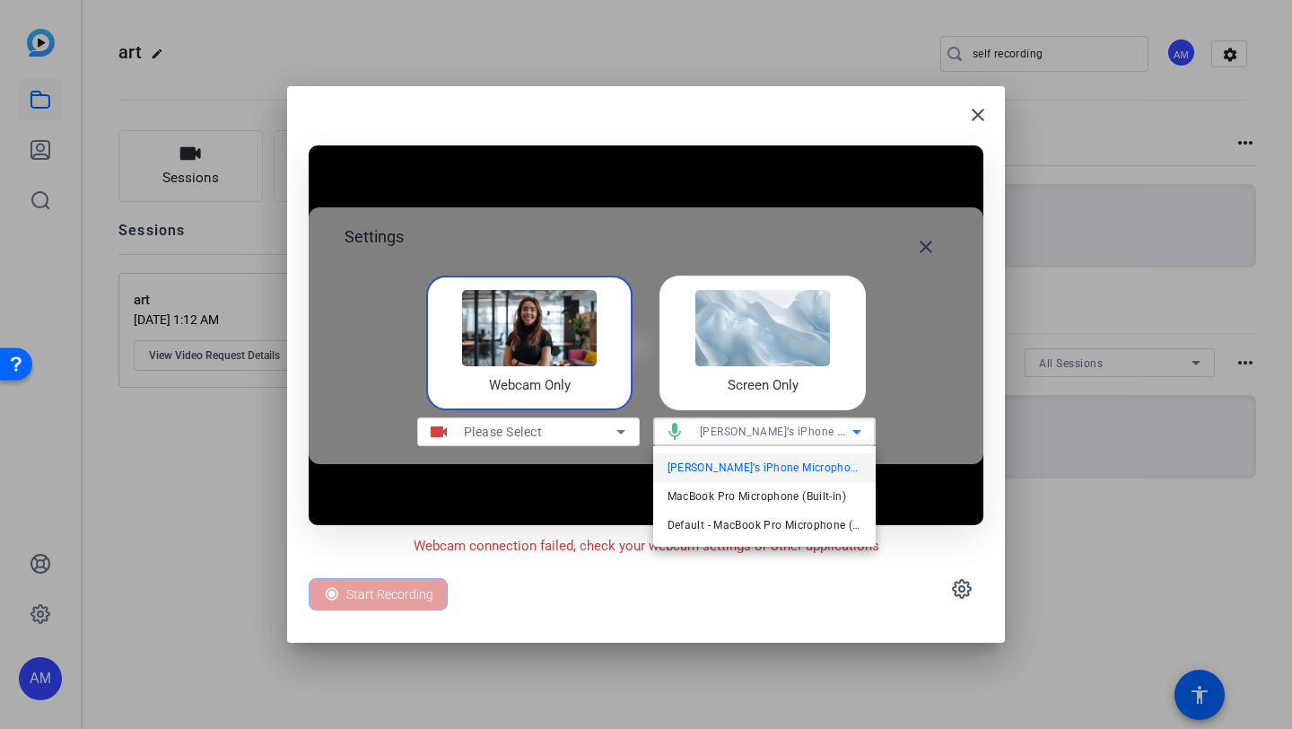
click at [756, 362] on div at bounding box center [646, 364] width 1292 height 729
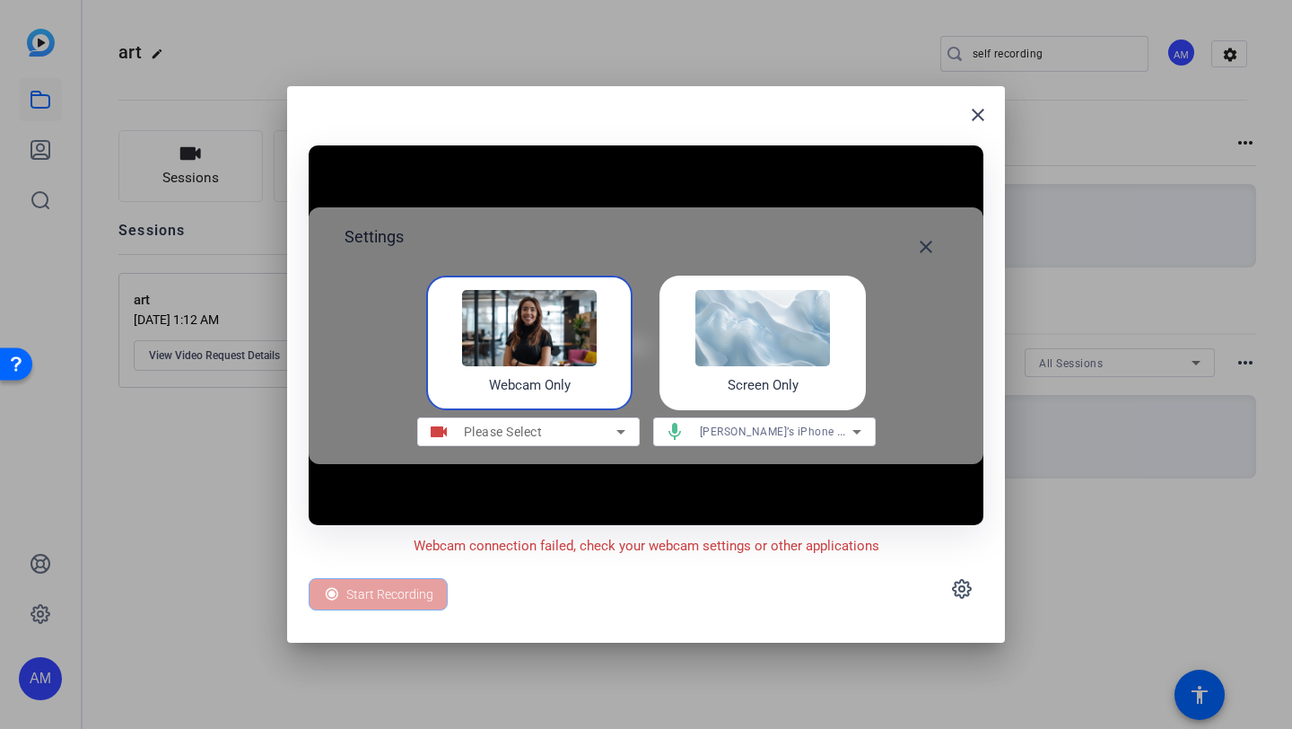
click at [760, 364] on img at bounding box center [763, 327] width 135 height 75
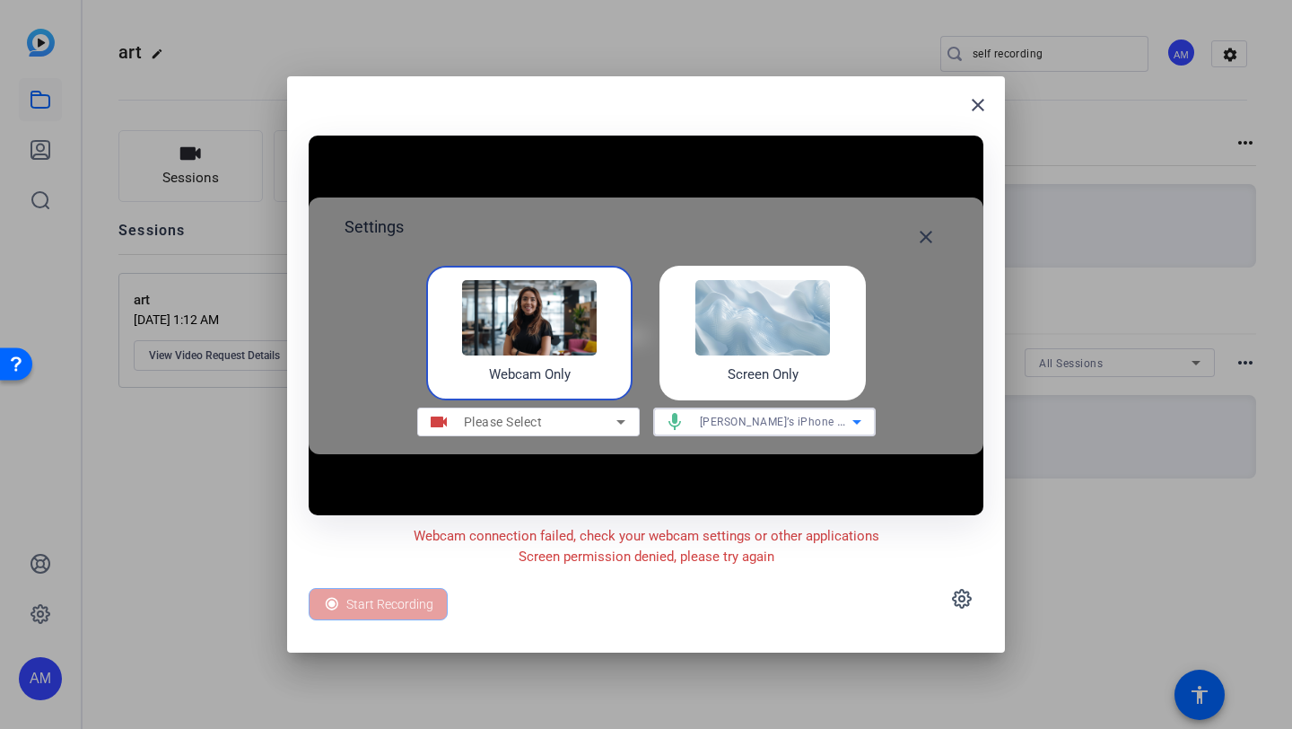
click at [774, 421] on span "Annalise’s iPhone Microphone" at bounding box center [800, 421] width 200 height 14
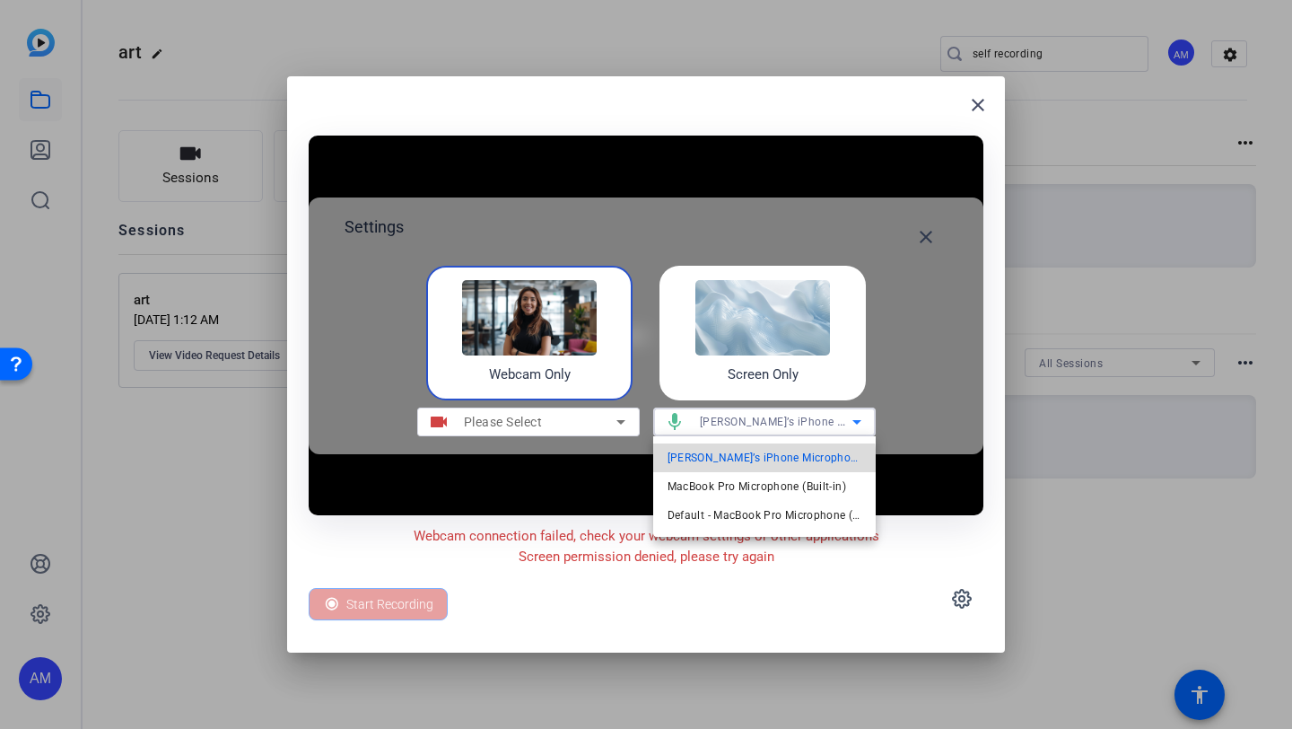
click at [763, 462] on span "Annalise’s iPhone Microphone" at bounding box center [765, 458] width 194 height 22
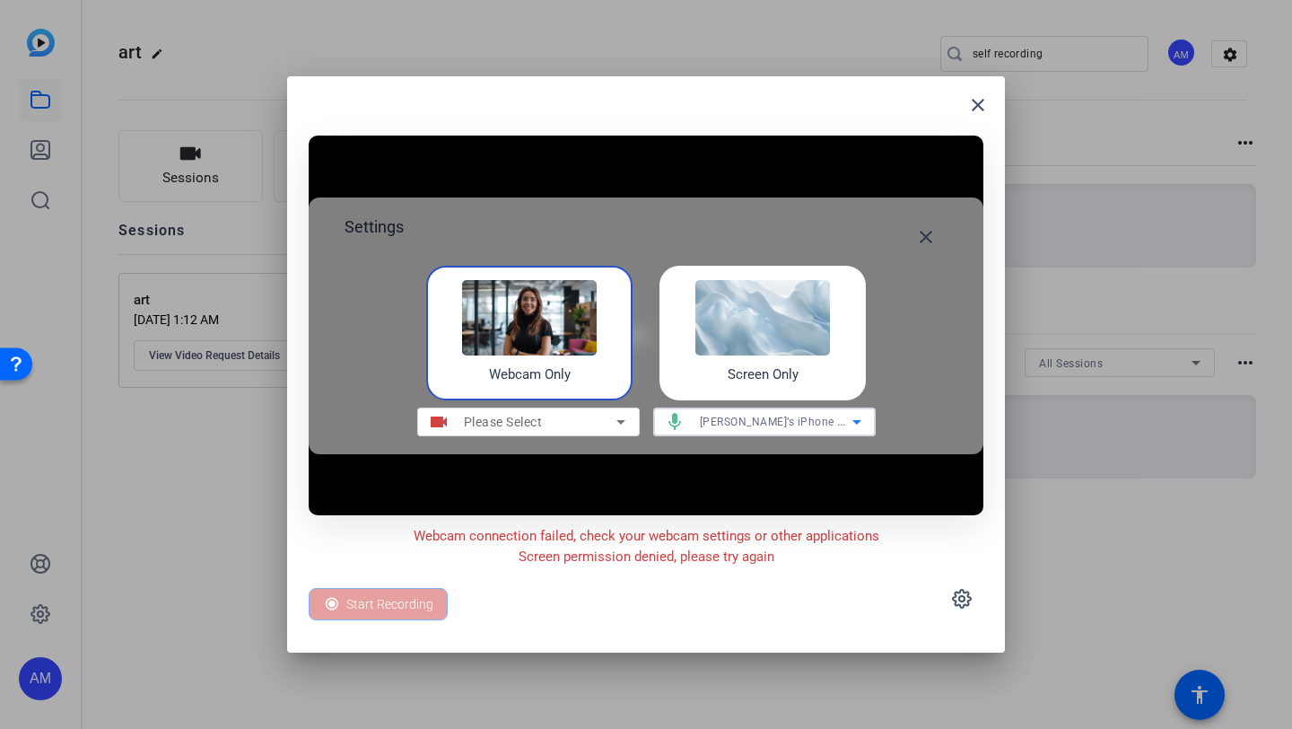
click at [765, 428] on span "Annalise’s iPhone Microphone" at bounding box center [800, 421] width 200 height 14
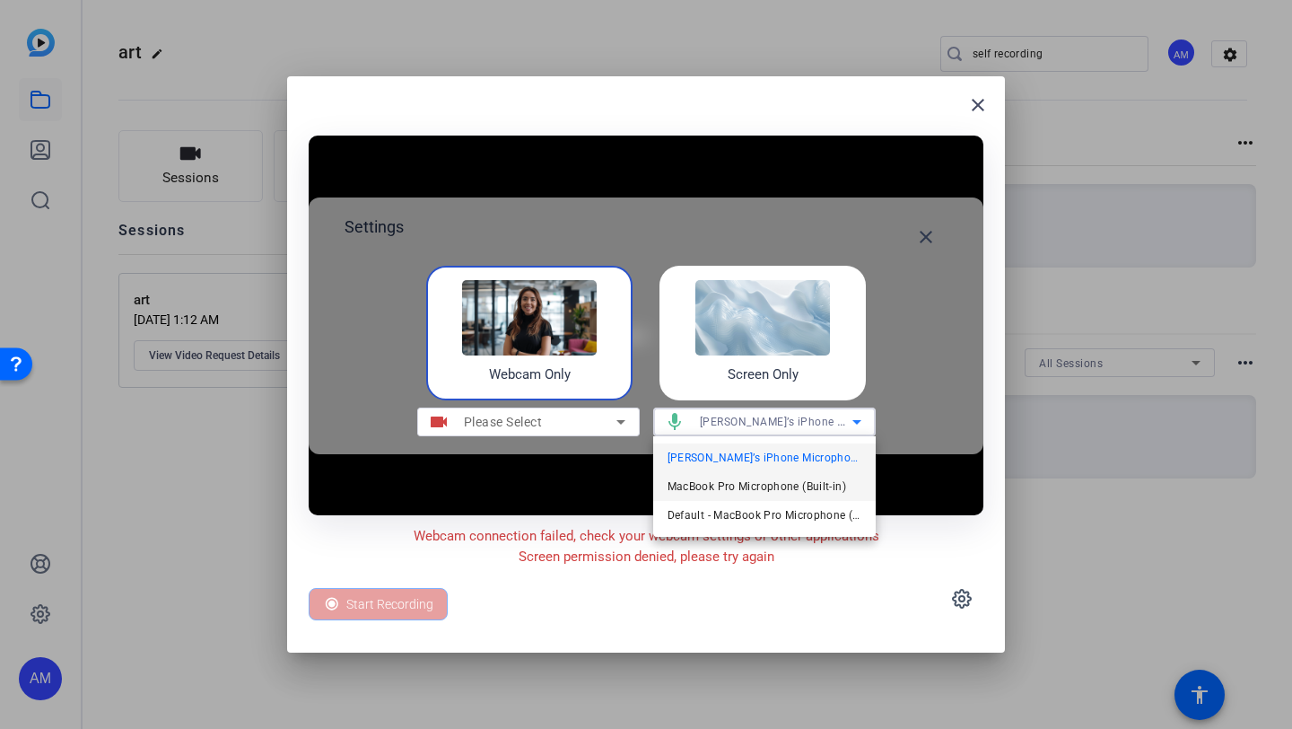
click at [769, 485] on span "MacBook Pro Microphone (Built-in)" at bounding box center [757, 487] width 179 height 22
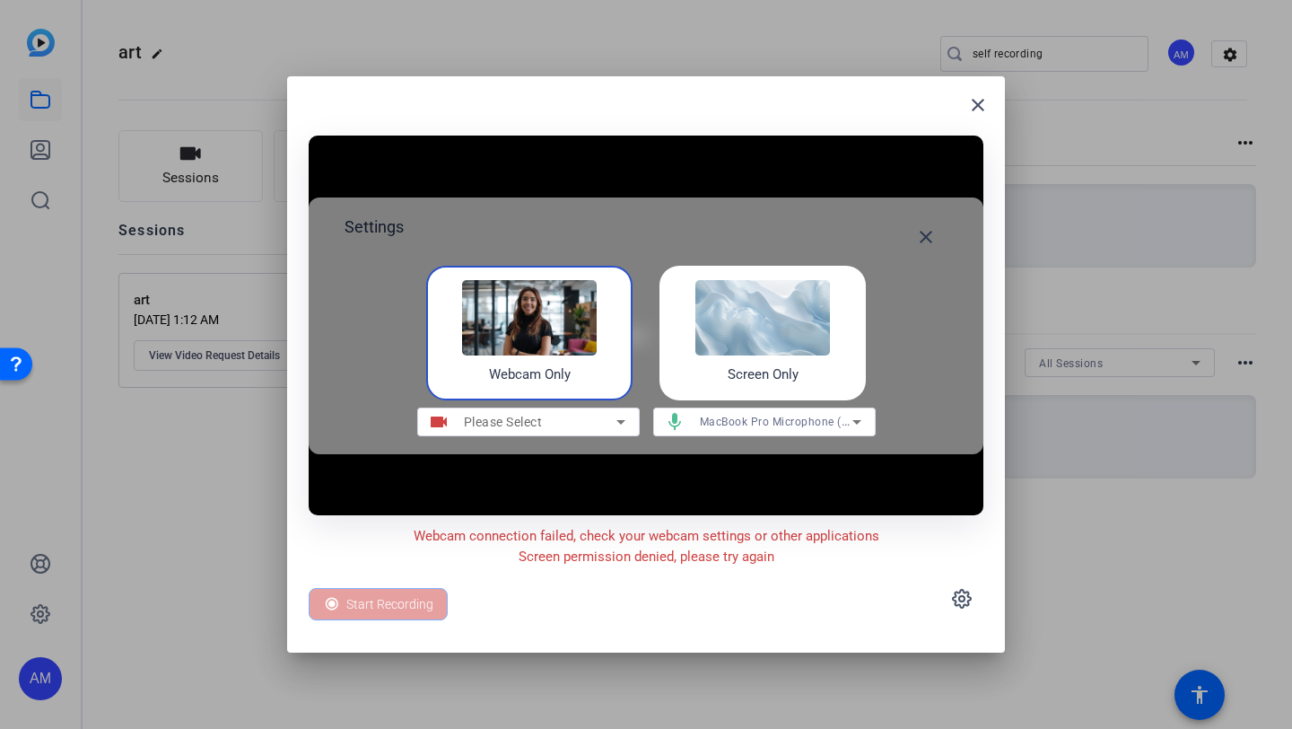
click at [806, 345] on img at bounding box center [763, 317] width 135 height 75
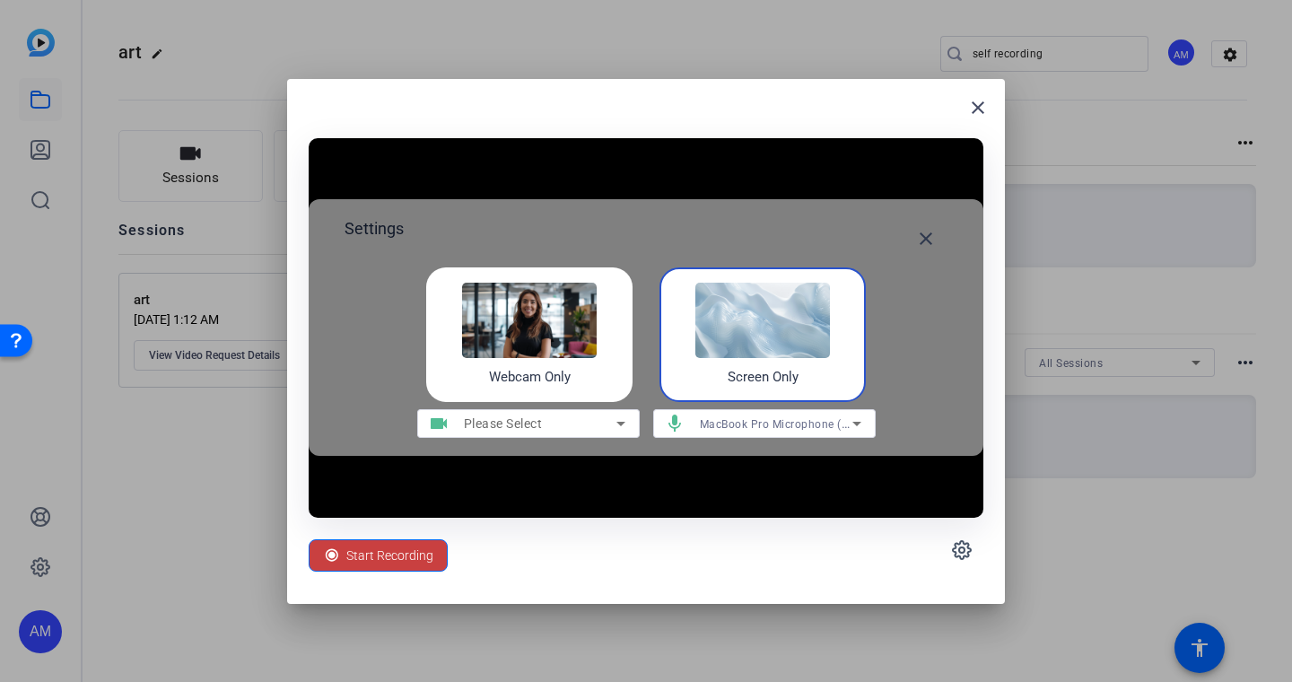
click at [407, 556] on span "Start Recording" at bounding box center [389, 555] width 87 height 34
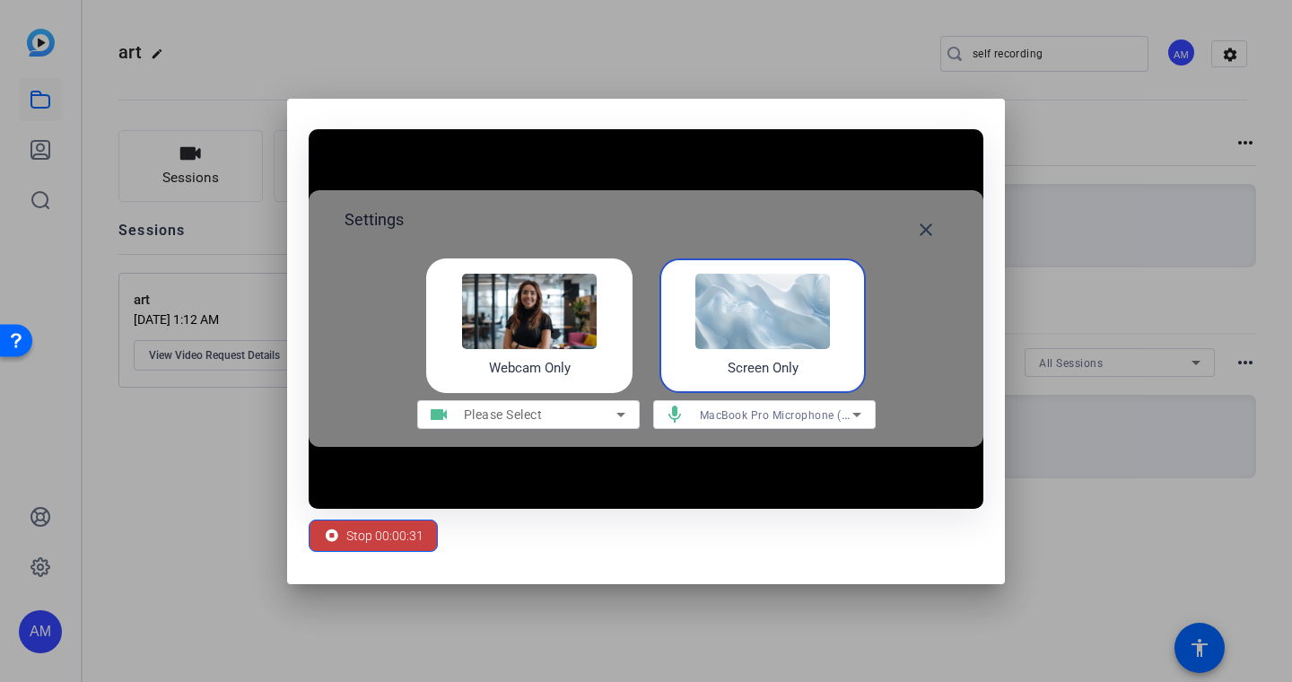
click at [367, 535] on span "Stop 00:00:31" at bounding box center [384, 536] width 77 height 34
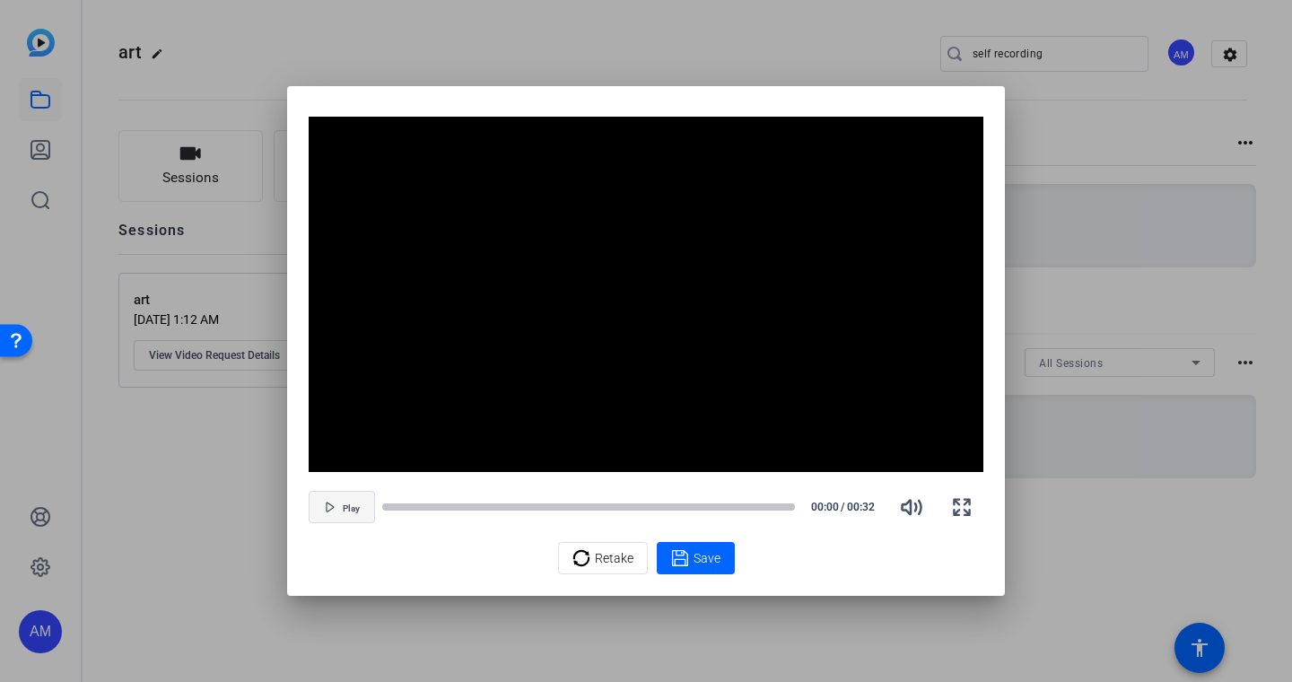
click at [354, 508] on span "Play" at bounding box center [351, 508] width 17 height 11
click at [593, 564] on div "Retake" at bounding box center [603, 558] width 61 height 34
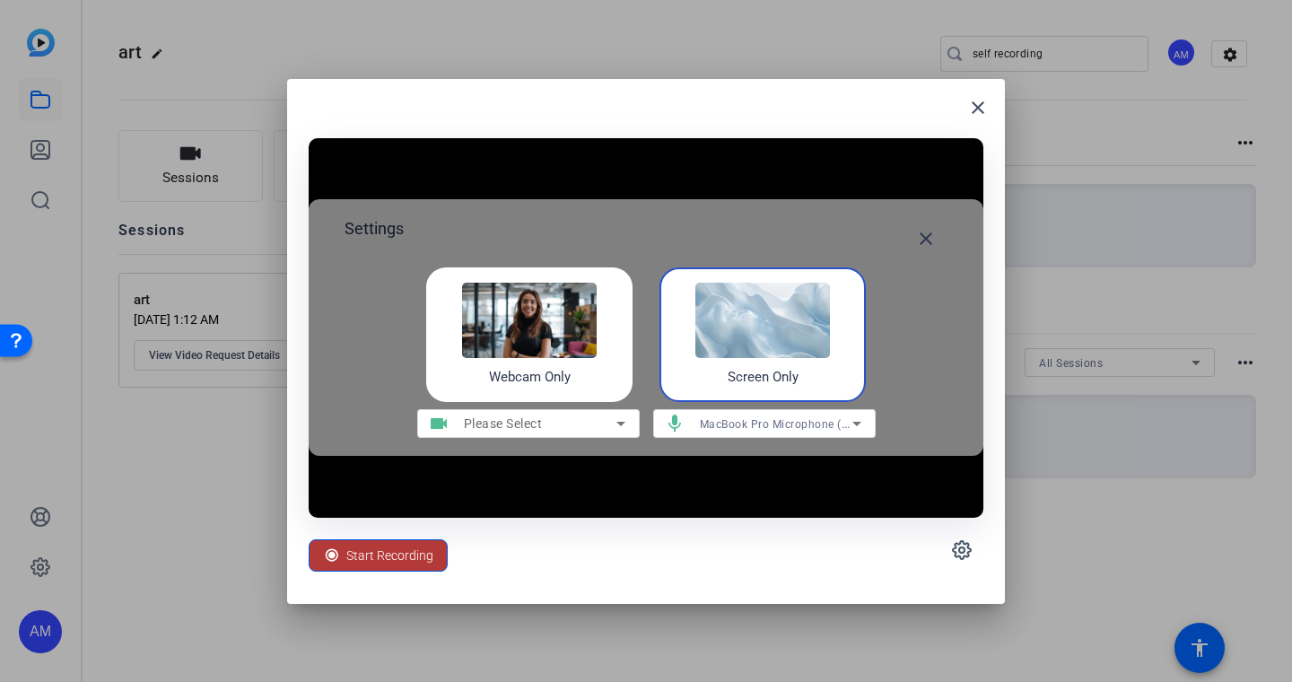
click at [372, 555] on span "Start Recording" at bounding box center [389, 555] width 87 height 34
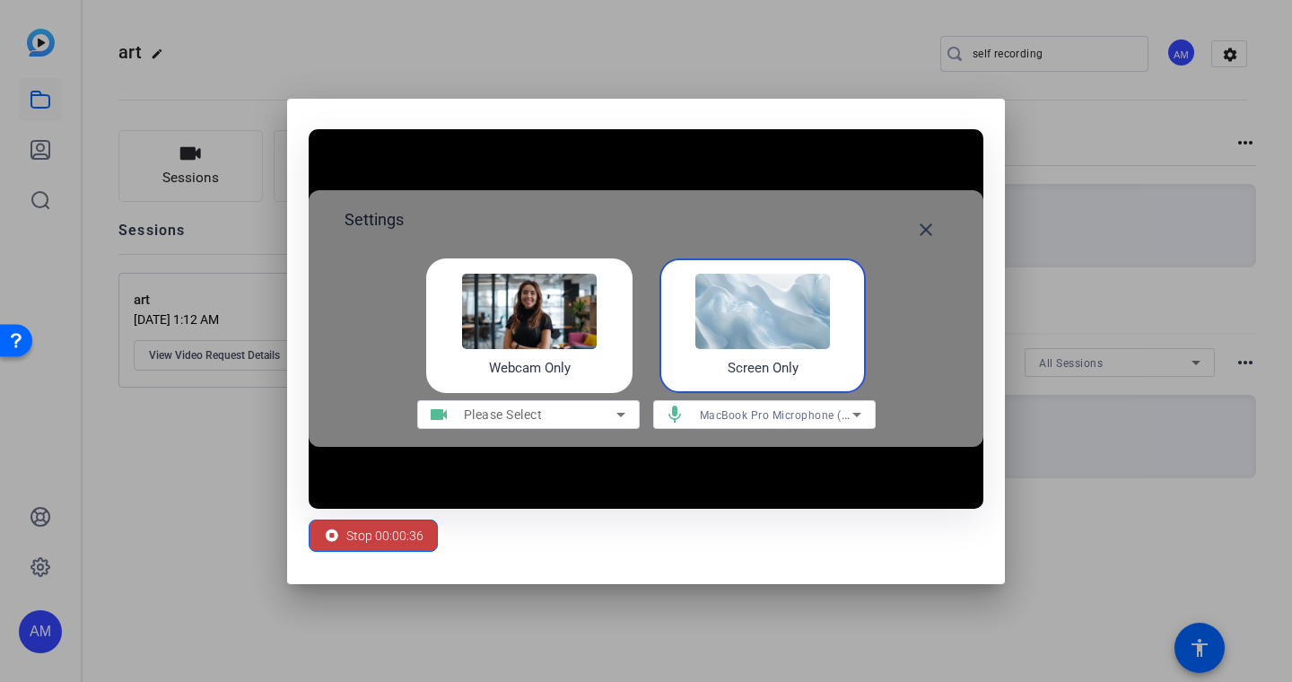
click at [411, 552] on span "Stop 00:00:36" at bounding box center [384, 536] width 77 height 34
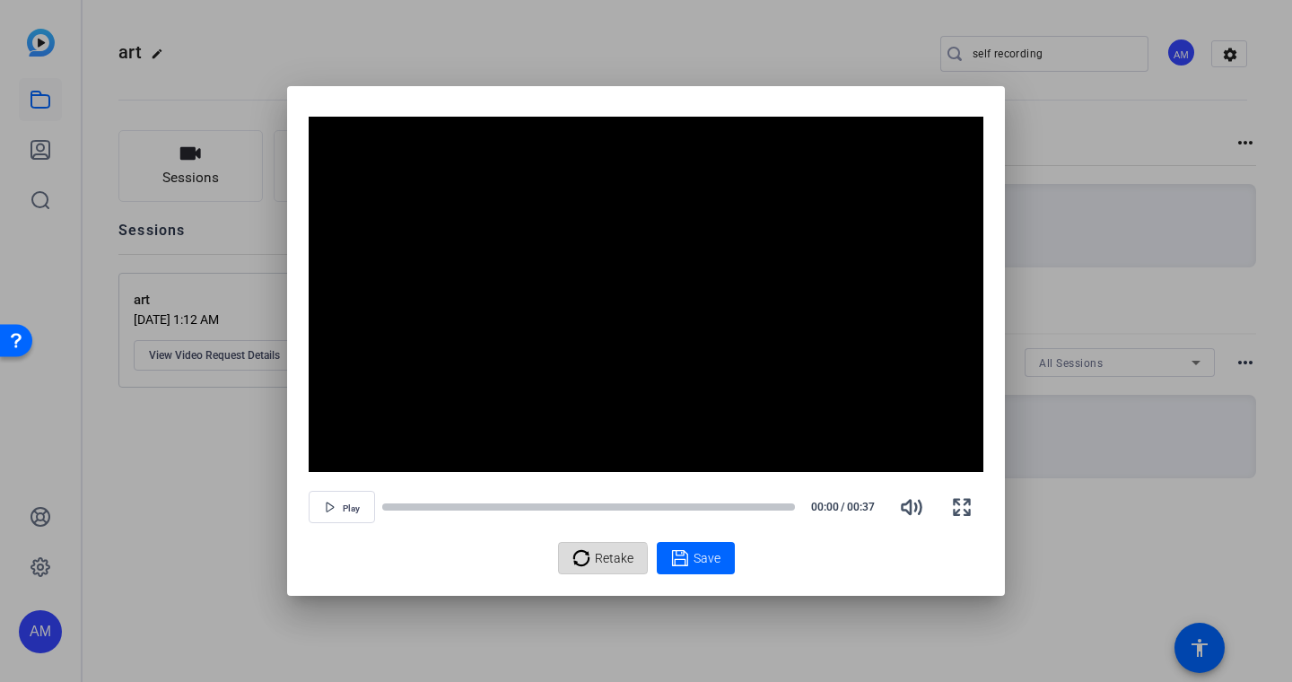
click at [595, 562] on span "Retake" at bounding box center [614, 558] width 39 height 34
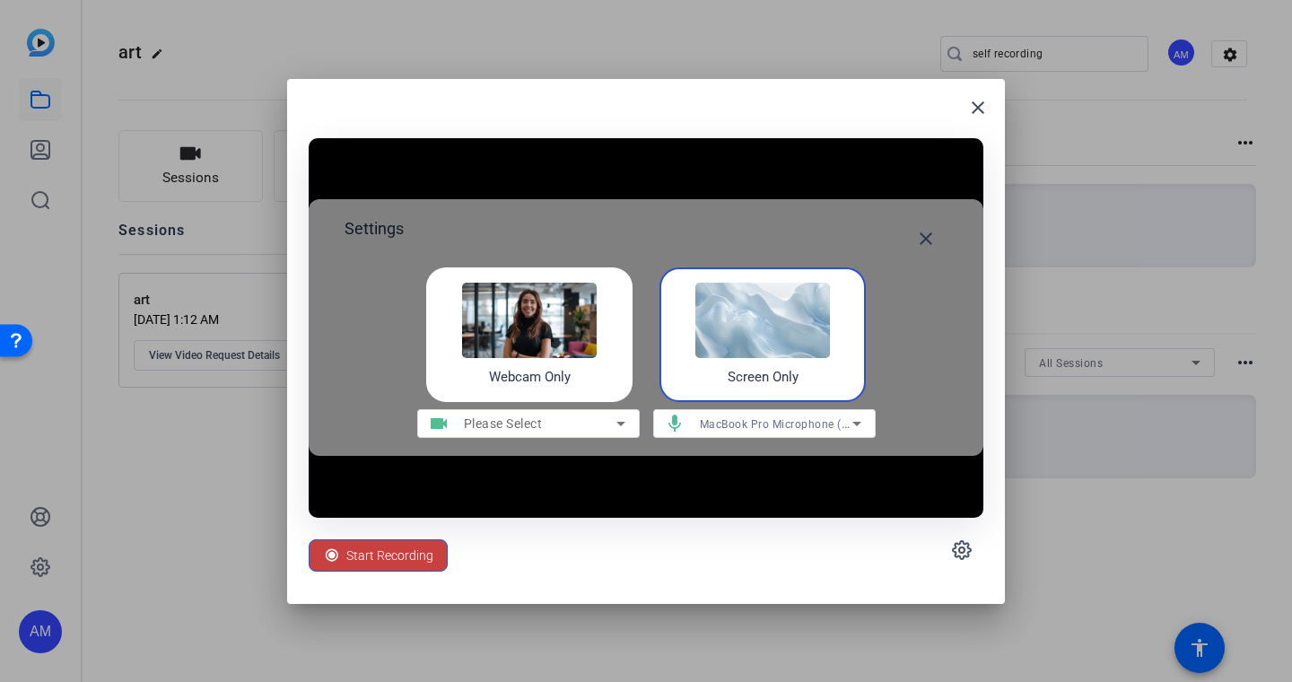
click at [400, 554] on span "Start Recording" at bounding box center [389, 555] width 87 height 34
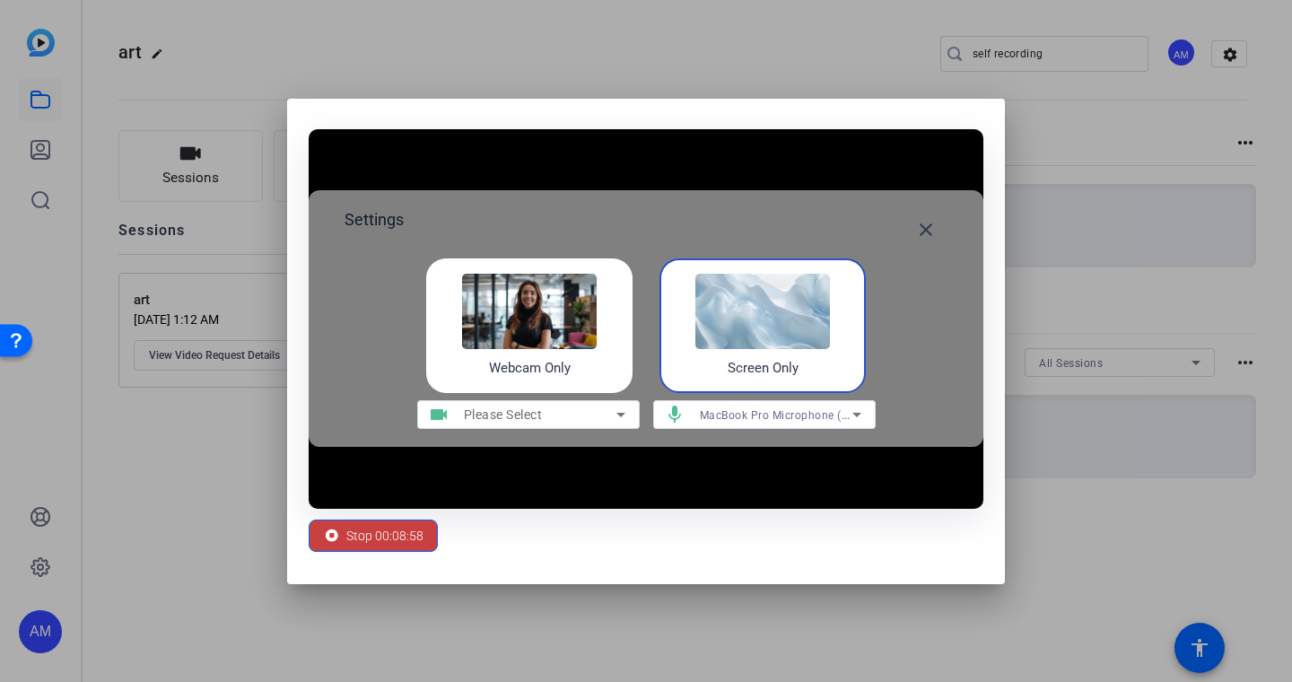
click at [408, 534] on span "Stop 00:08:58" at bounding box center [384, 536] width 77 height 34
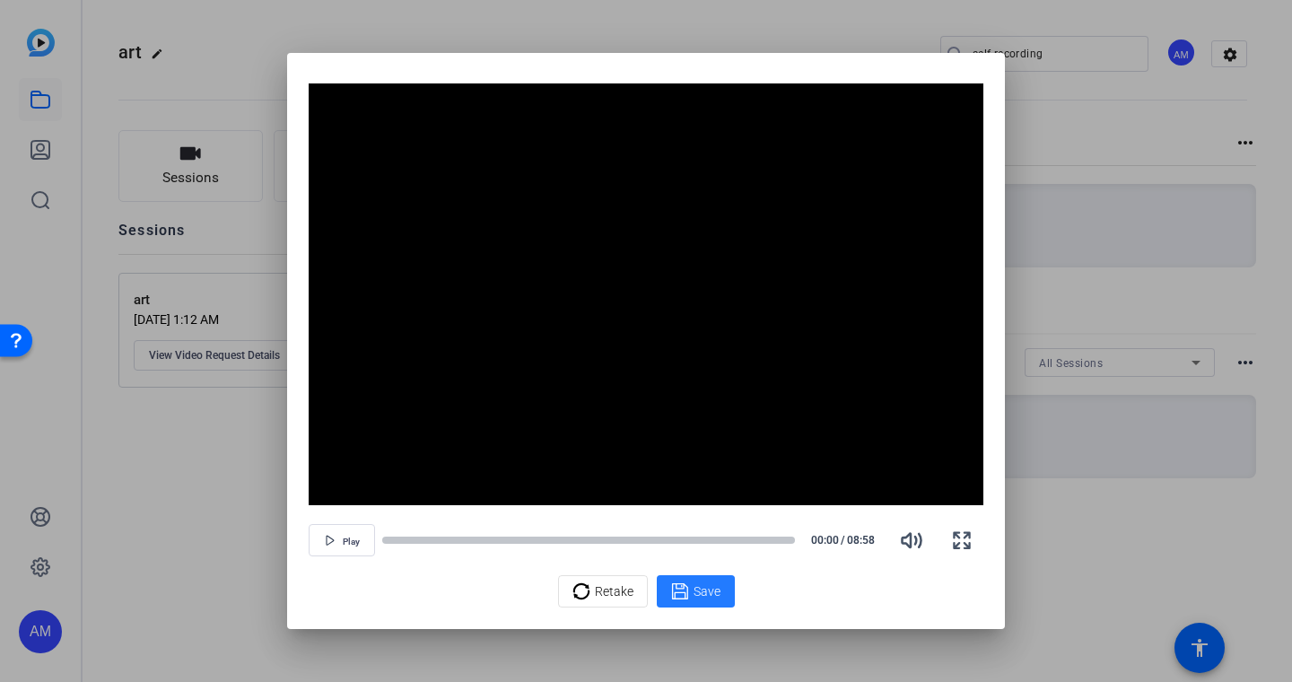
click at [695, 593] on span "Save" at bounding box center [707, 591] width 27 height 19
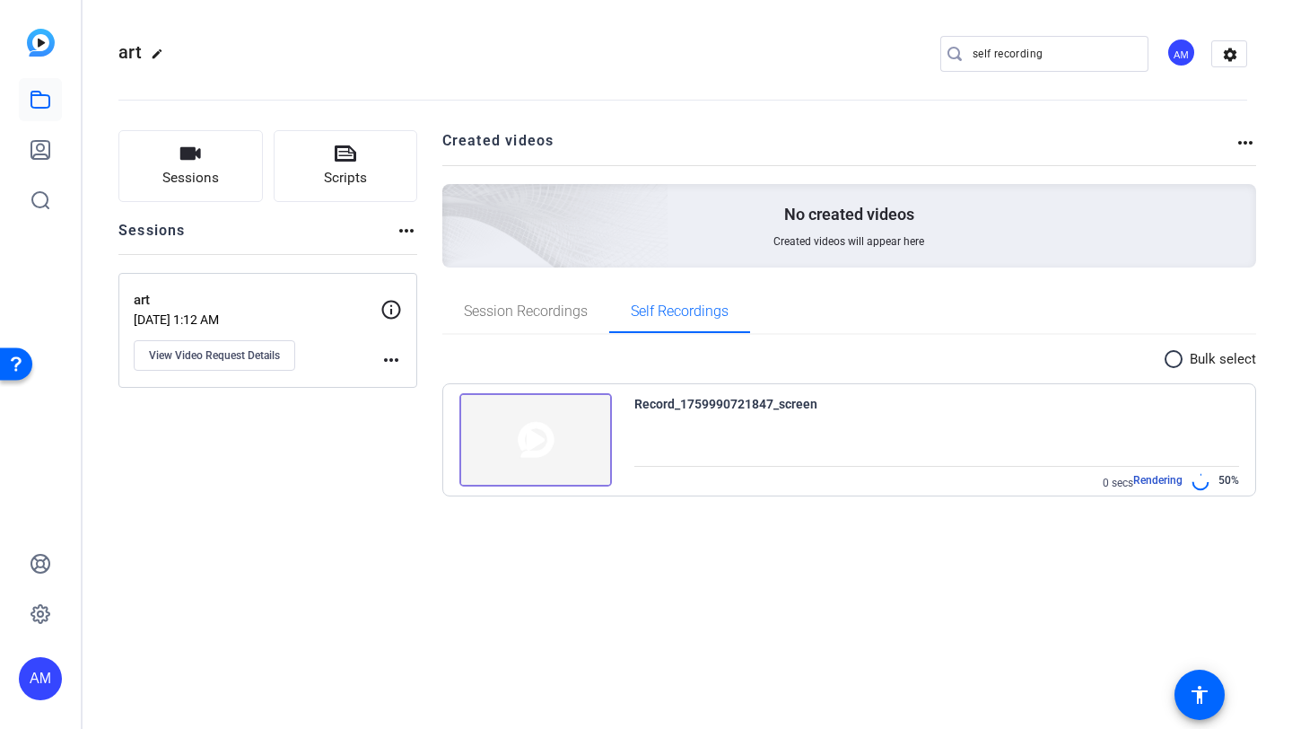
click at [534, 441] on img at bounding box center [536, 439] width 153 height 93
click at [1208, 484] on circle at bounding box center [1201, 482] width 20 height 20
click at [1149, 483] on span "Rendering" at bounding box center [1158, 482] width 49 height 18
click at [544, 465] on img at bounding box center [536, 439] width 153 height 93
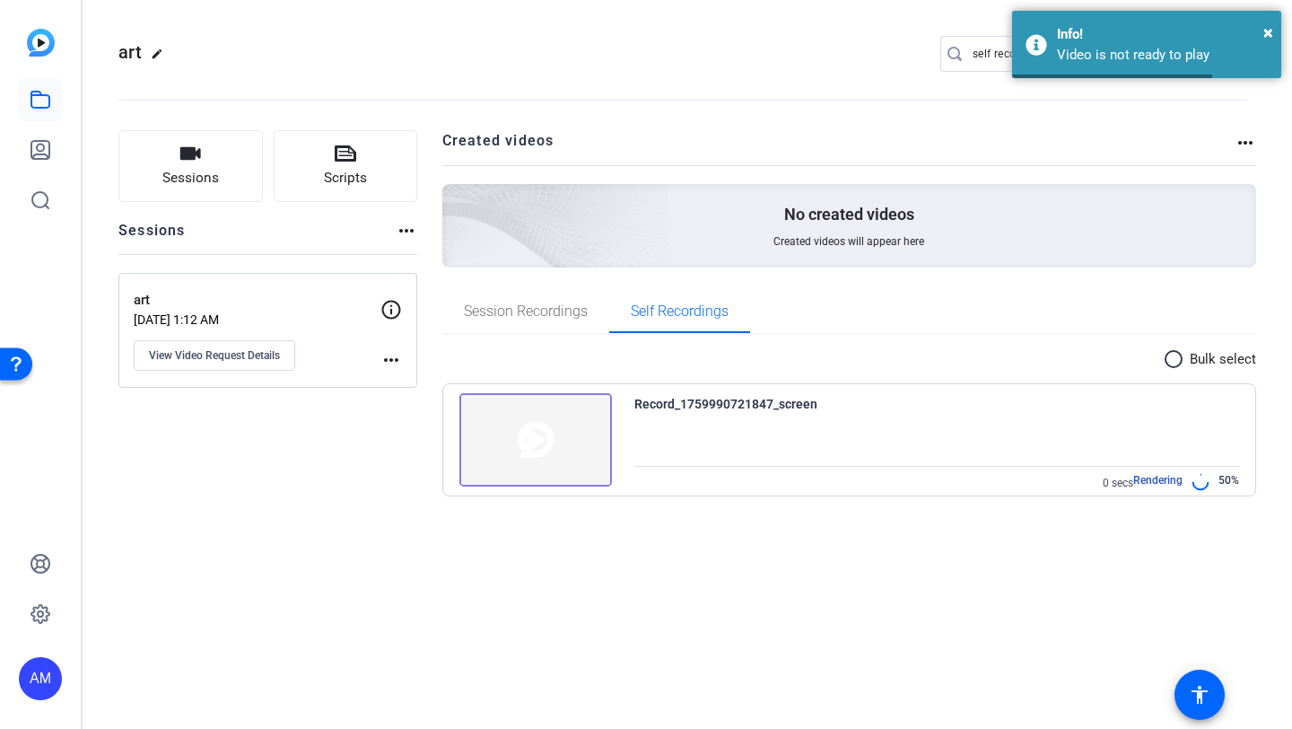
click at [928, 581] on div "art edit self recording AM settings Sessions Scripts Sessions more_horiz art Oc…" at bounding box center [688, 364] width 1210 height 729
click at [1100, 59] on div "Video is not ready to play" at bounding box center [1162, 55] width 211 height 21
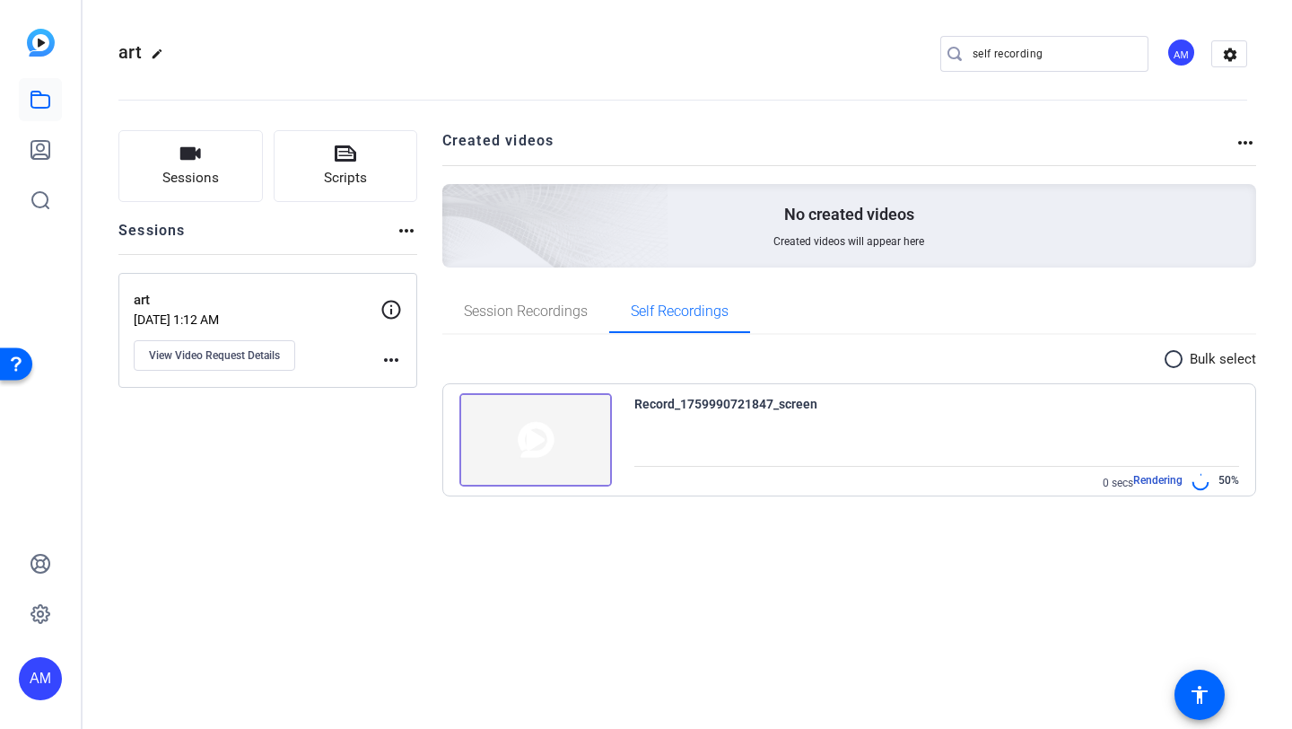
click at [533, 455] on img at bounding box center [536, 439] width 153 height 93
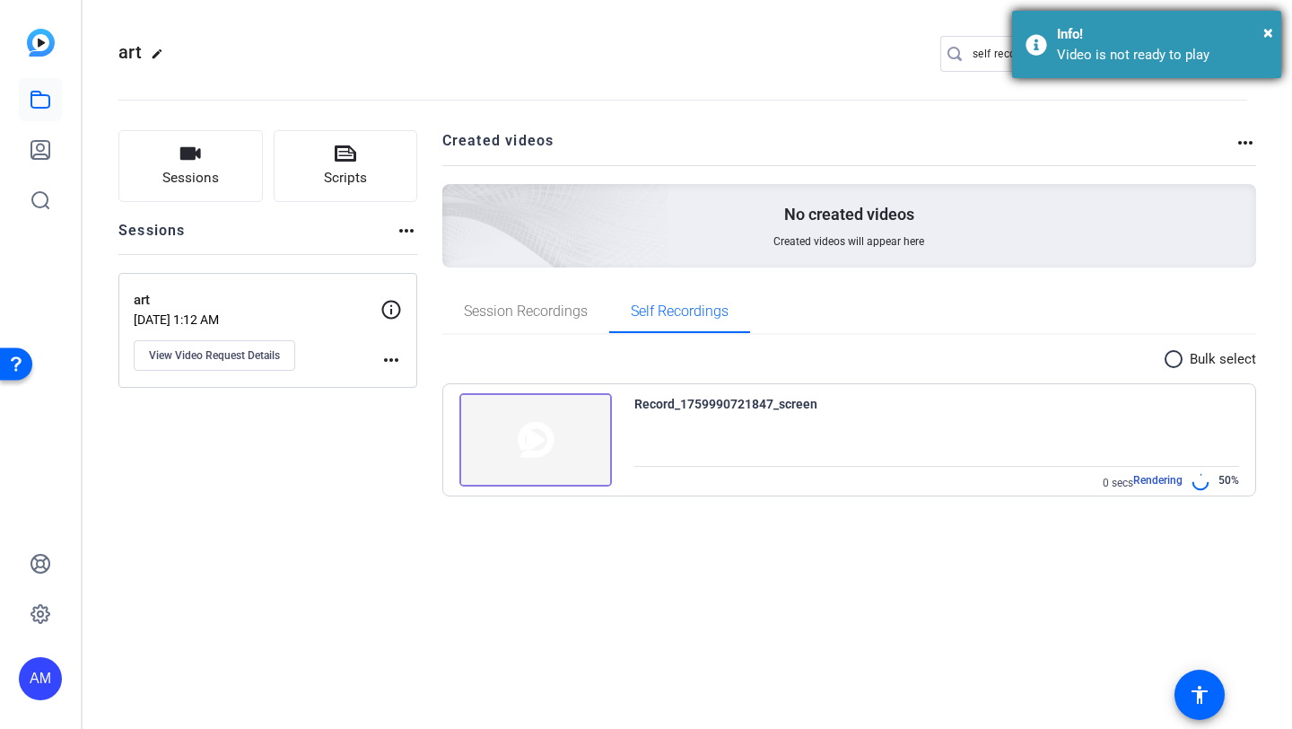
click at [1120, 25] on div "Info!" at bounding box center [1162, 34] width 211 height 21
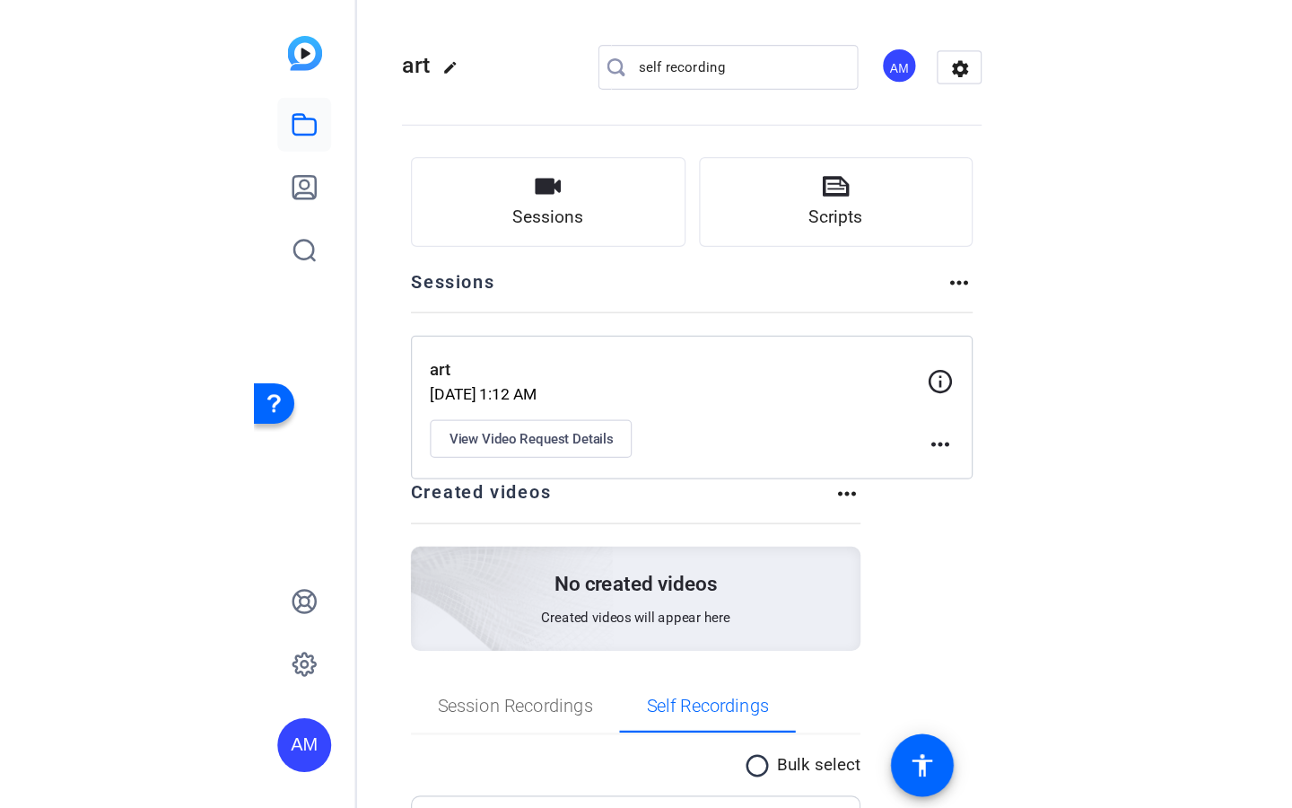
scroll to position [147, 0]
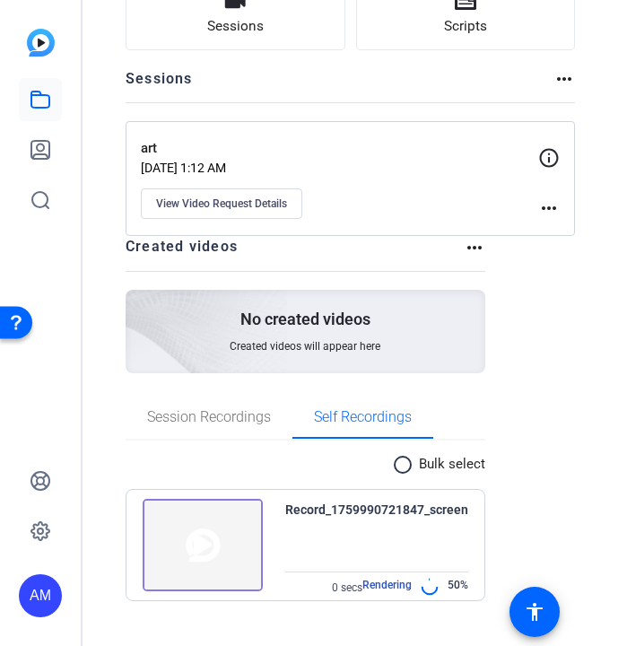
click at [445, 530] on div "Record_1759990721847_screen 0 secs Rendering 50%" at bounding box center [376, 548] width 183 height 99
click at [444, 530] on div "Record_1759990721847_screen 0 secs Rendering 50%" at bounding box center [376, 548] width 183 height 99
click at [416, 526] on div "Record_1759990721847_screen 0 secs Rendering 50%" at bounding box center [376, 548] width 183 height 99
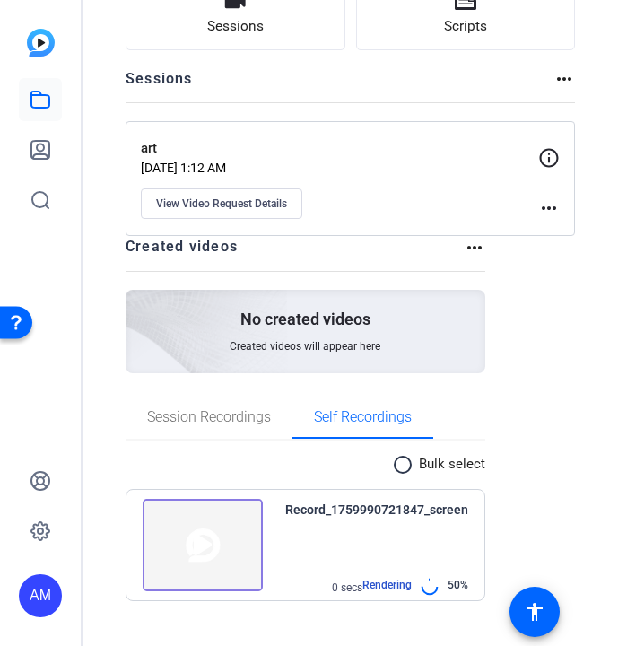
click at [392, 504] on div "Record_1759990721847_screen" at bounding box center [376, 510] width 183 height 22
click at [392, 505] on div "Record_1759990721847_screen" at bounding box center [376, 510] width 183 height 22
click at [576, 507] on div "Sessions Scripts Sessions more_horiz art Oct 09, 2025 @ 1:12 AM View Video Requ…" at bounding box center [351, 304] width 536 height 686
click at [413, 525] on div "Record_1759990721847_screen 0 secs Rendering 50%" at bounding box center [376, 548] width 183 height 99
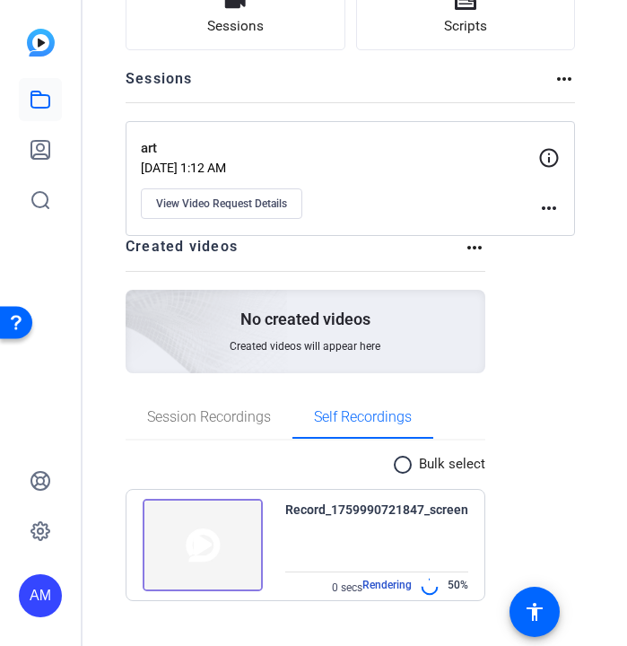
click at [413, 525] on div "Record_1759990721847_screen 0 secs Rendering 50%" at bounding box center [376, 548] width 183 height 99
click at [293, 528] on div "Record_1759990721847_screen 0 secs Rendering 50%" at bounding box center [376, 548] width 183 height 99
click at [220, 528] on img at bounding box center [203, 545] width 120 height 93
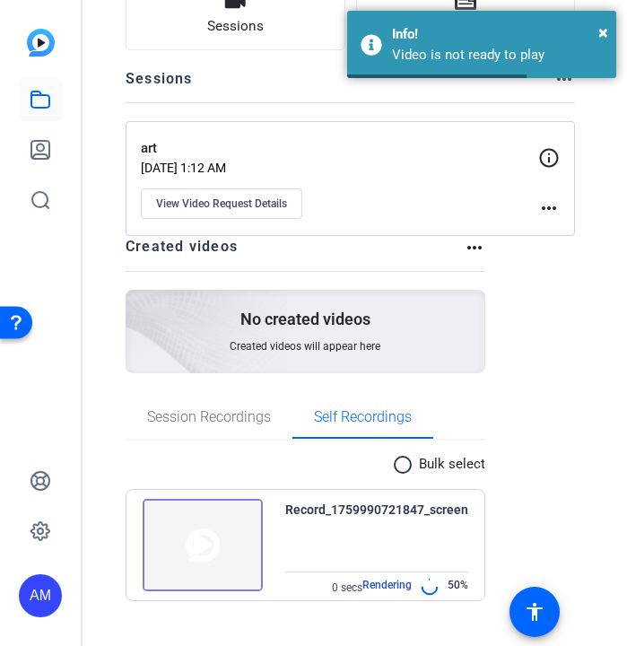
click at [203, 538] on img at bounding box center [203, 545] width 120 height 93
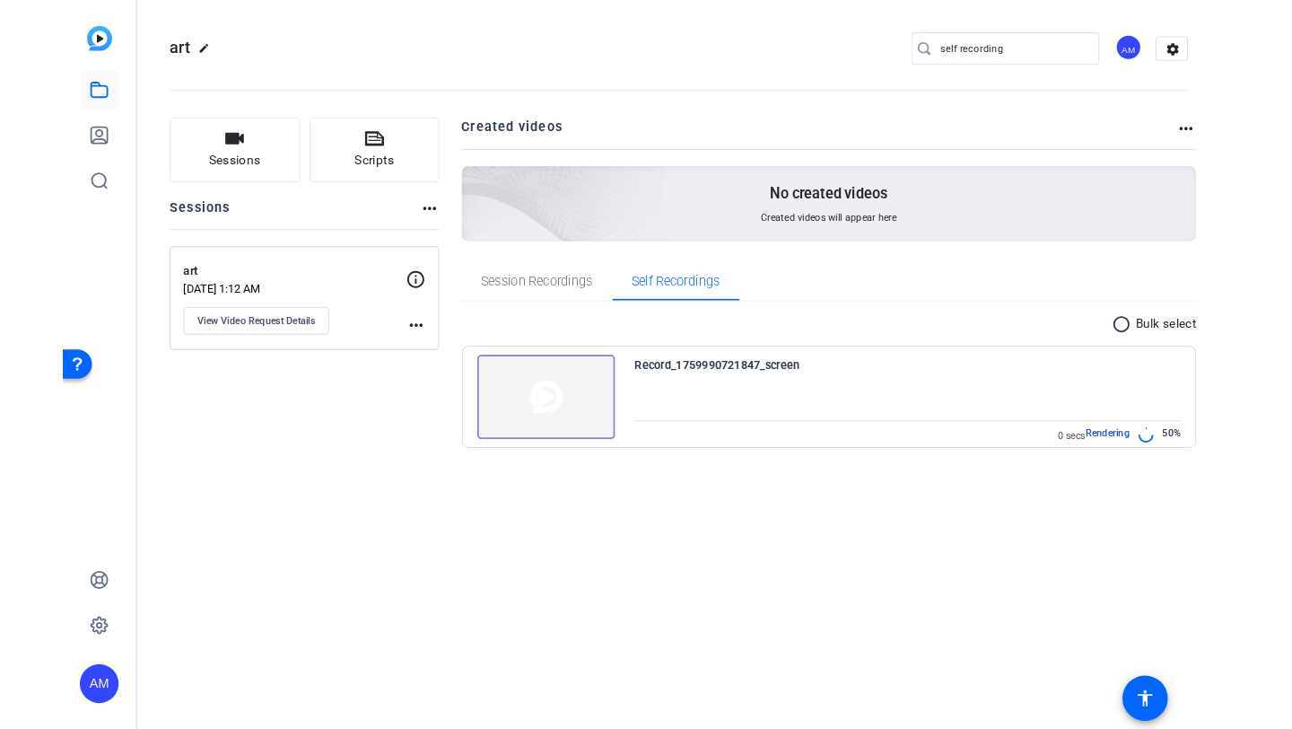
scroll to position [0, 0]
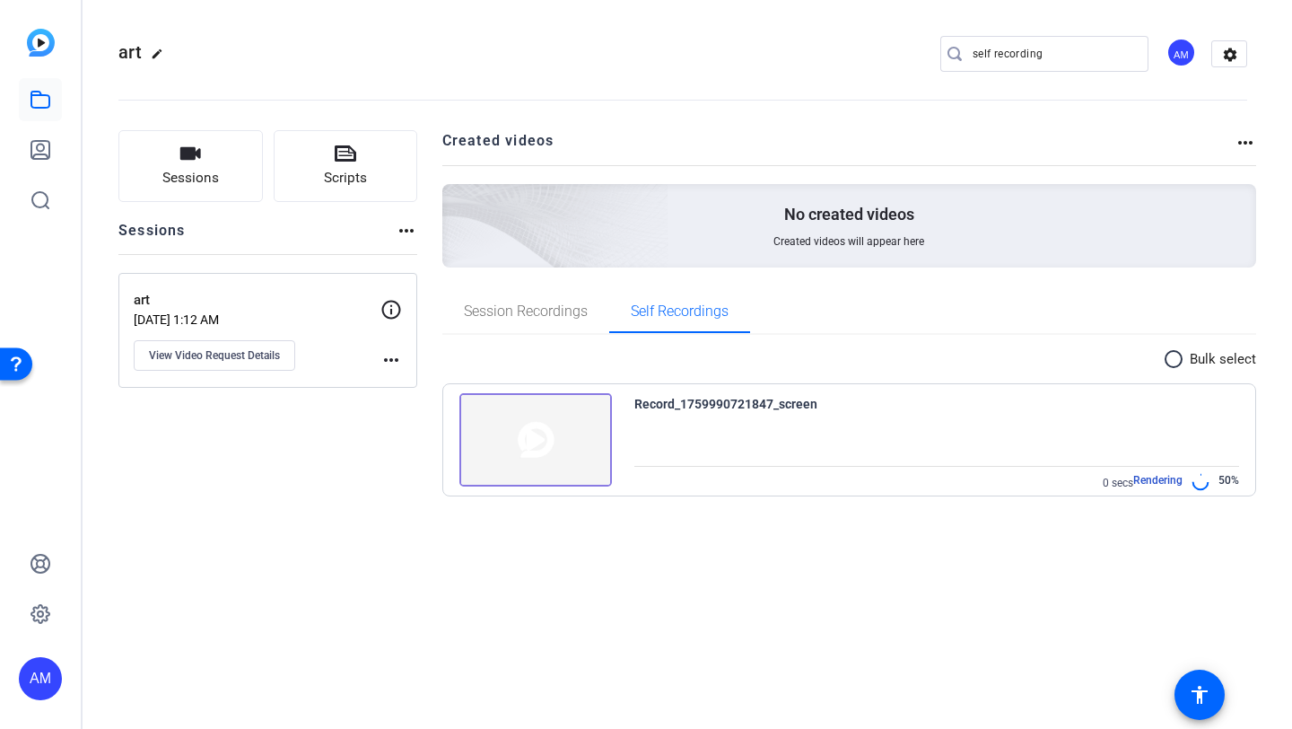
click at [979, 397] on div "Record_1759990721847_screen" at bounding box center [938, 404] width 606 height 22
click at [1184, 360] on mat-icon "radio_button_unchecked" at bounding box center [1176, 359] width 27 height 22
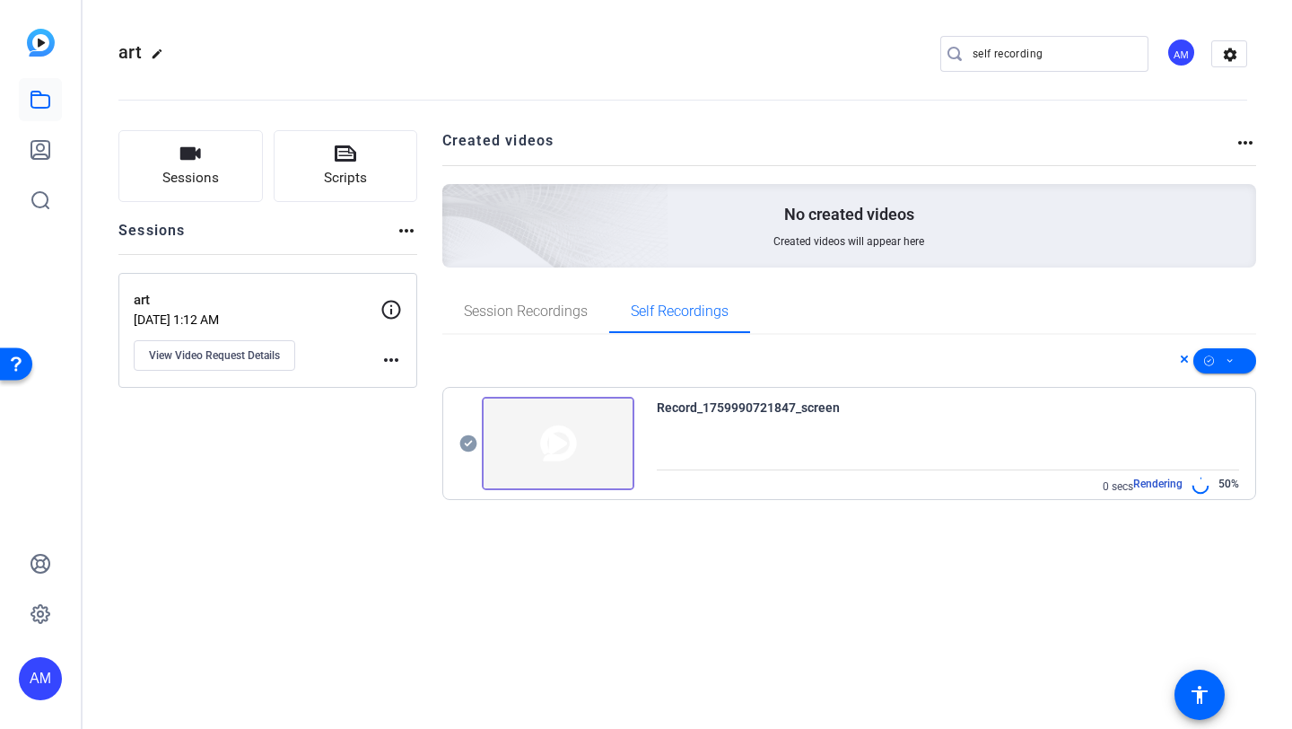
click at [1182, 358] on icon at bounding box center [1184, 359] width 9 height 22
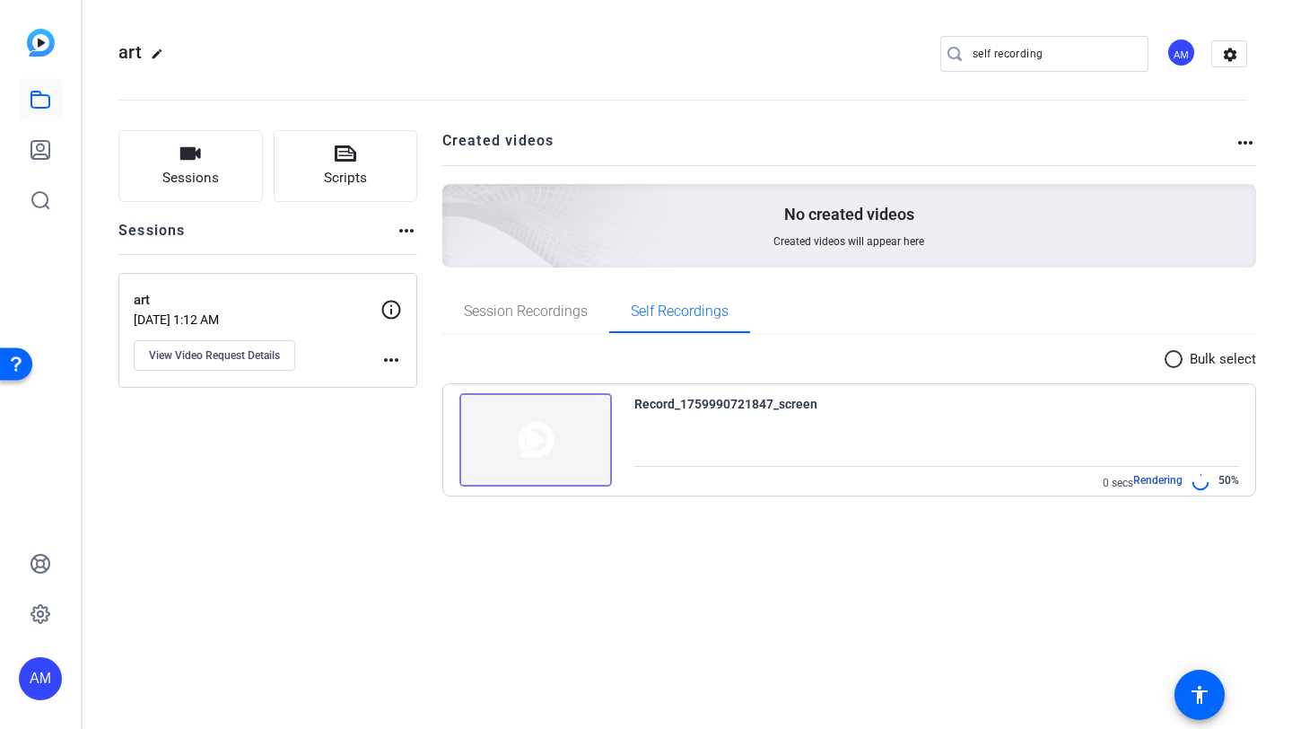
click at [1177, 362] on mat-icon "radio_button_unchecked" at bounding box center [1176, 359] width 27 height 22
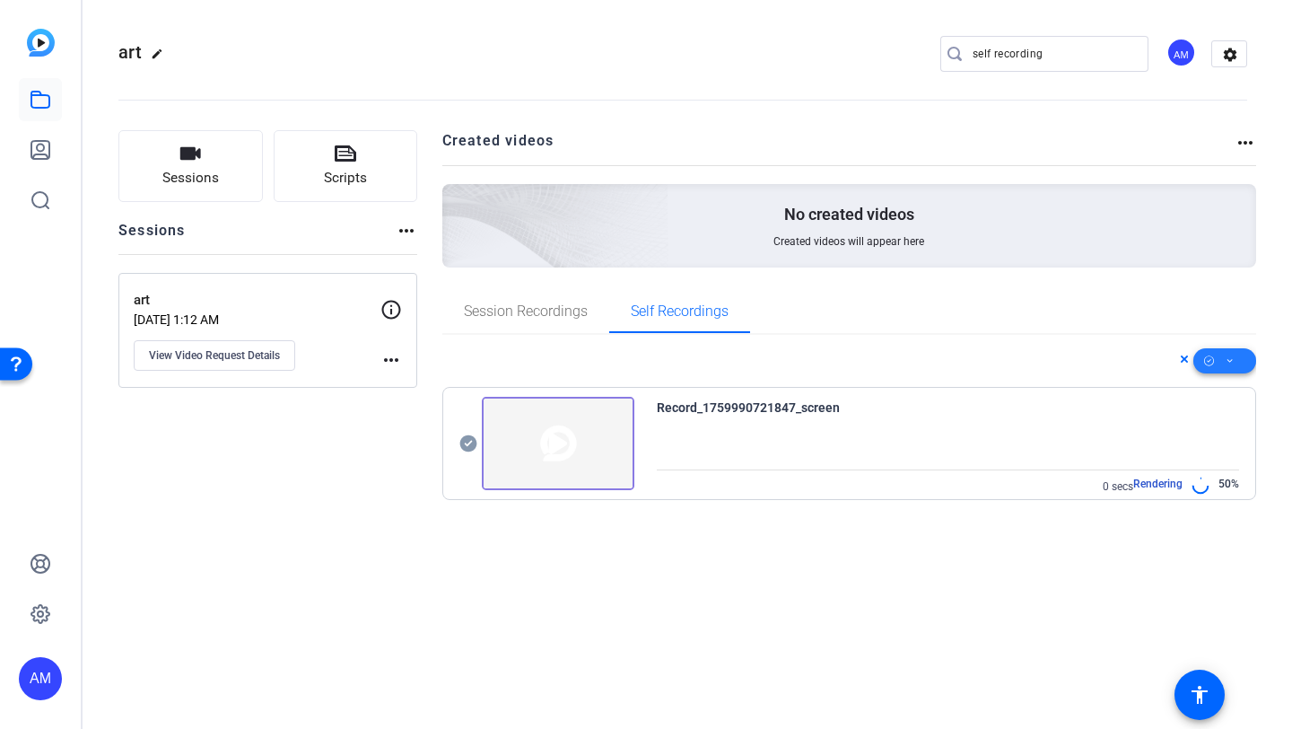
click at [1206, 367] on icon at bounding box center [1209, 361] width 10 height 22
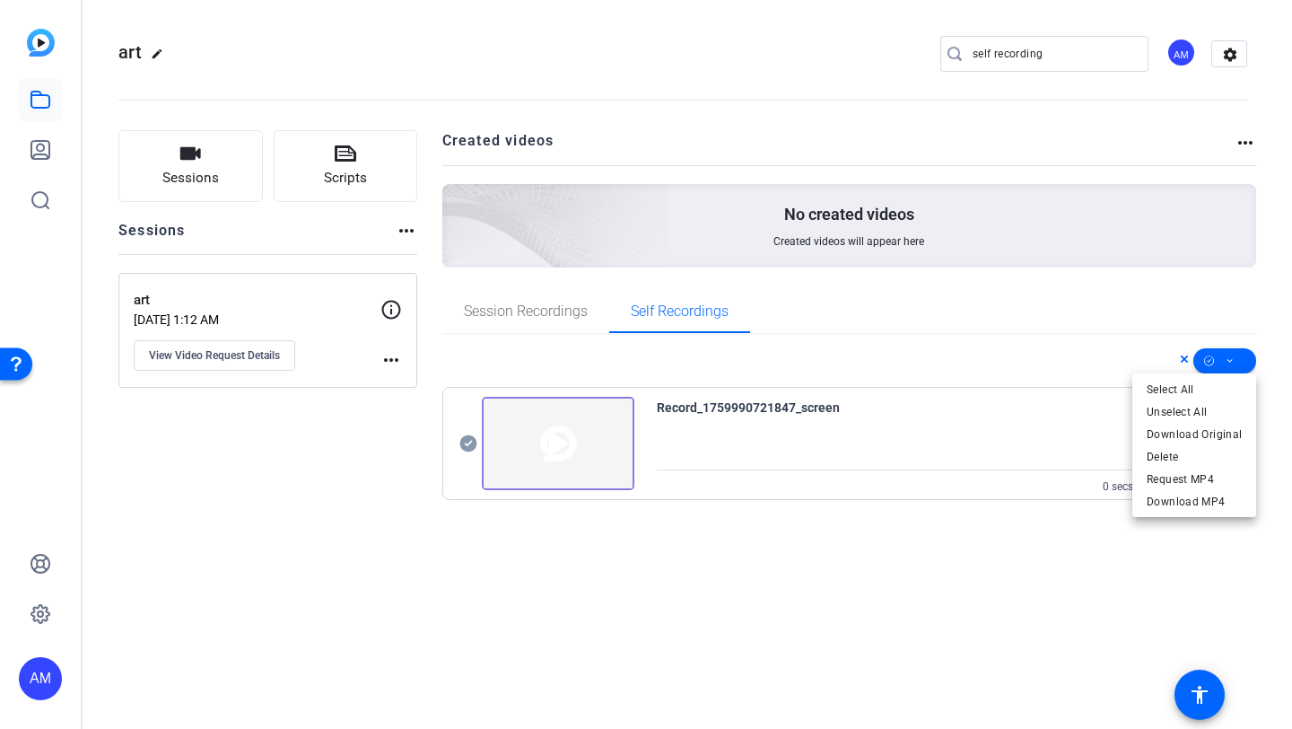
click at [1116, 364] on div at bounding box center [646, 364] width 1292 height 729
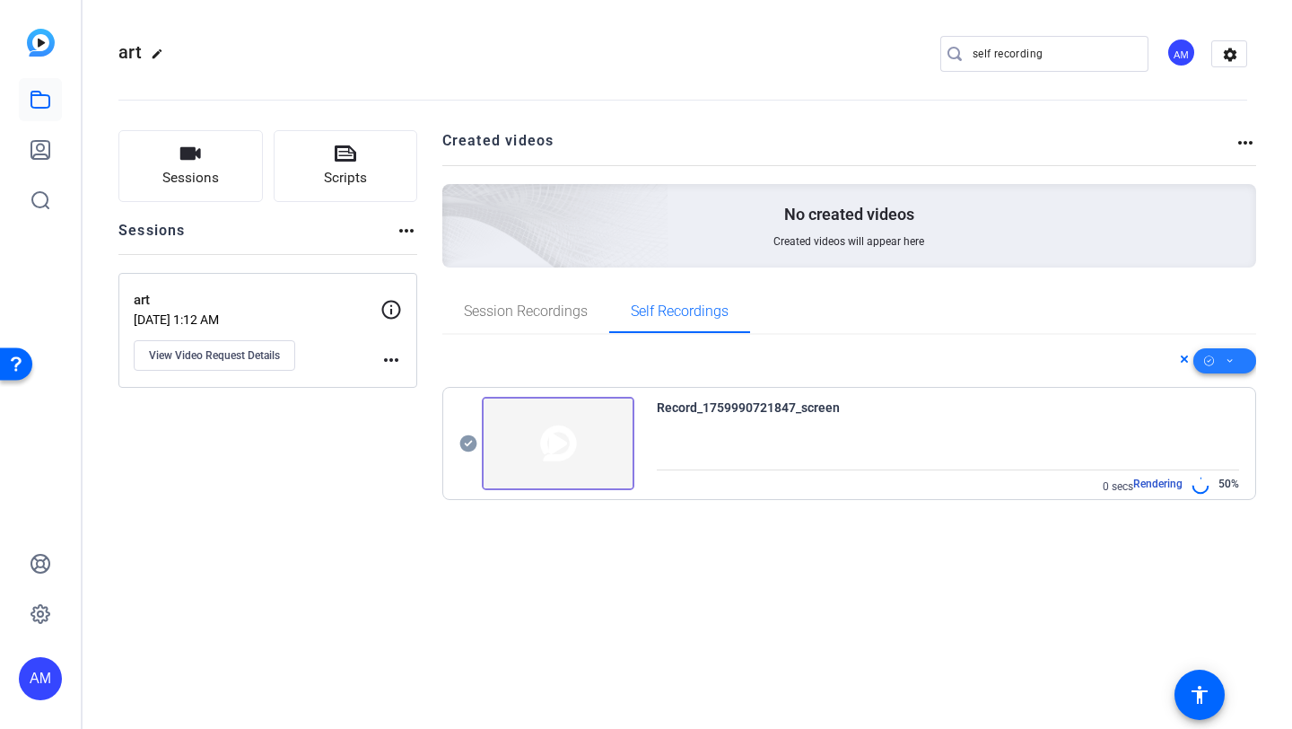
click at [1225, 364] on span at bounding box center [1225, 360] width 63 height 43
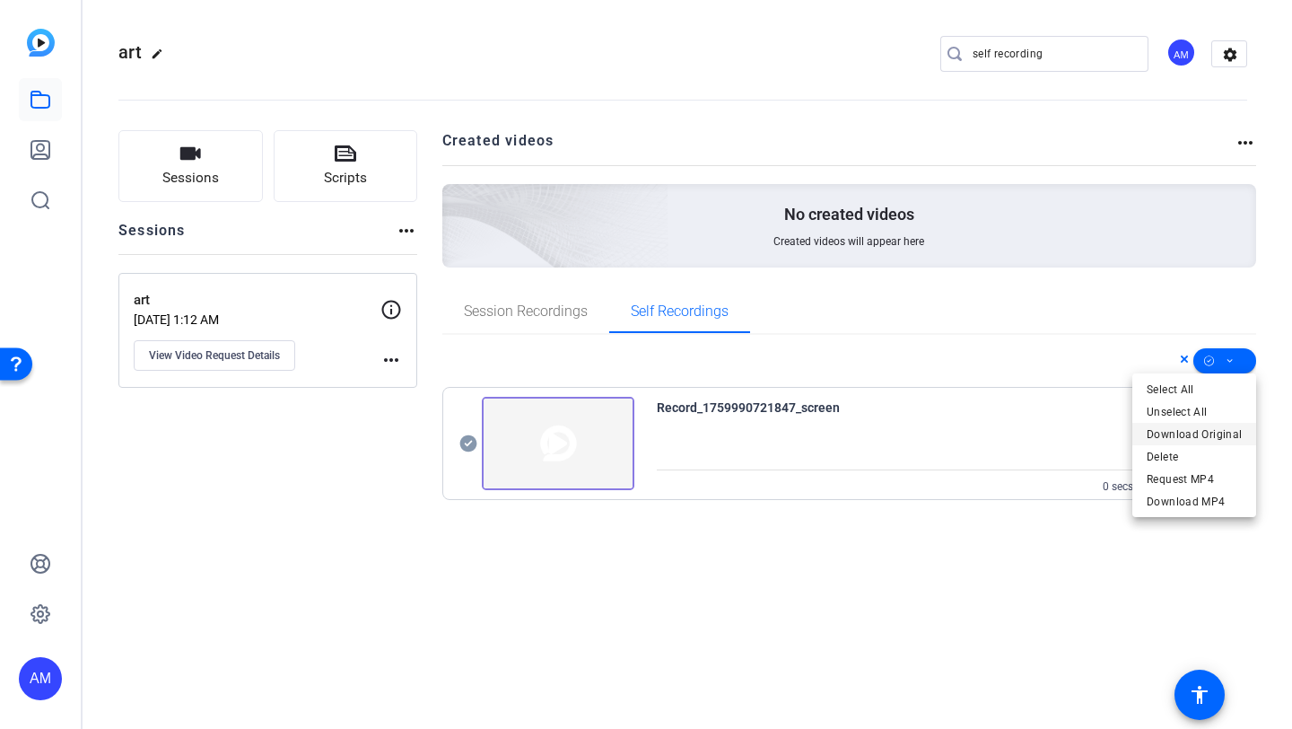
click at [1216, 438] on span "Download Original" at bounding box center [1194, 435] width 95 height 22
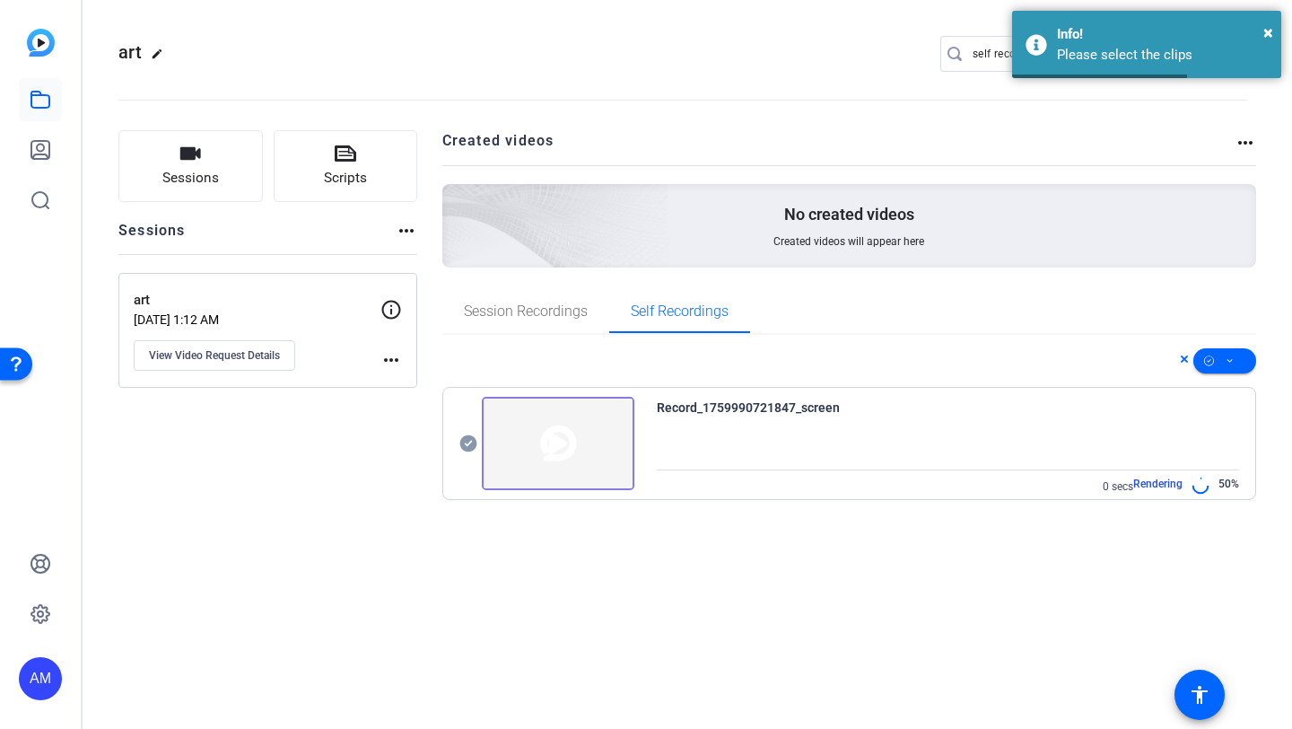
click at [1184, 356] on icon at bounding box center [1184, 359] width 9 height 22
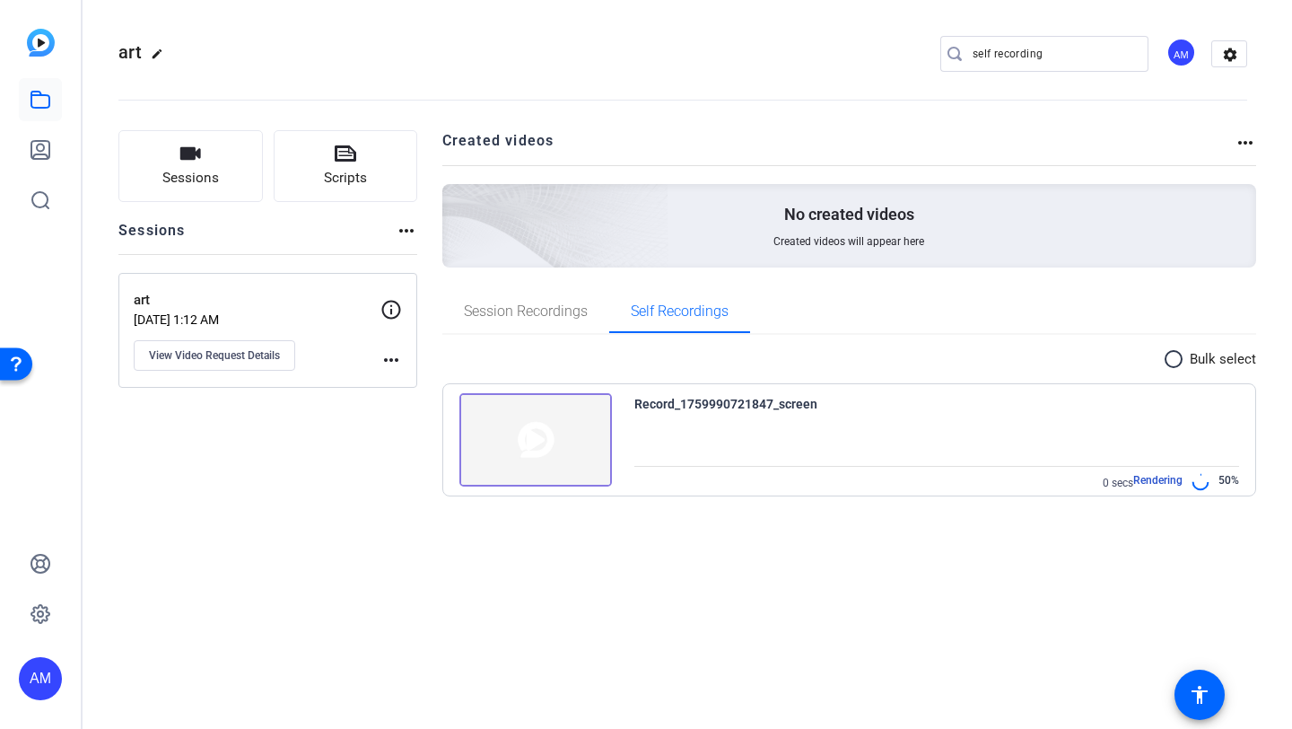
click at [1179, 360] on mat-icon "radio_button_unchecked" at bounding box center [1176, 359] width 27 height 22
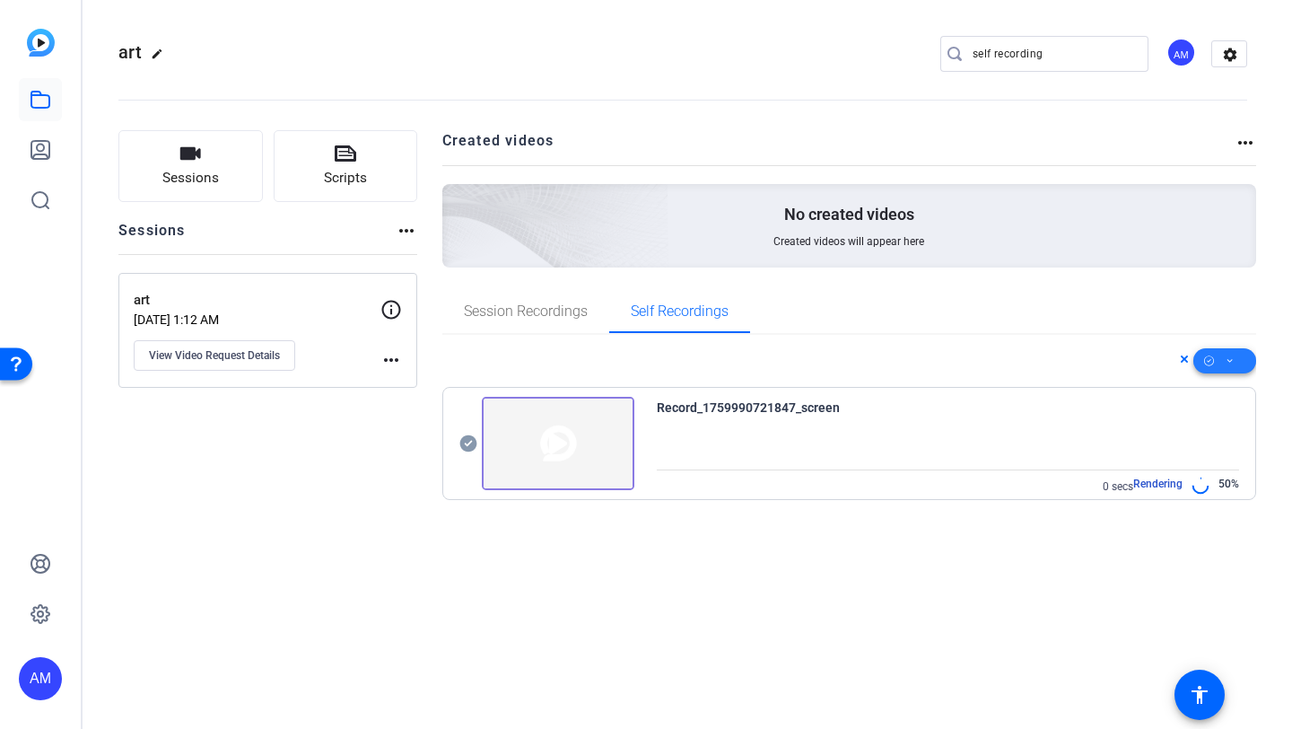
click at [1225, 362] on span at bounding box center [1225, 360] width 63 height 43
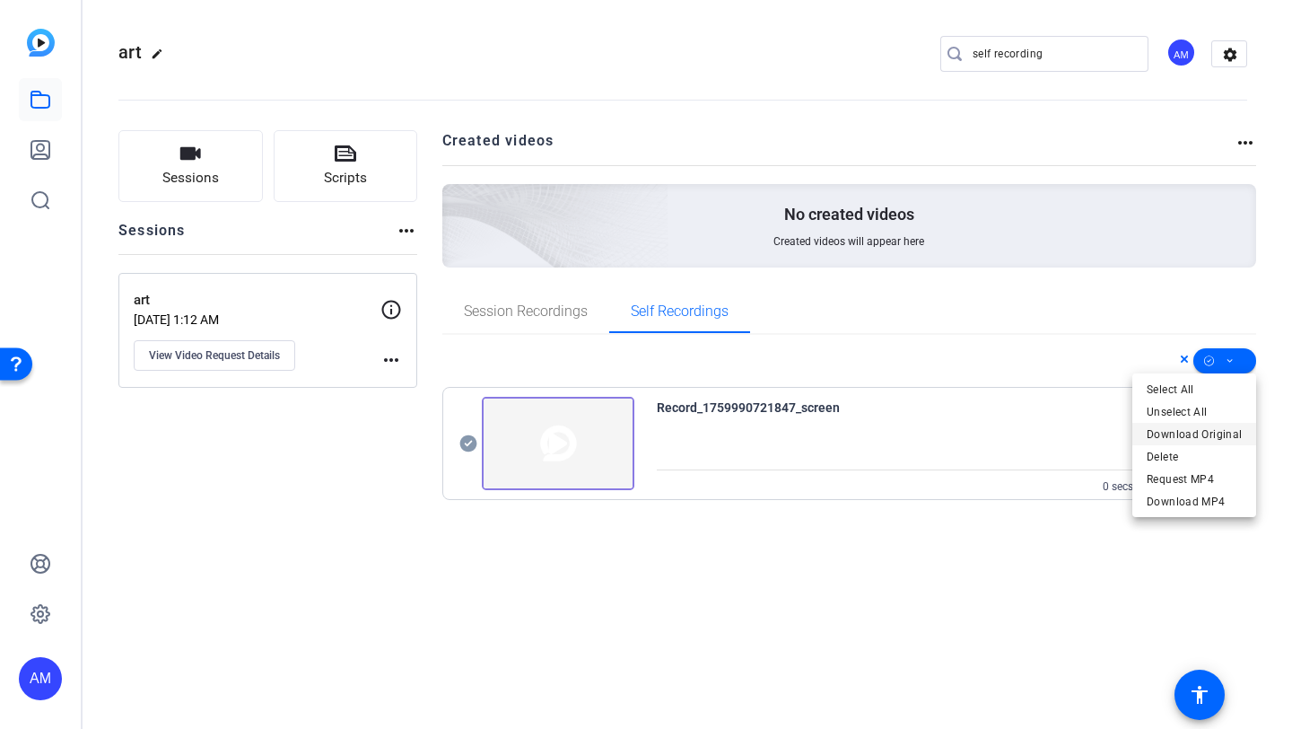
click at [1180, 430] on span "Download Original" at bounding box center [1194, 435] width 95 height 22
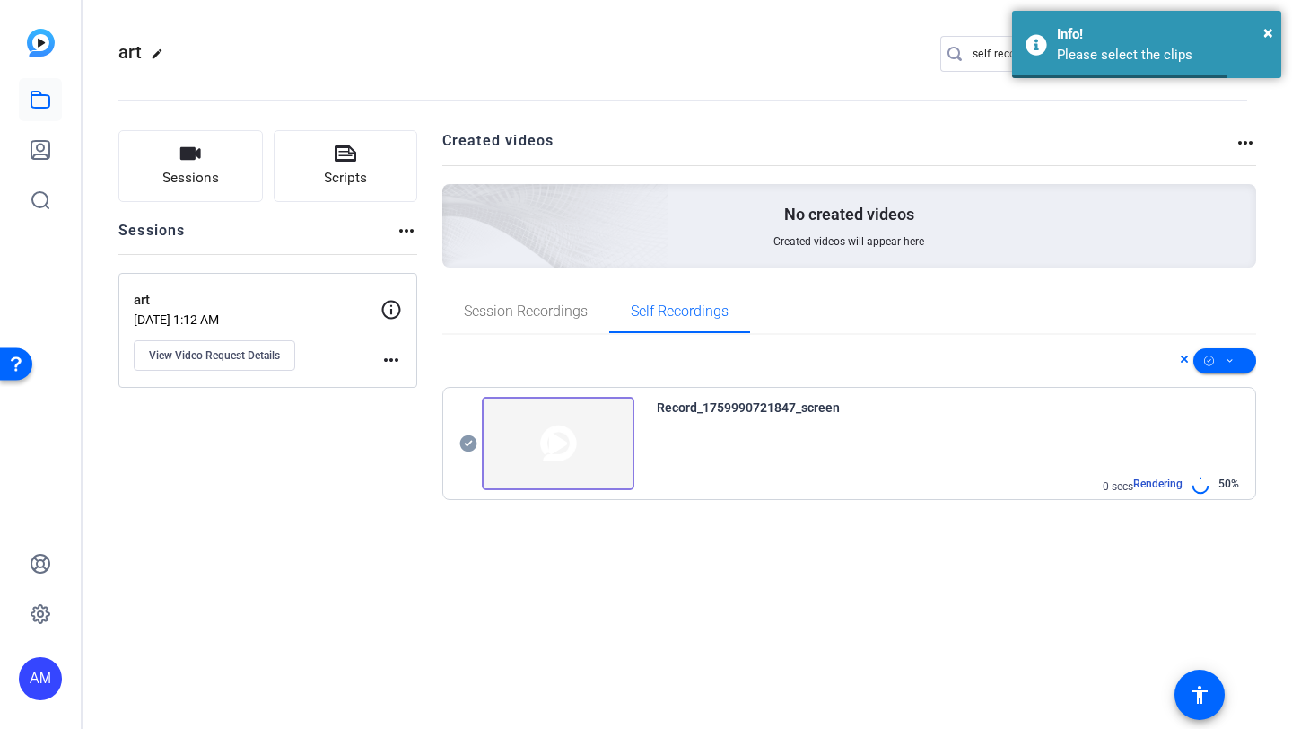
click at [483, 446] on img at bounding box center [558, 443] width 153 height 93
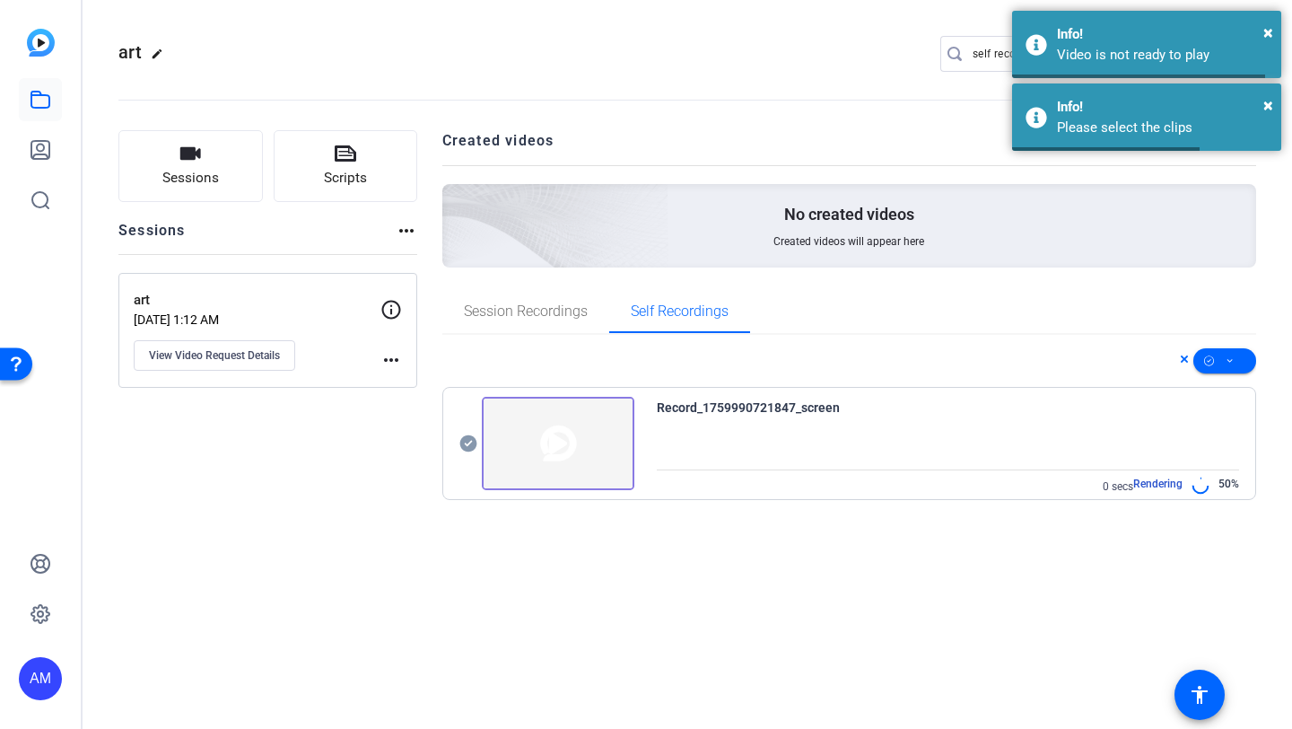
click at [473, 446] on icon at bounding box center [468, 443] width 17 height 17
click at [1224, 369] on span at bounding box center [1225, 360] width 63 height 43
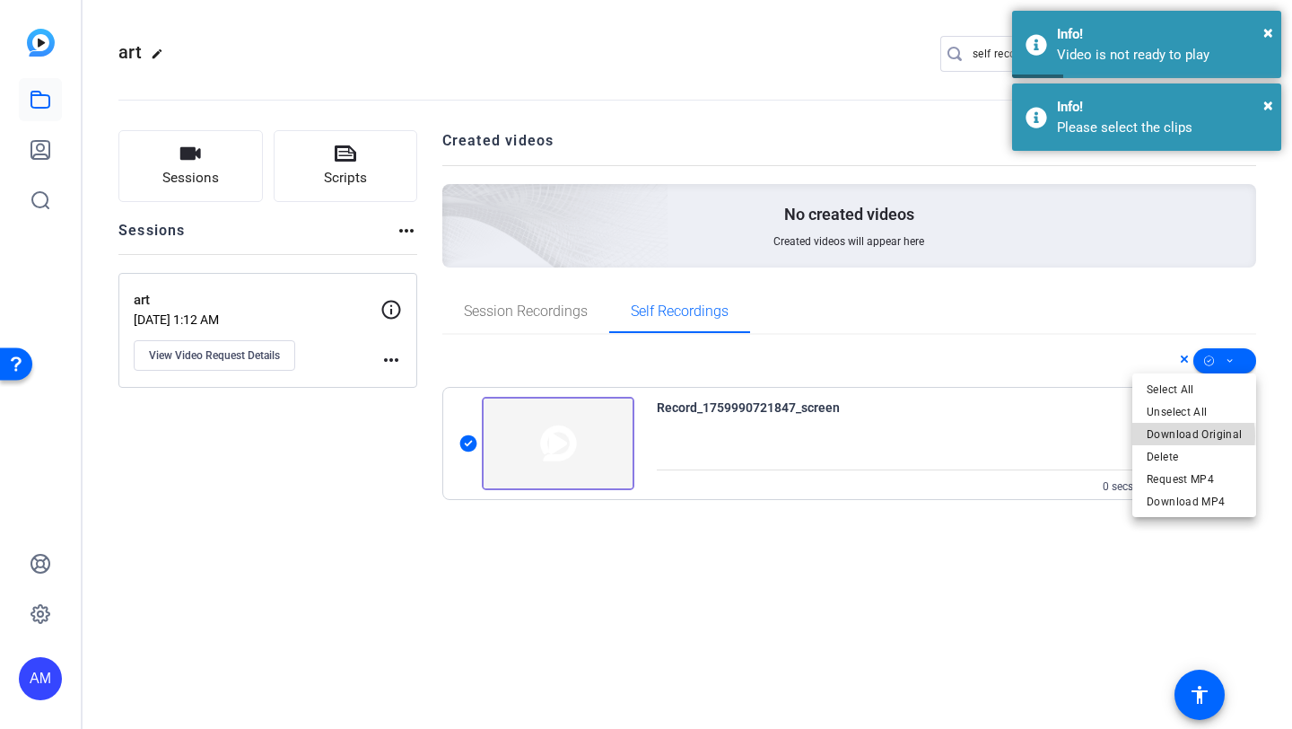
click at [1171, 436] on span "Download Original" at bounding box center [1194, 435] width 95 height 22
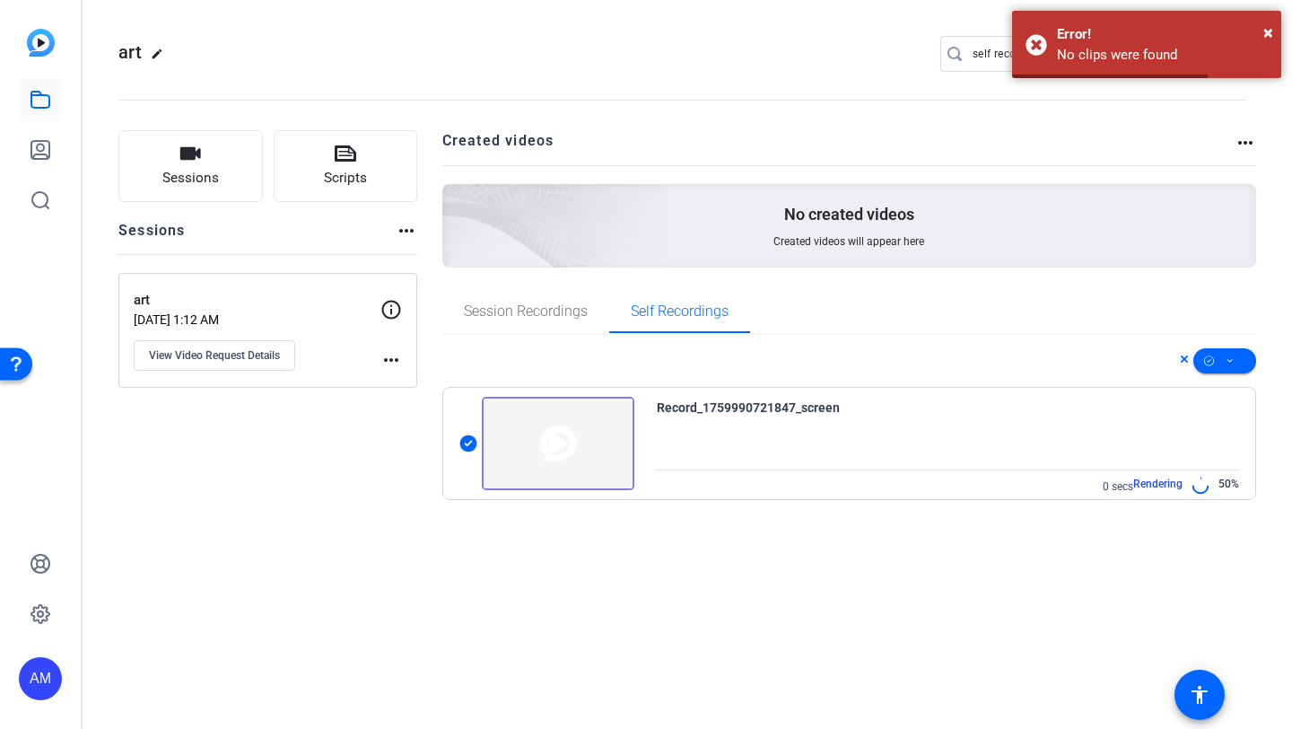
click at [1083, 350] on div at bounding box center [849, 360] width 815 height 25
click at [1269, 29] on span "×" at bounding box center [1269, 33] width 10 height 22
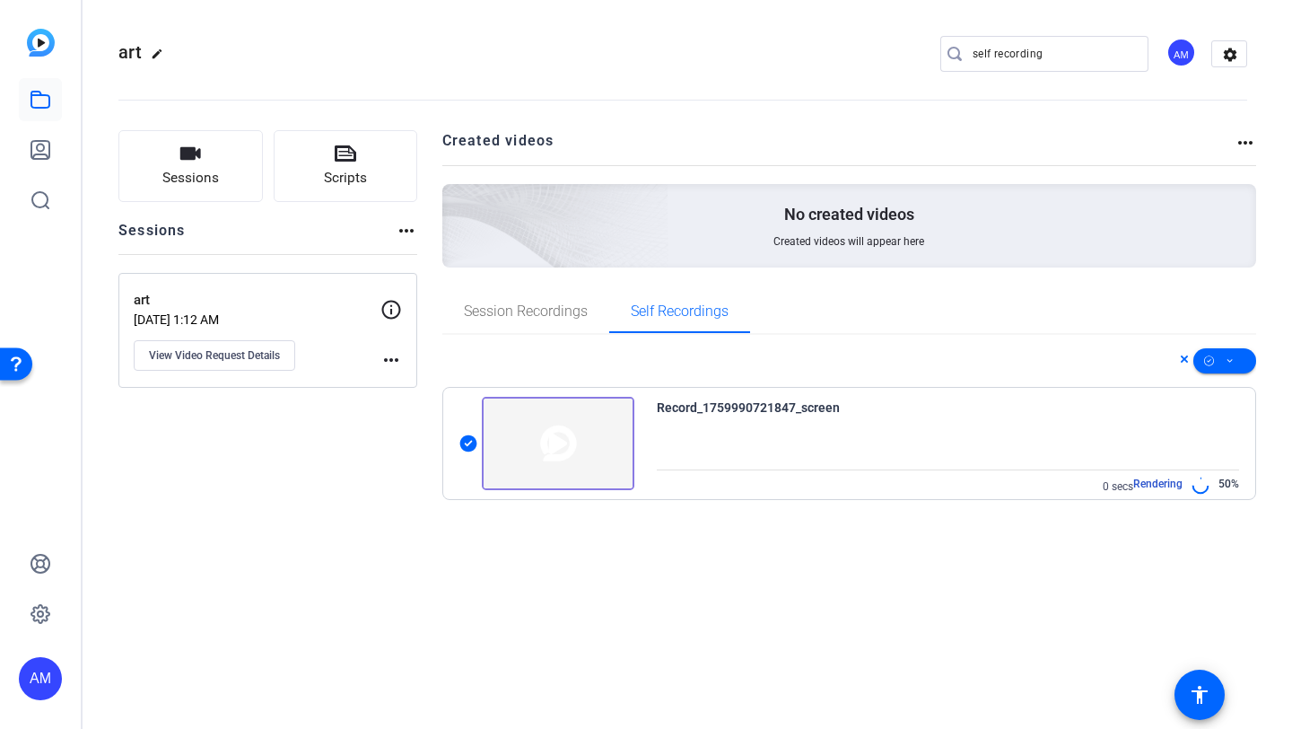
click at [468, 437] on icon at bounding box center [468, 443] width 17 height 17
click at [864, 363] on div at bounding box center [849, 360] width 815 height 25
click at [1183, 358] on icon at bounding box center [1184, 358] width 7 height 7
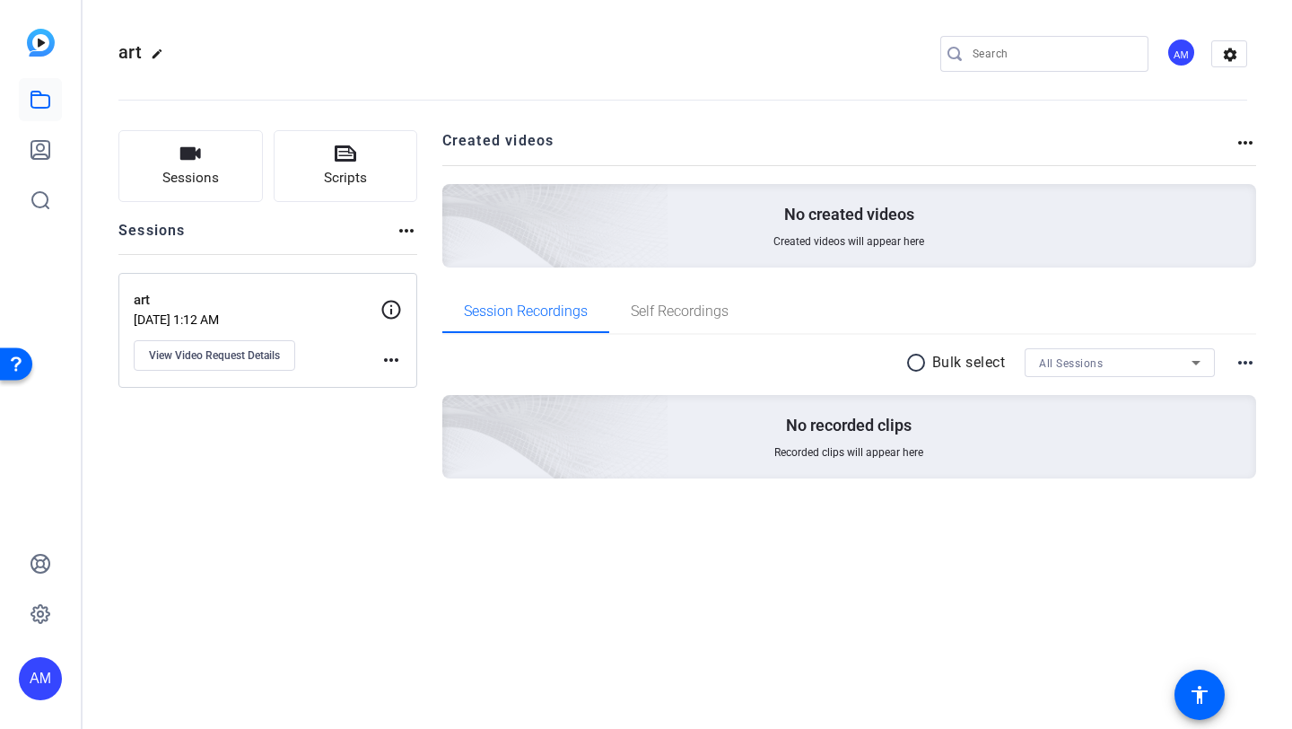
click at [321, 325] on p "[DATE] 1:12 AM" at bounding box center [257, 319] width 247 height 14
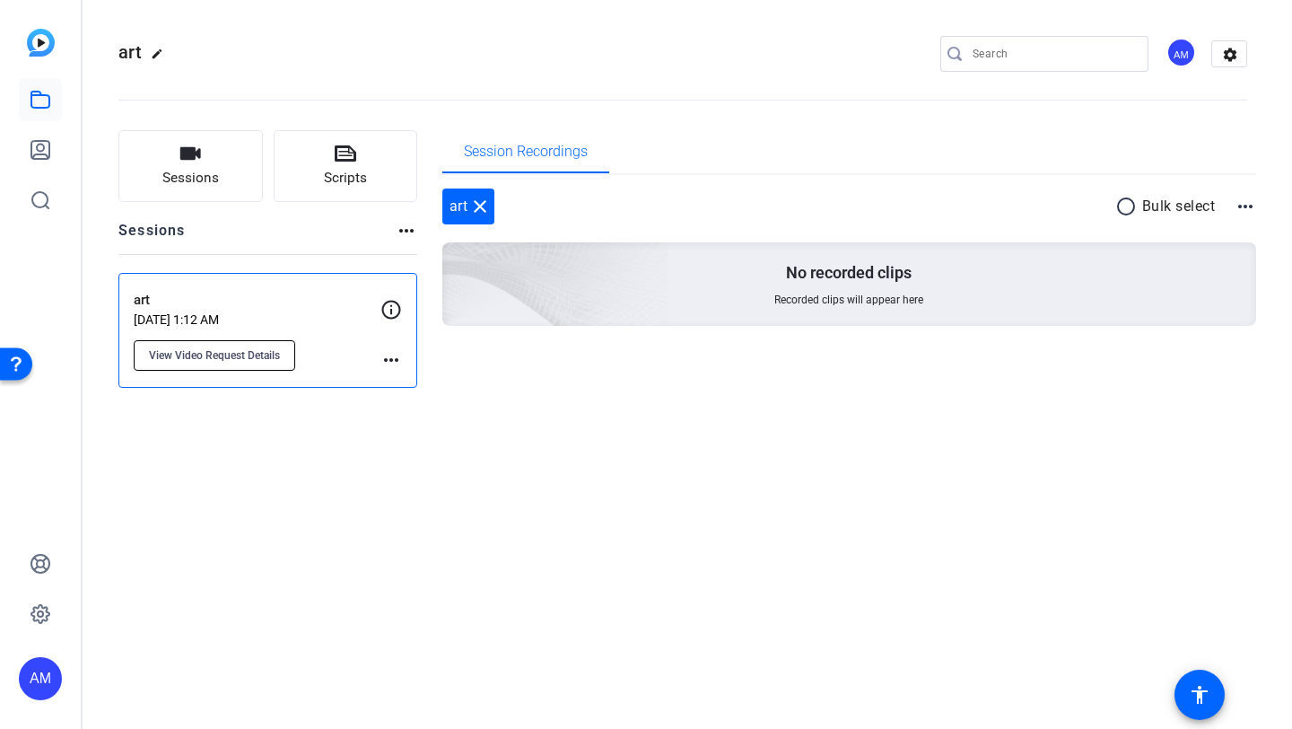
click at [249, 344] on button "View Video Request Details" at bounding box center [215, 355] width 162 height 31
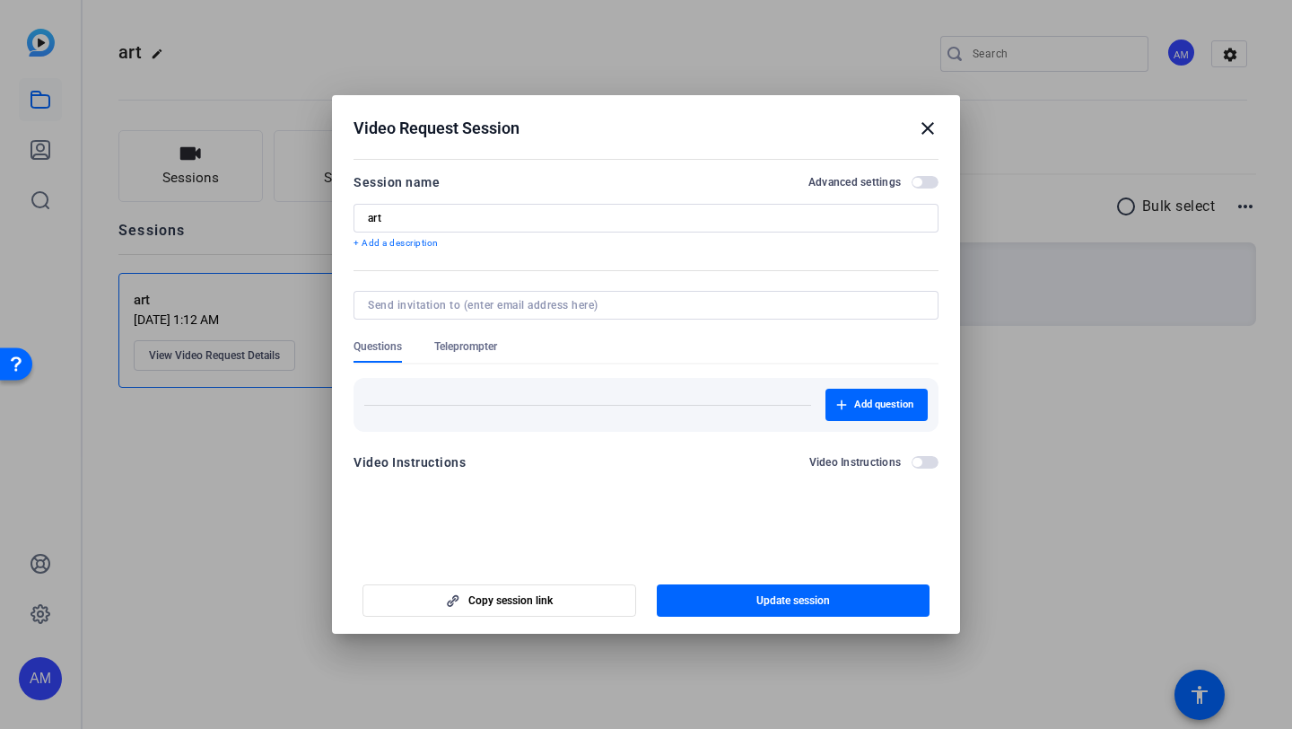
click at [927, 128] on mat-icon "close" at bounding box center [928, 129] width 22 height 22
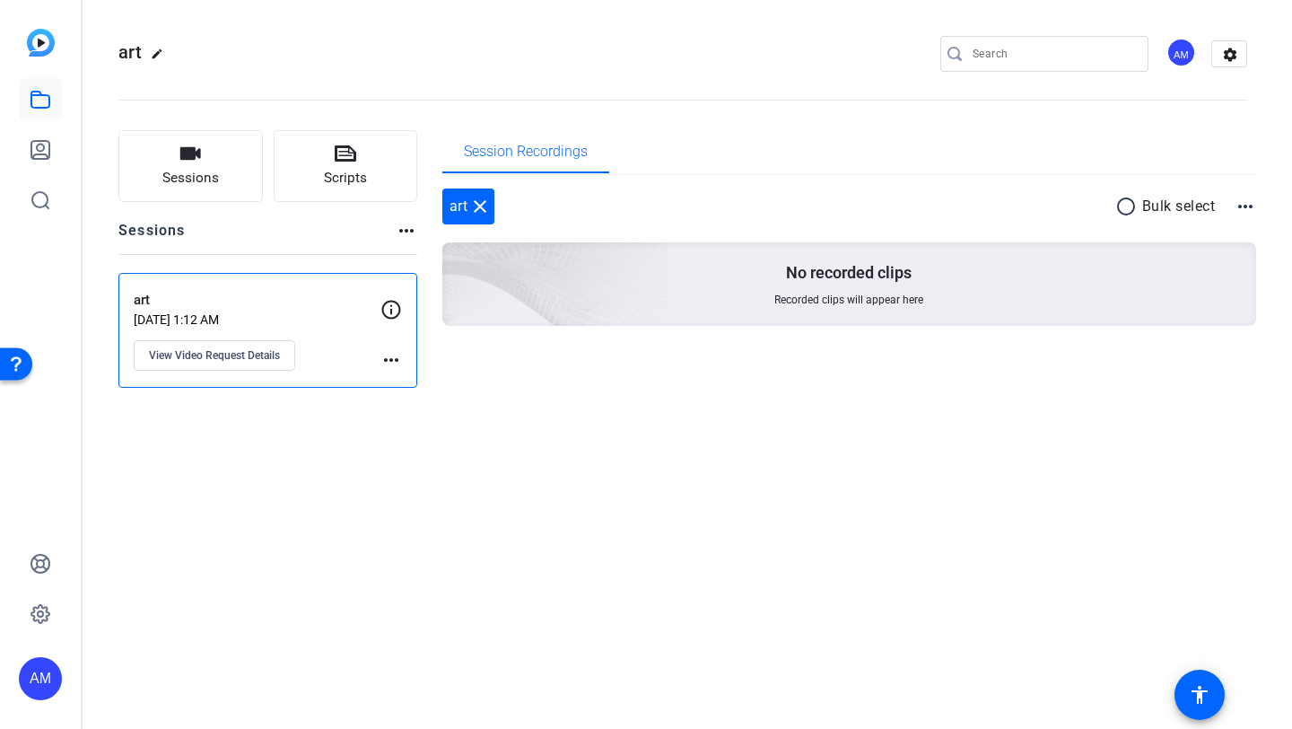
click at [855, 302] on span "Recorded clips will appear here" at bounding box center [849, 300] width 149 height 14
click at [1049, 322] on div "No recorded clips Recorded clips will appear here" at bounding box center [849, 283] width 815 height 83
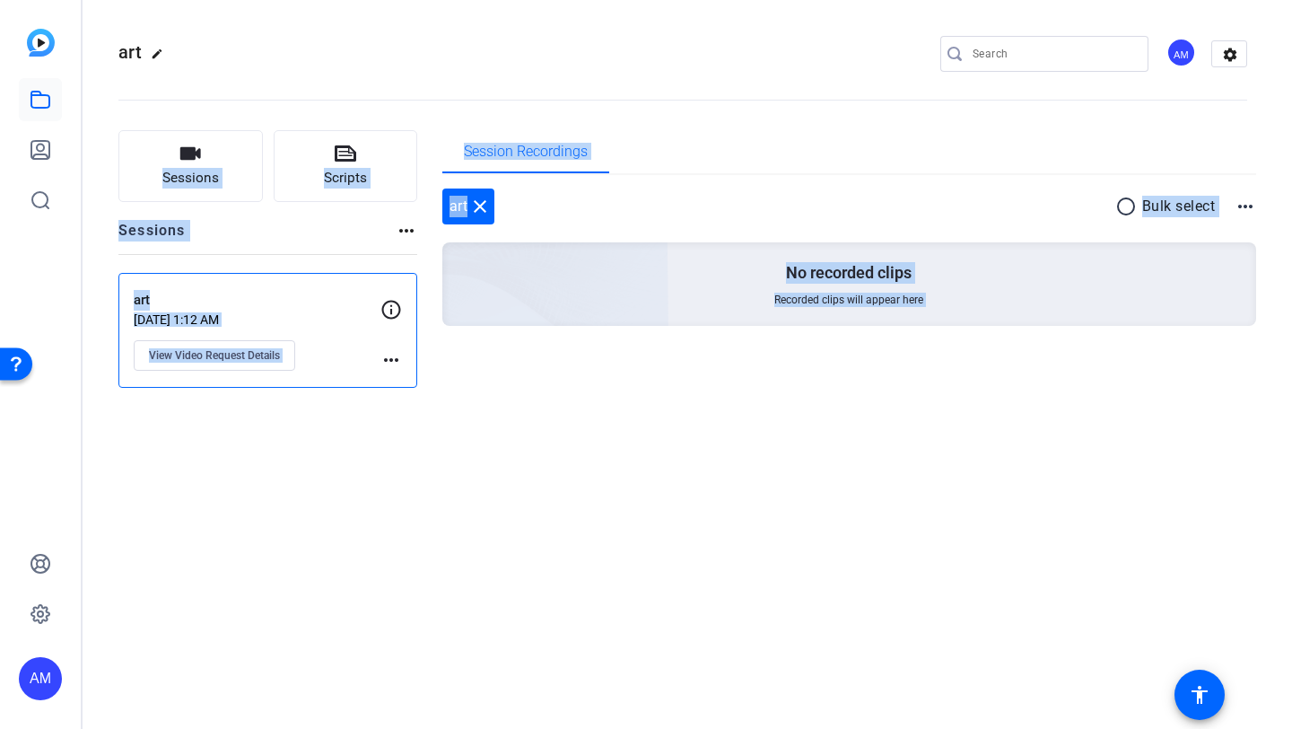
drag, startPoint x: 979, startPoint y: 469, endPoint x: 477, endPoint y: 107, distance: 619.7
click at [485, 110] on div "art edit AM settings Sessions Scripts Sessions more_horiz art [DATE] 1:12 AM Vi…" at bounding box center [688, 364] width 1210 height 729
click at [187, 174] on span "Sessions" at bounding box center [190, 178] width 57 height 21
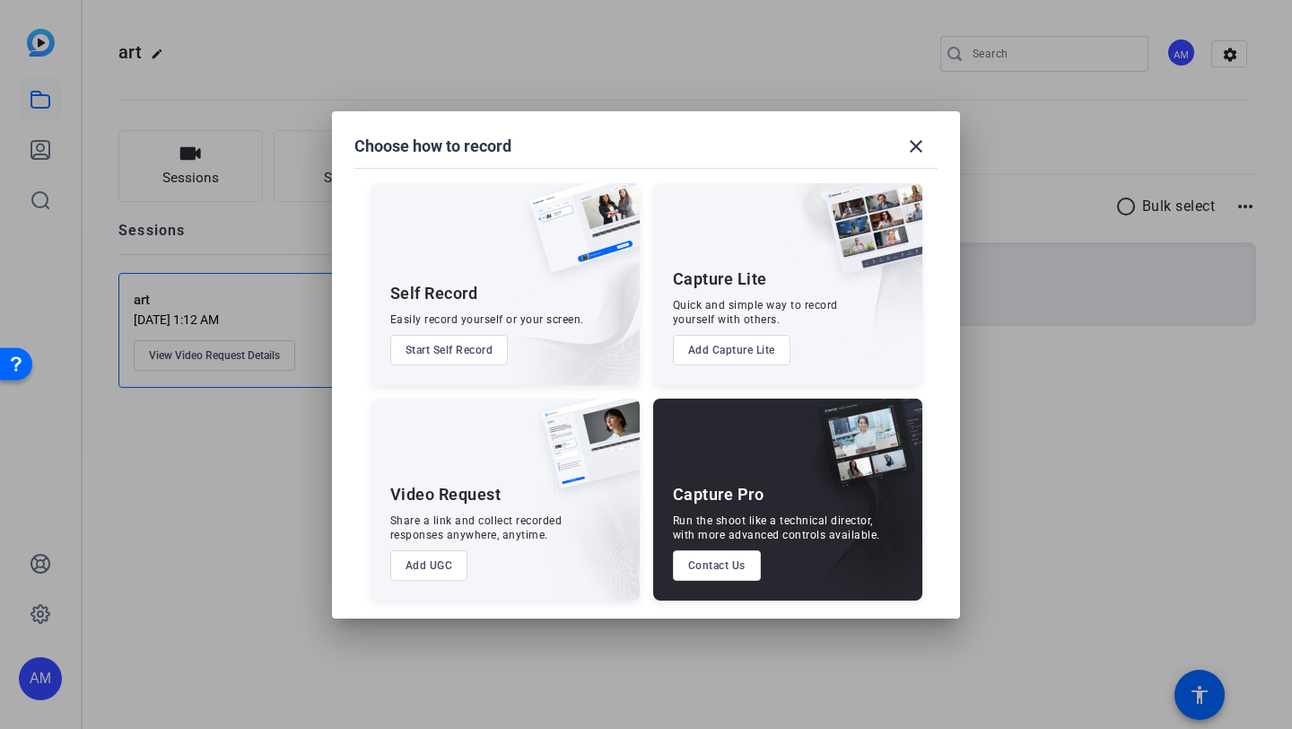
drag, startPoint x: 287, startPoint y: 81, endPoint x: 789, endPoint y: 133, distance: 504.4
click at [786, 132] on div "Choose how to record close Self Record Easily record yourself or your screen. S…" at bounding box center [646, 364] width 1292 height 729
click at [910, 133] on span at bounding box center [916, 146] width 43 height 43
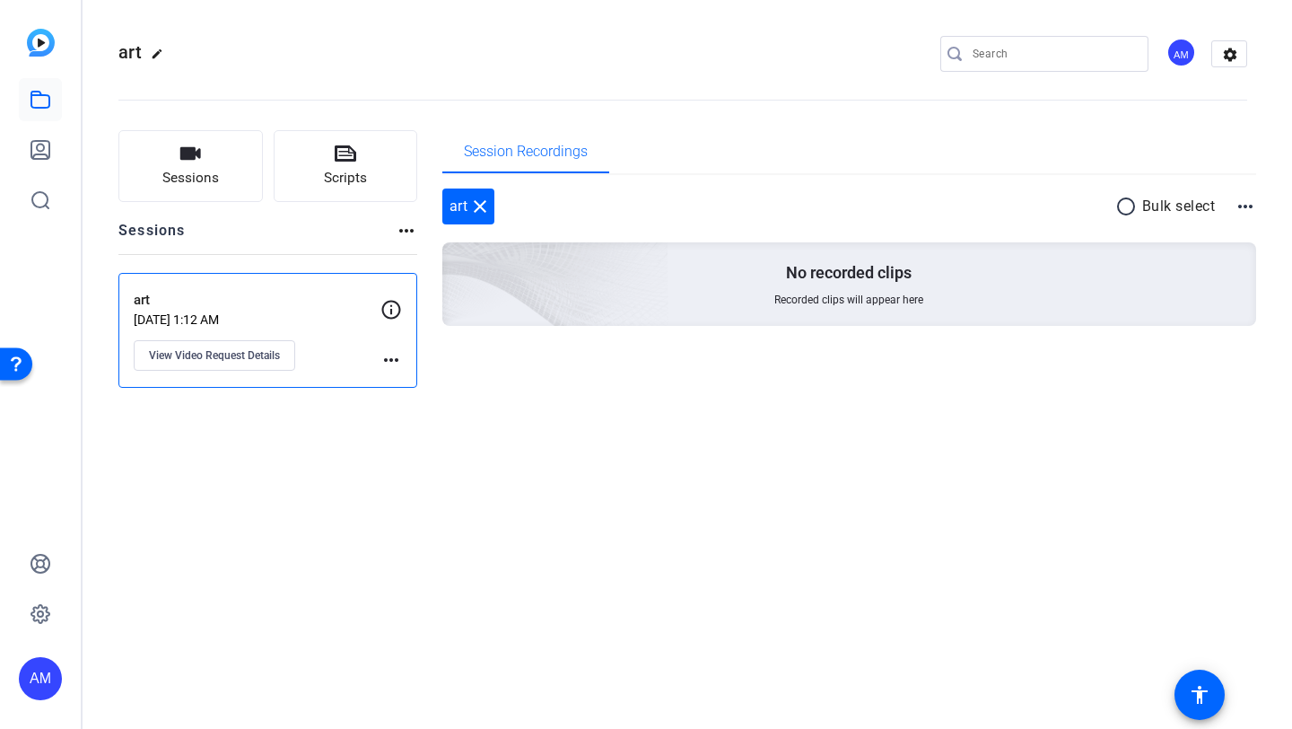
click at [668, 29] on div "art edit AM settings" at bounding box center [682, 55] width 1129 height 136
click at [218, 172] on button "Sessions" at bounding box center [190, 166] width 144 height 72
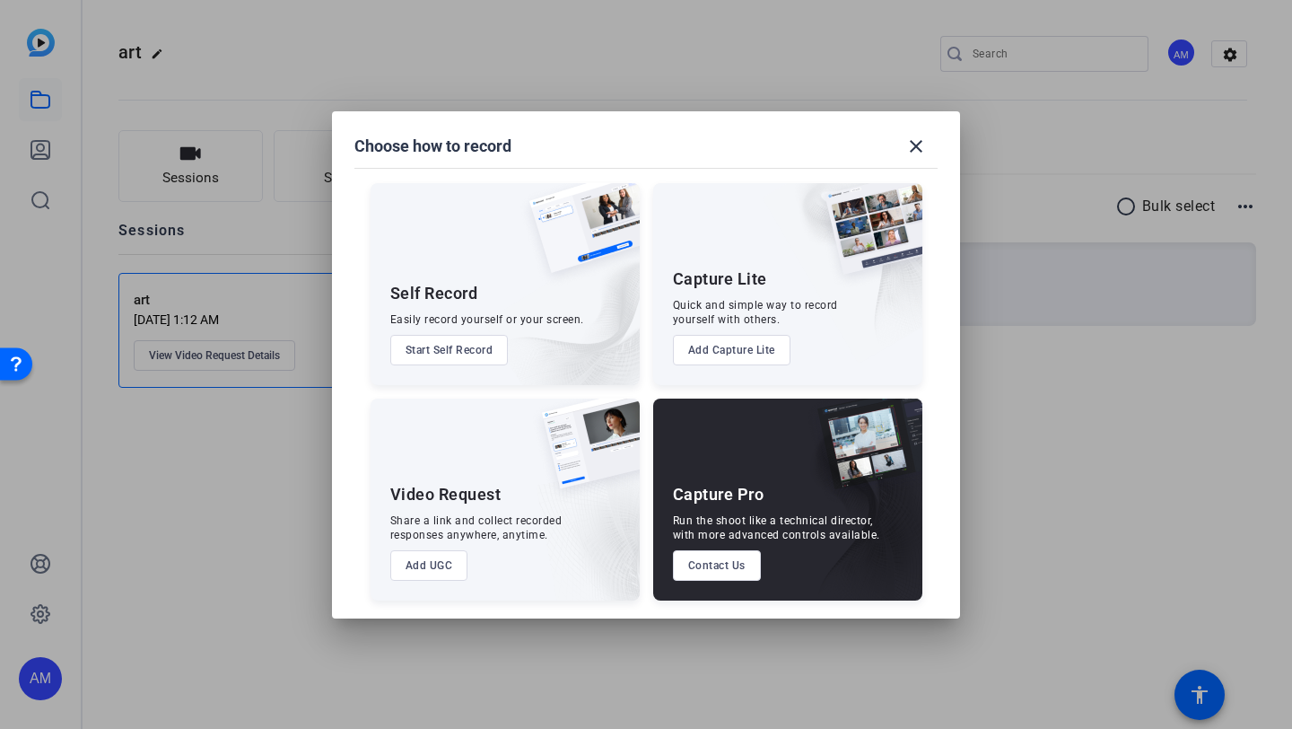
click at [486, 349] on button "Start Self Record" at bounding box center [449, 350] width 118 height 31
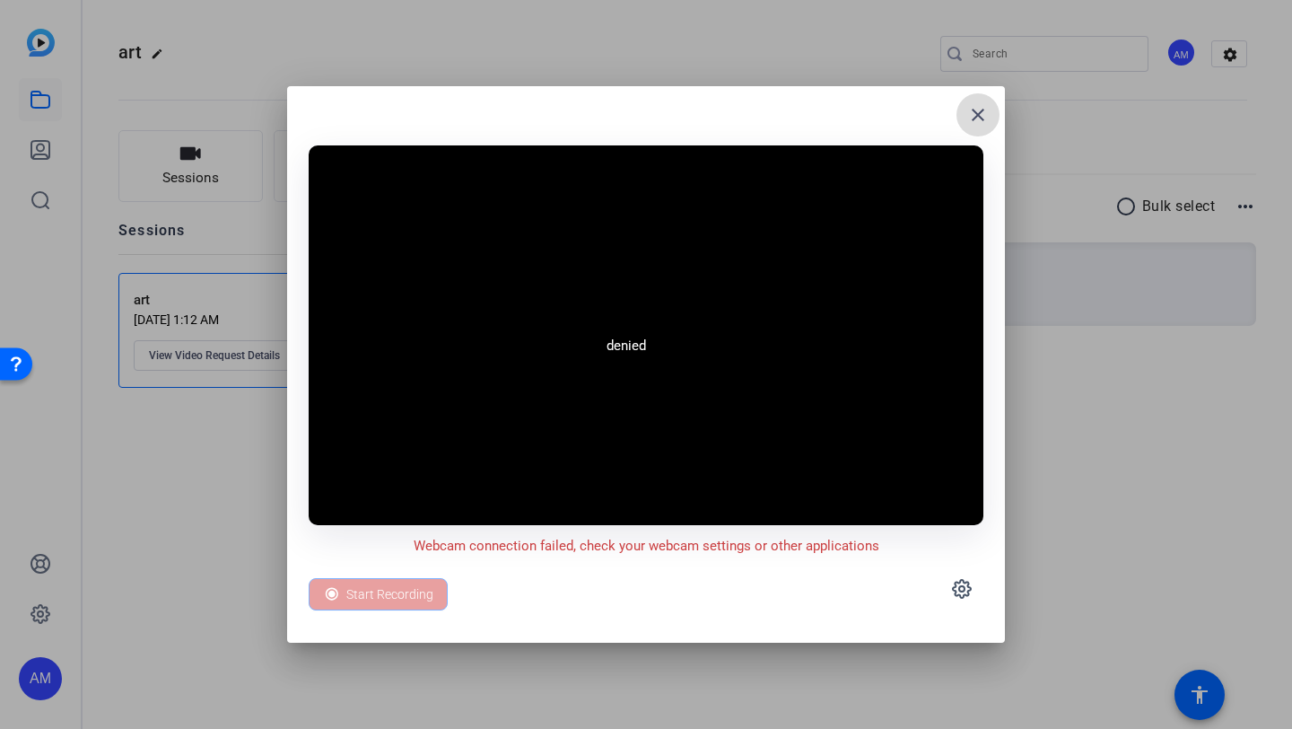
click at [976, 116] on mat-icon "close" at bounding box center [978, 115] width 22 height 22
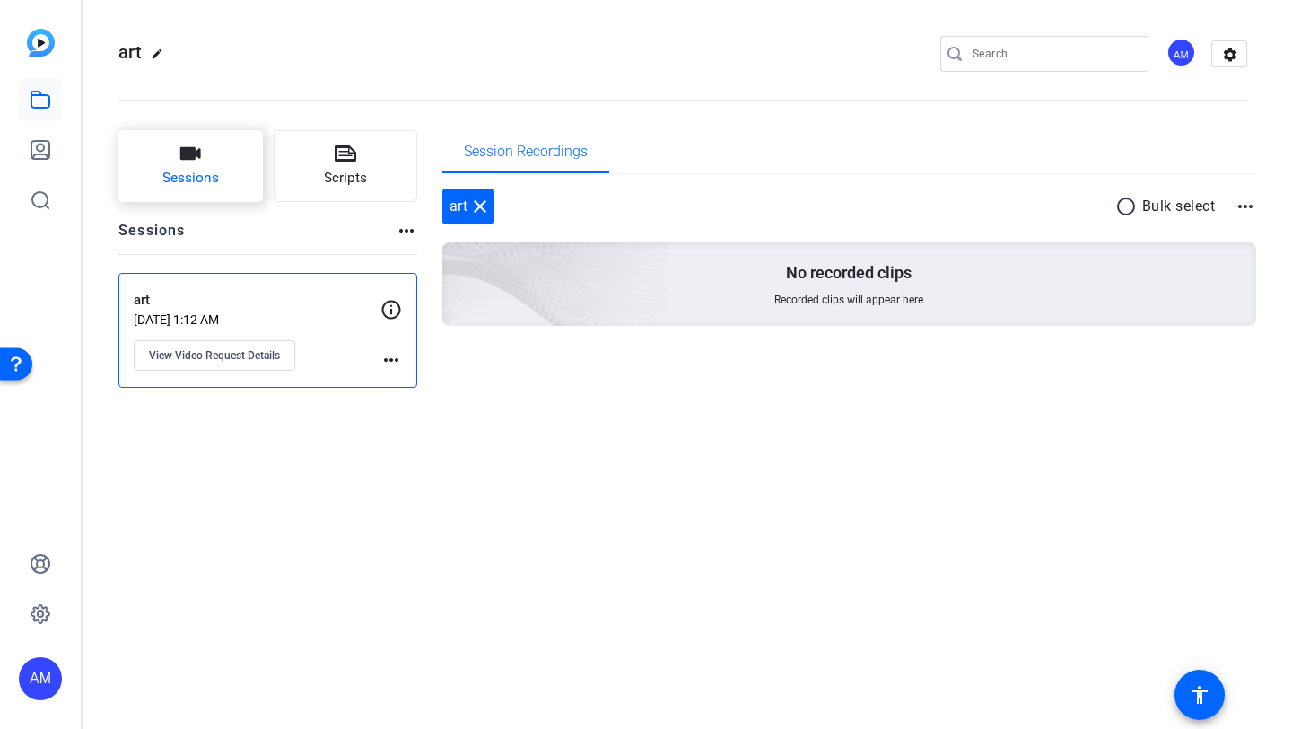
click at [181, 173] on span "Sessions" at bounding box center [190, 178] width 57 height 21
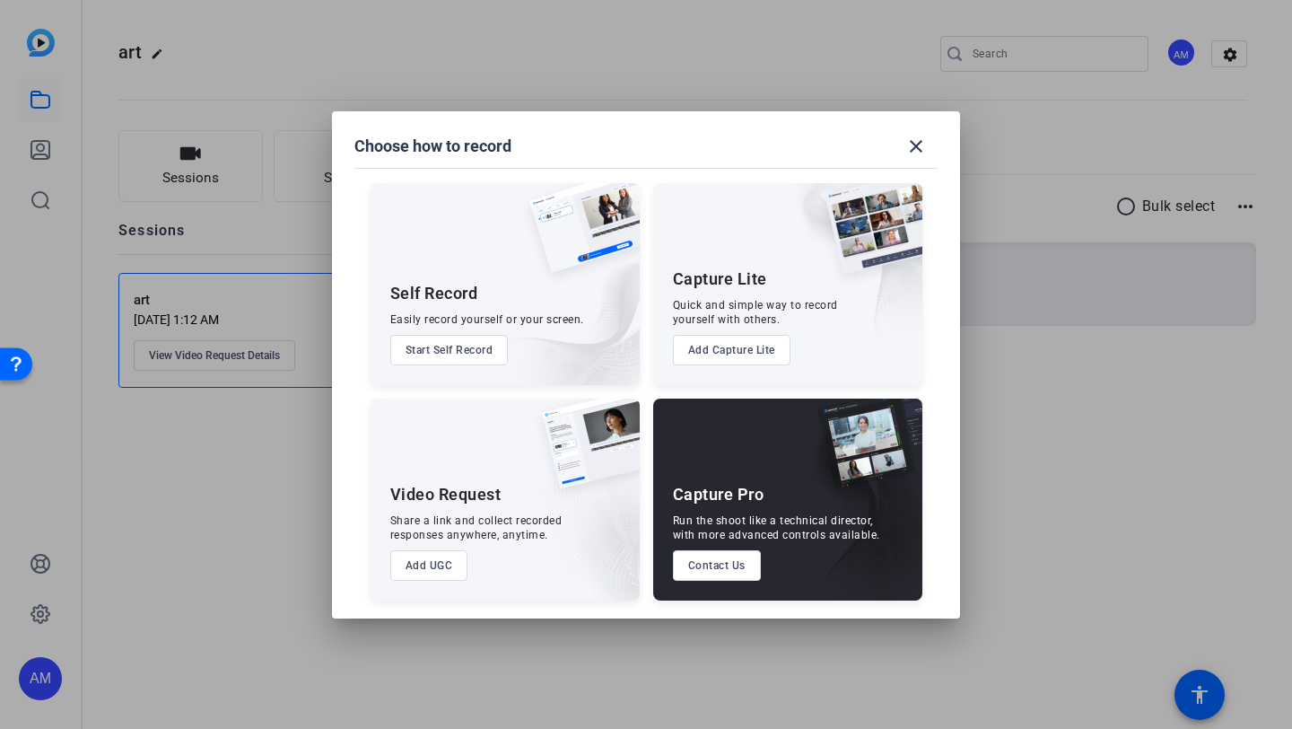
click at [424, 565] on button "Add UGC" at bounding box center [429, 565] width 78 height 31
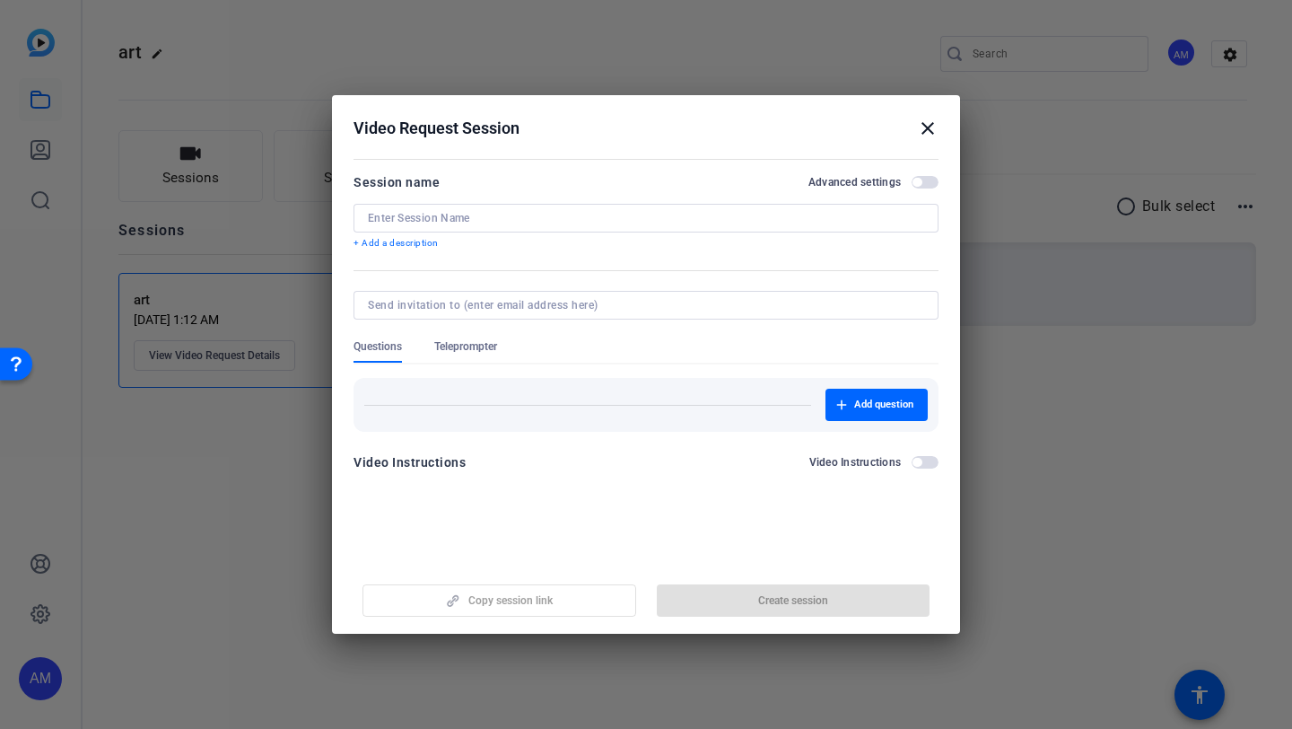
click at [924, 119] on mat-icon "close" at bounding box center [928, 129] width 22 height 22
